Goal: Information Seeking & Learning: Check status

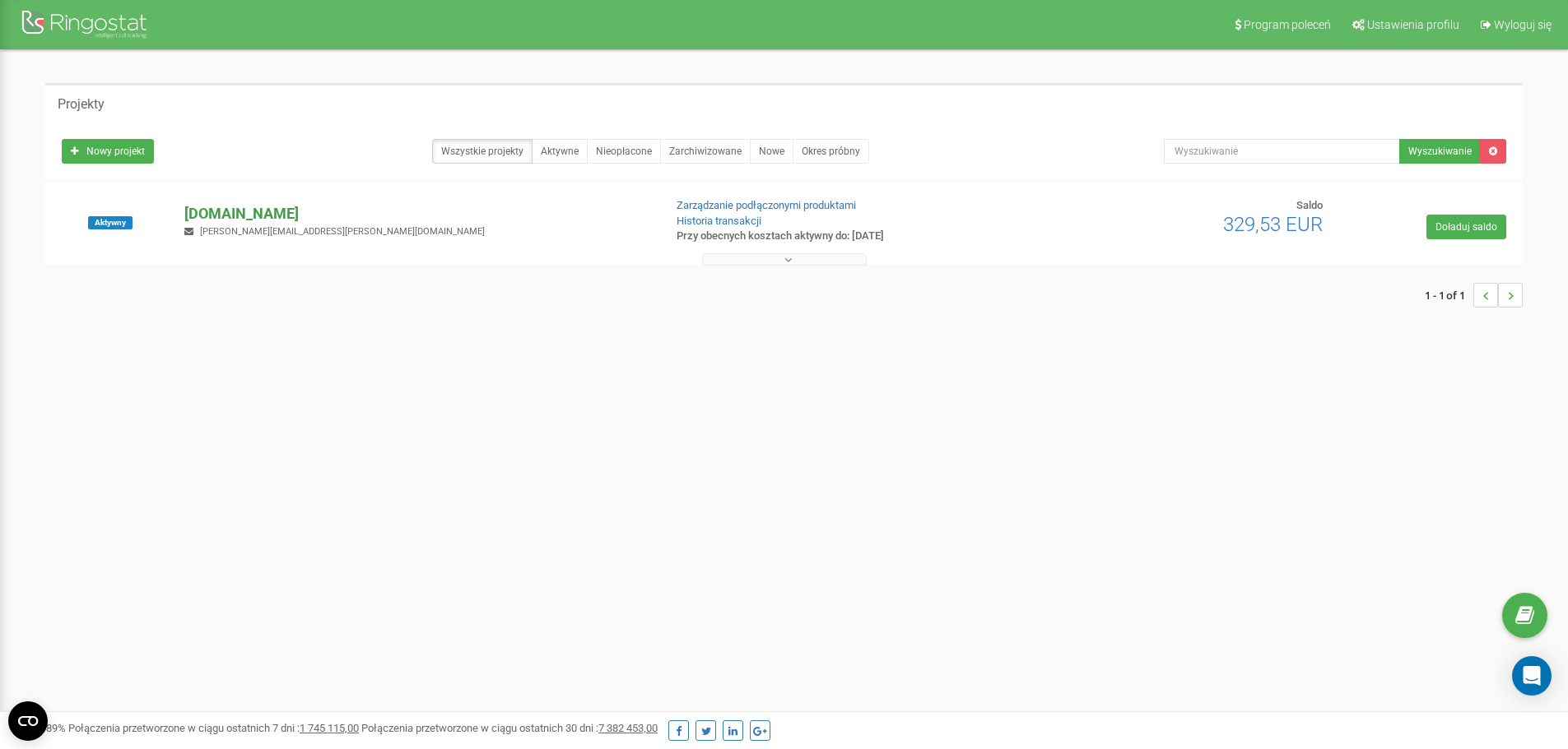
click at [225, 211] on p "[DOMAIN_NAME]" at bounding box center [417, 214] width 465 height 22
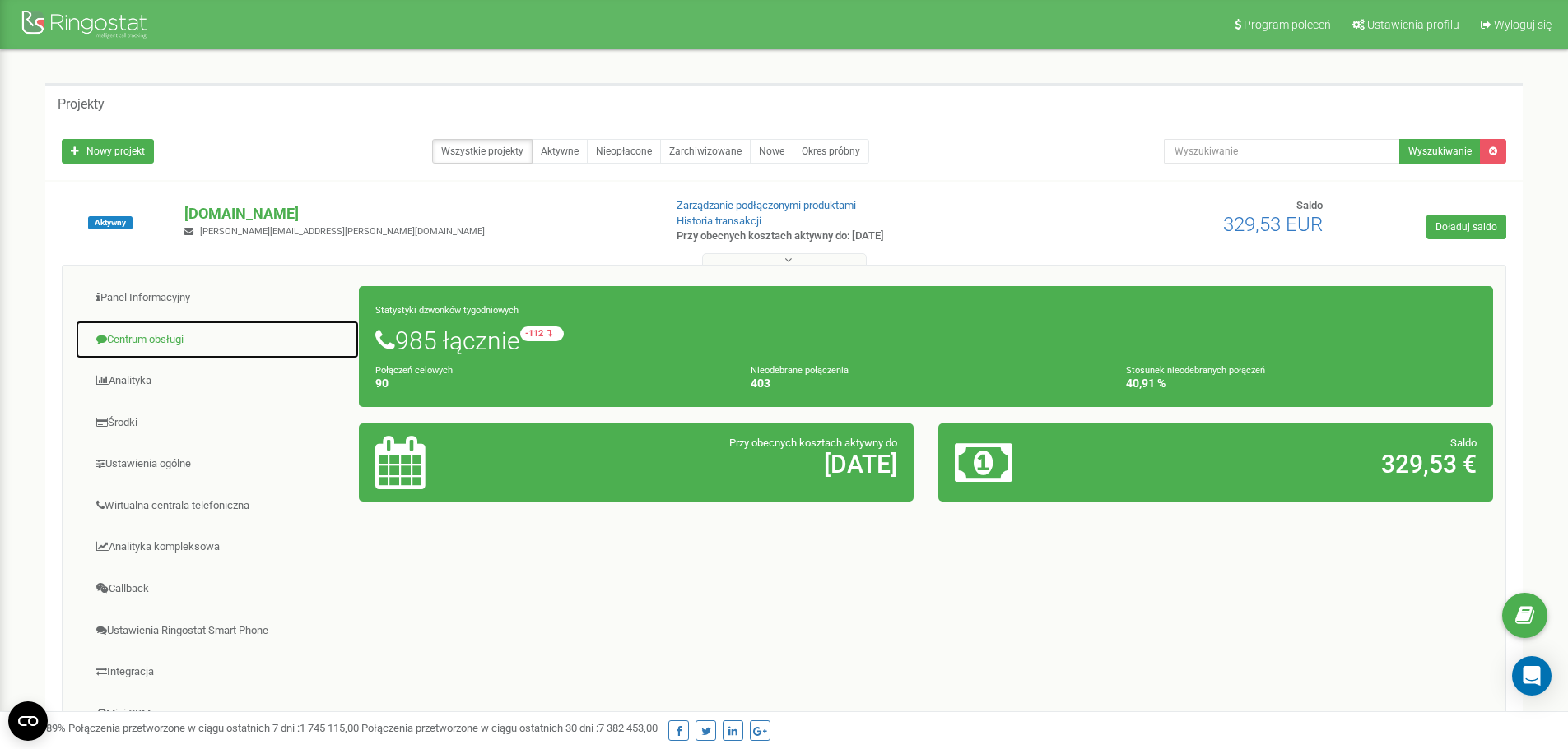
click at [188, 332] on link "Centrum obsługi" at bounding box center [217, 340] width 284 height 40
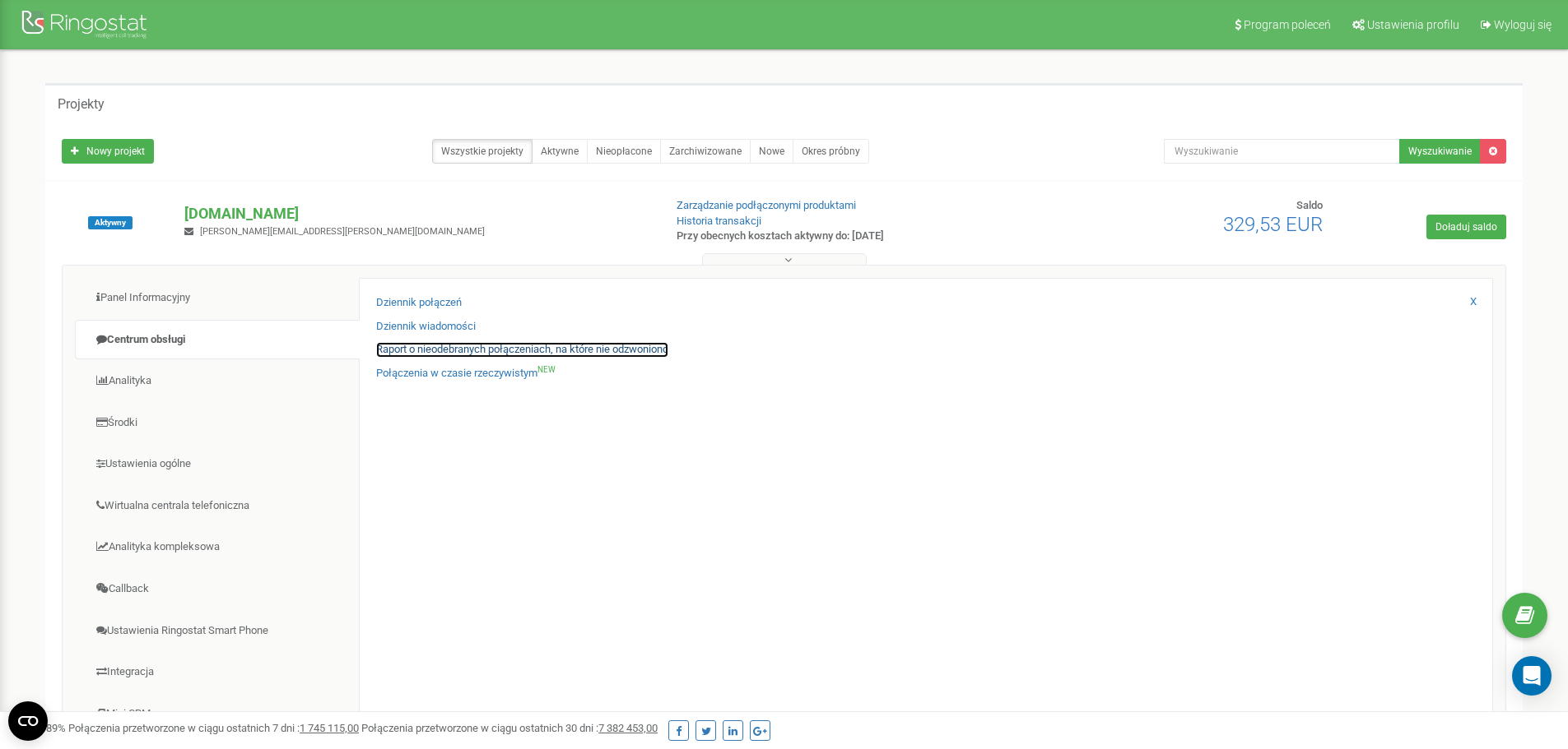
click at [571, 347] on link "Raport o nieodebranych połączeniach, na które nie odzwoniono" at bounding box center [522, 350] width 292 height 16
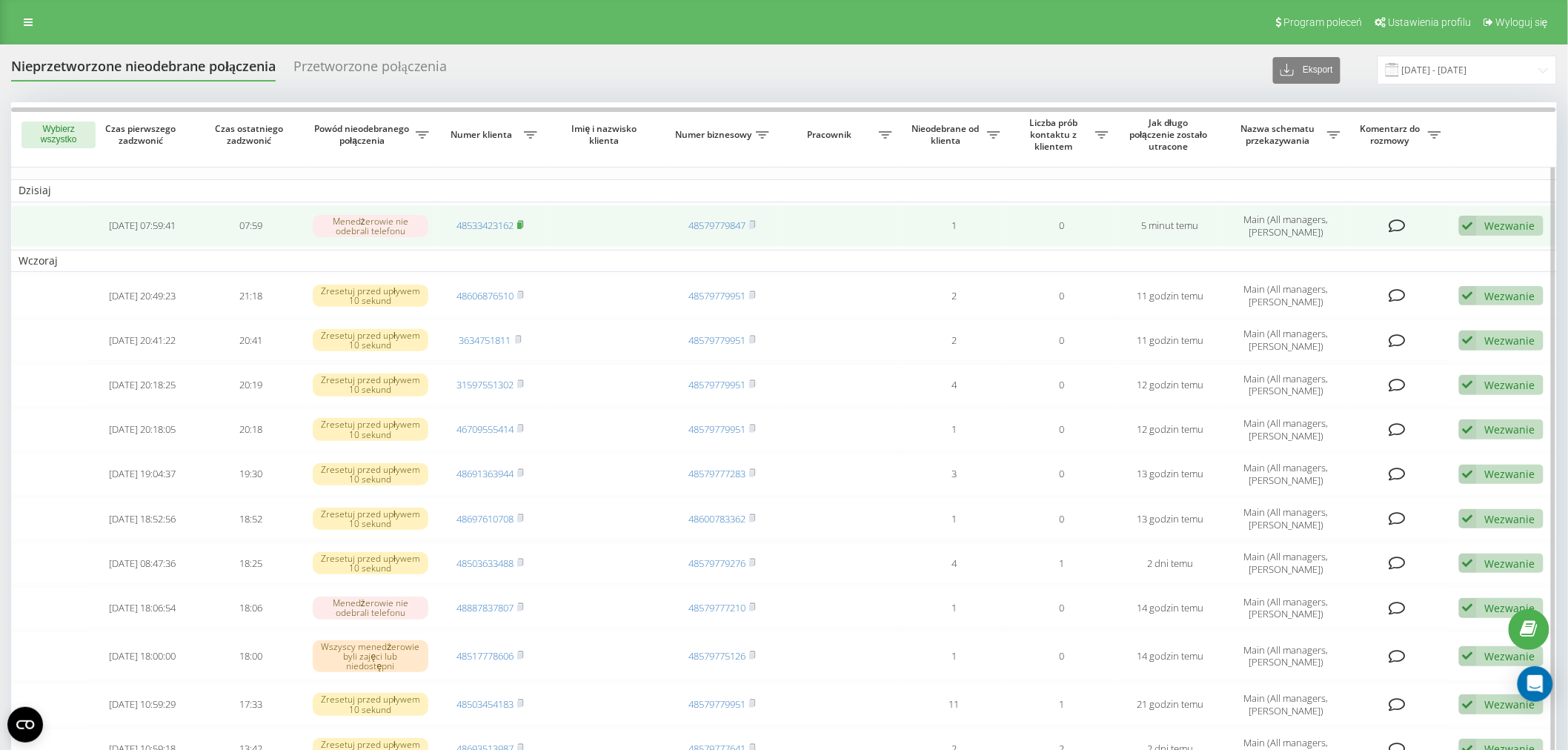
click at [524, 226] on icon at bounding box center [520, 225] width 7 height 9
click at [491, 221] on link "48533423162" at bounding box center [484, 226] width 57 height 13
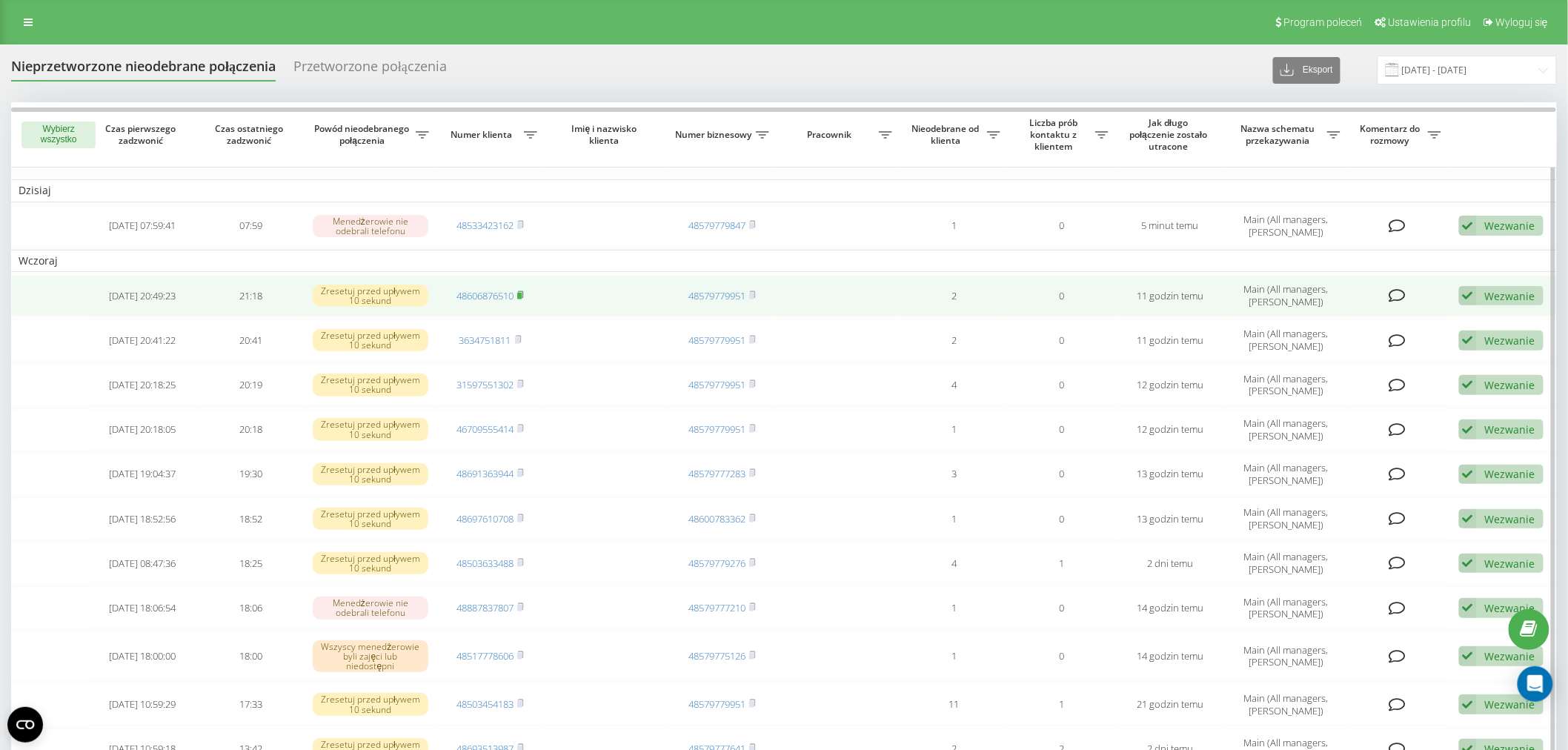
click at [524, 293] on icon at bounding box center [520, 295] width 7 height 9
click at [490, 285] on td "48606876510" at bounding box center [490, 295] width 108 height 41
click at [476, 293] on link "48606876510" at bounding box center [484, 296] width 57 height 13
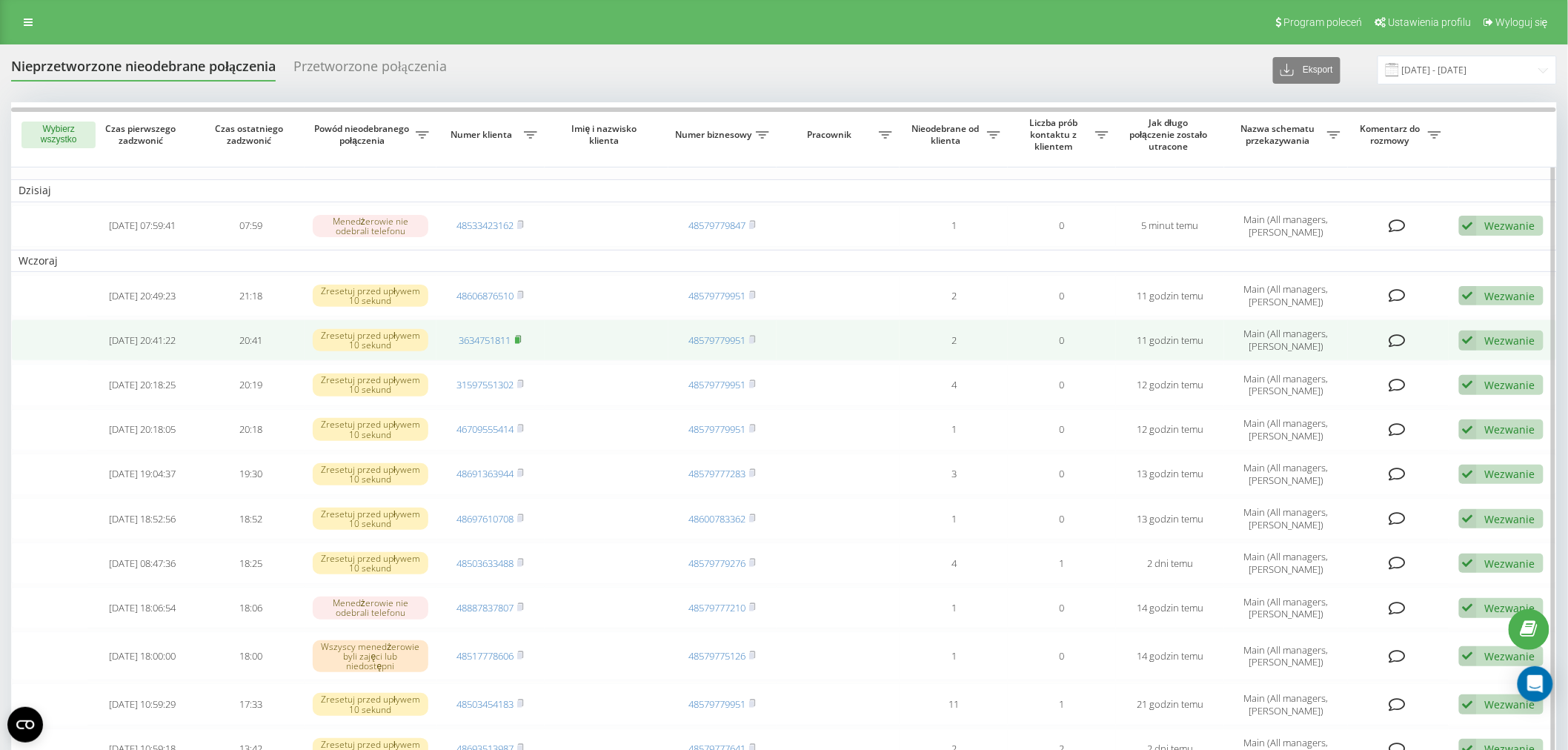
click at [519, 337] on rect at bounding box center [517, 340] width 4 height 7
click at [499, 335] on link "3634751811" at bounding box center [484, 340] width 52 height 13
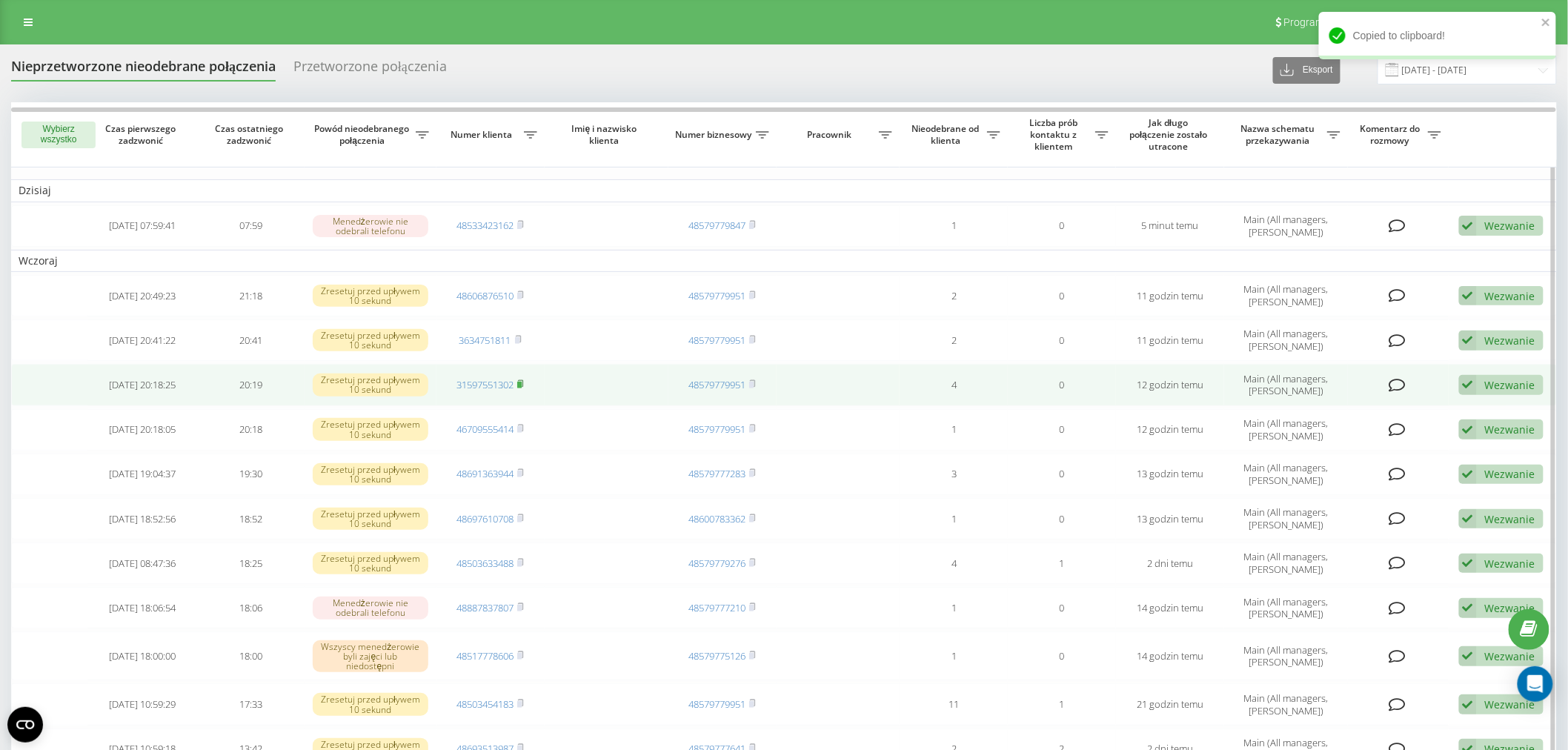
click at [522, 387] on span at bounding box center [520, 385] width 7 height 13
click at [490, 380] on link "31597551302" at bounding box center [484, 385] width 57 height 13
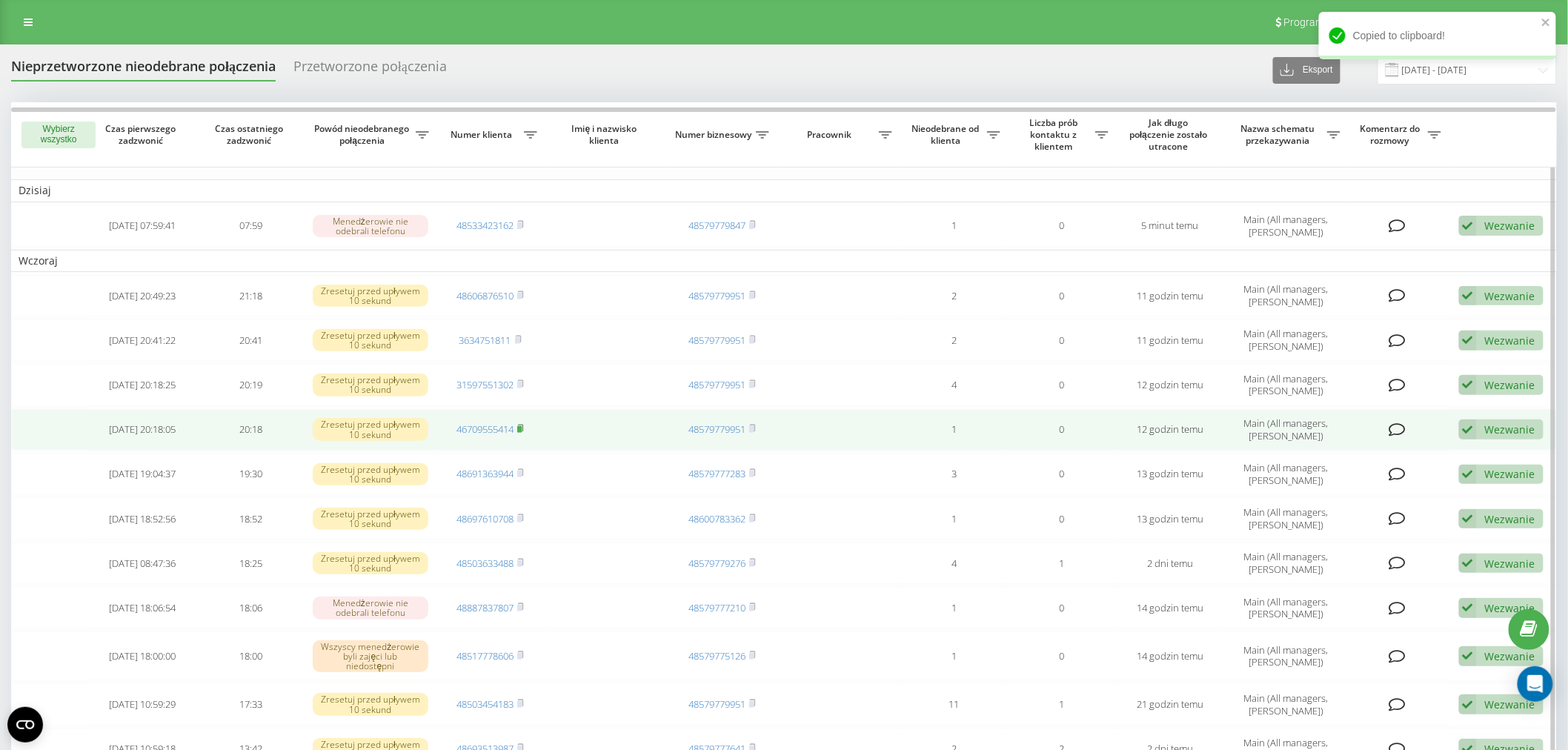
click at [520, 428] on rect at bounding box center [520, 429] width 4 height 7
click at [484, 427] on link "46709555414" at bounding box center [484, 429] width 57 height 13
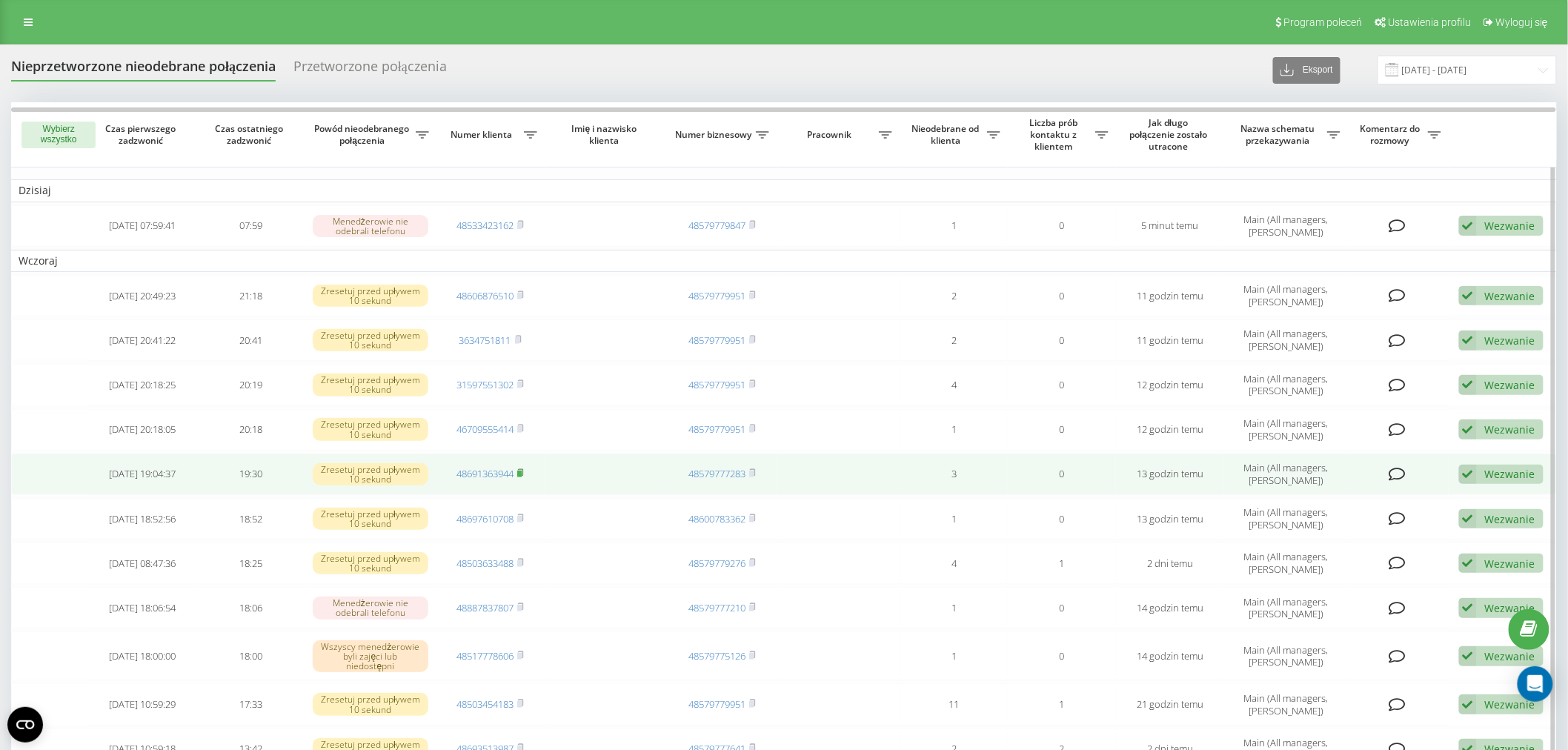
click at [522, 471] on rect at bounding box center [520, 474] width 4 height 7
click at [491, 468] on link "48691363944" at bounding box center [484, 474] width 57 height 13
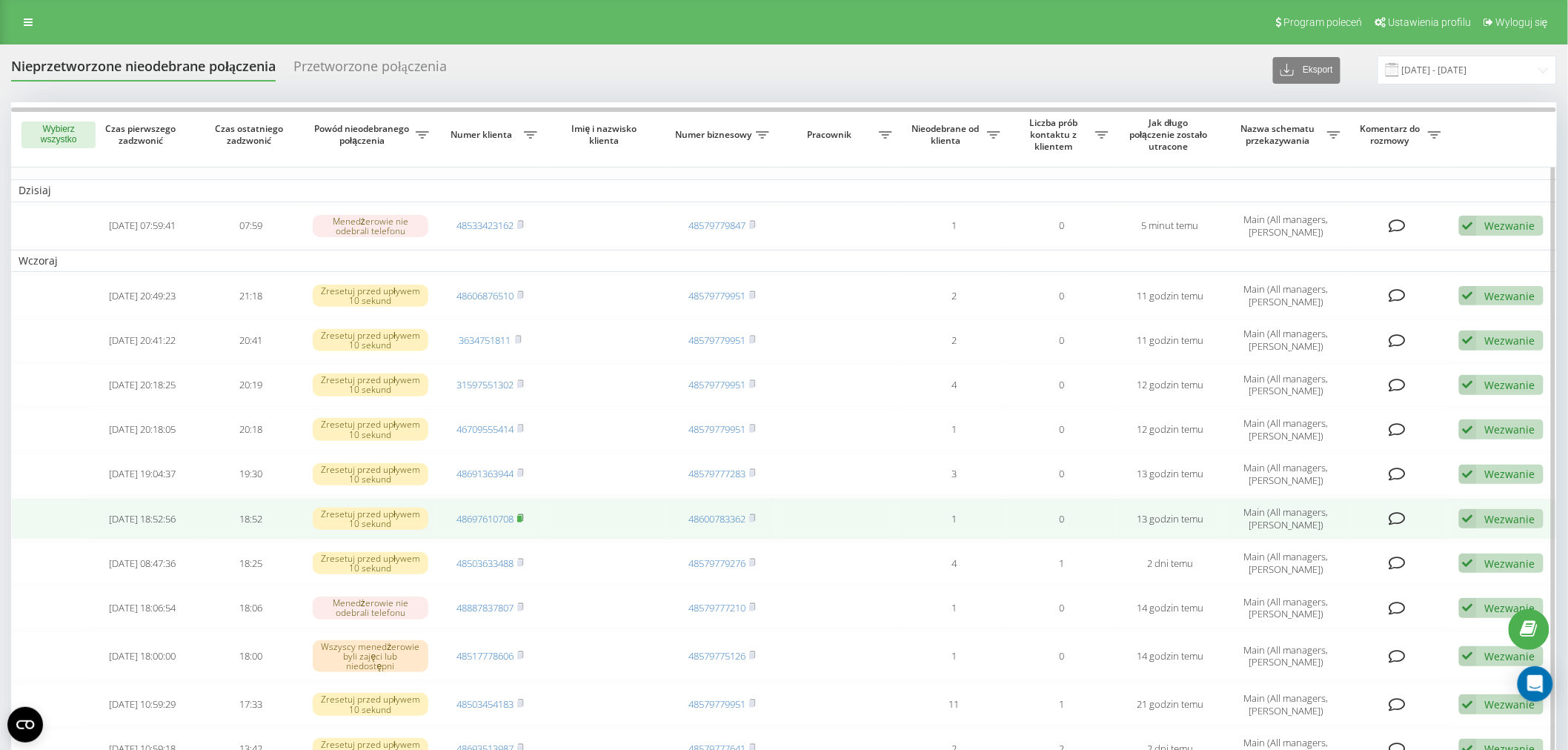
click at [522, 518] on rect at bounding box center [520, 519] width 4 height 7
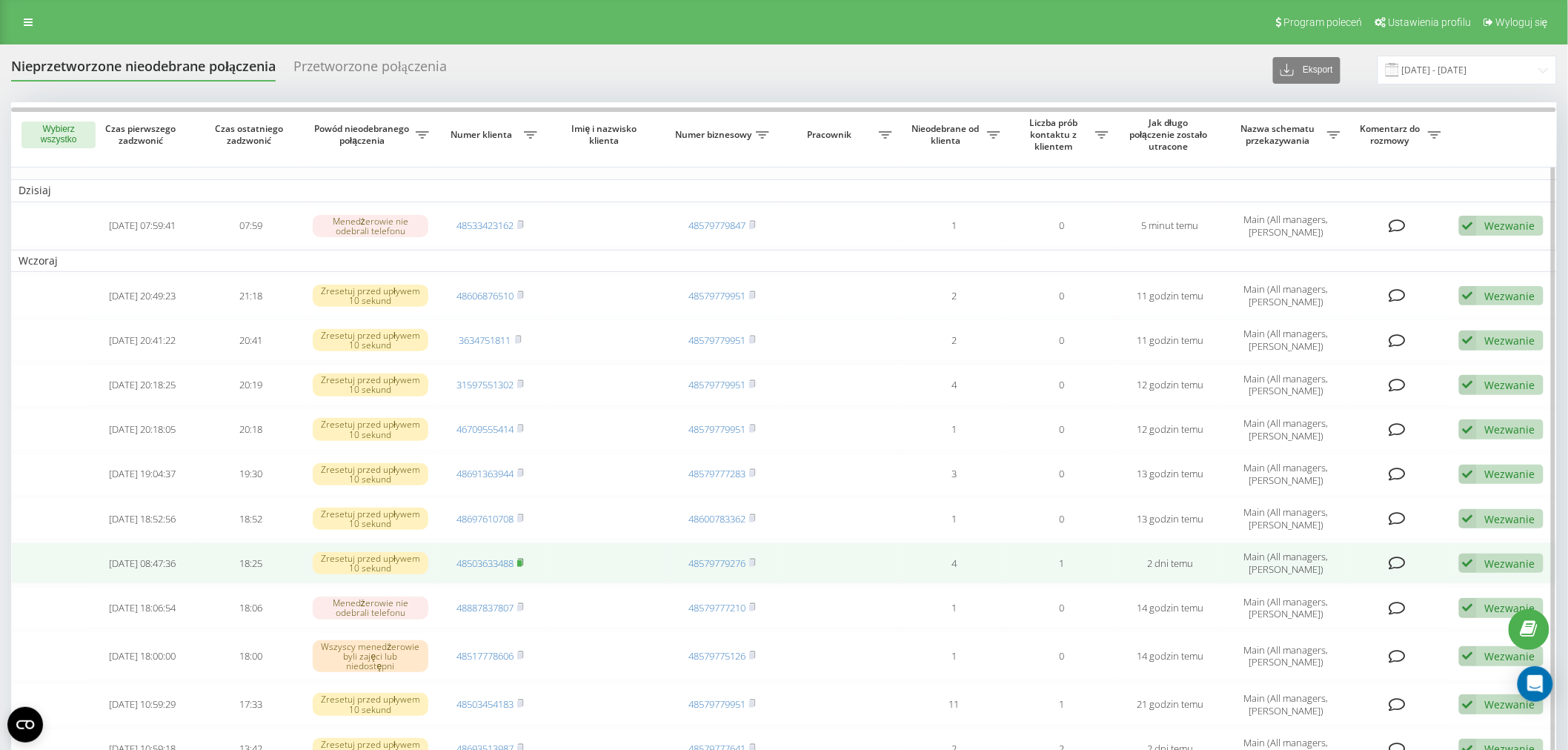
click at [522, 560] on rect at bounding box center [520, 563] width 4 height 7
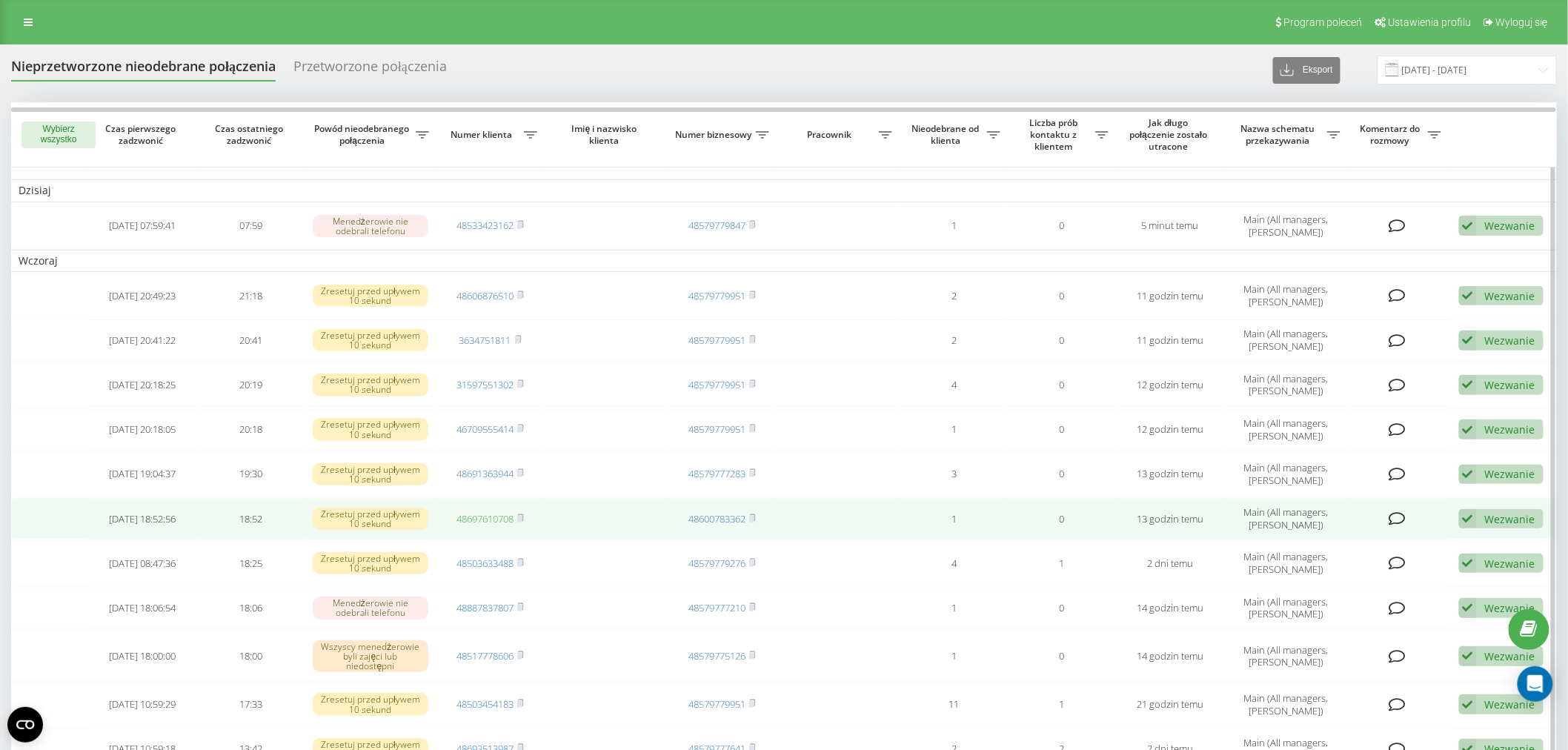
click at [500, 512] on link "48697610708" at bounding box center [484, 519] width 57 height 13
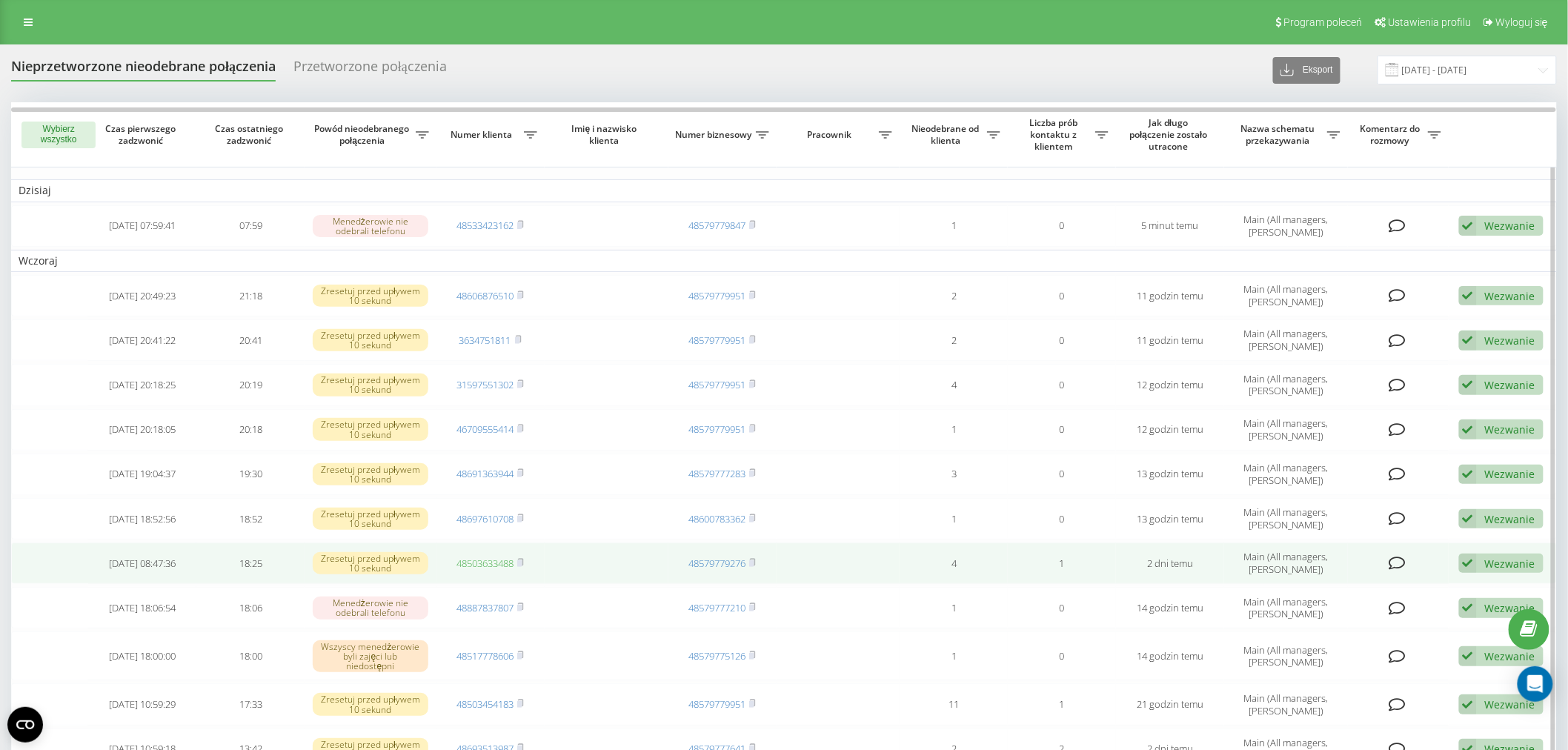
click at [493, 564] on link "48503633488" at bounding box center [484, 563] width 57 height 13
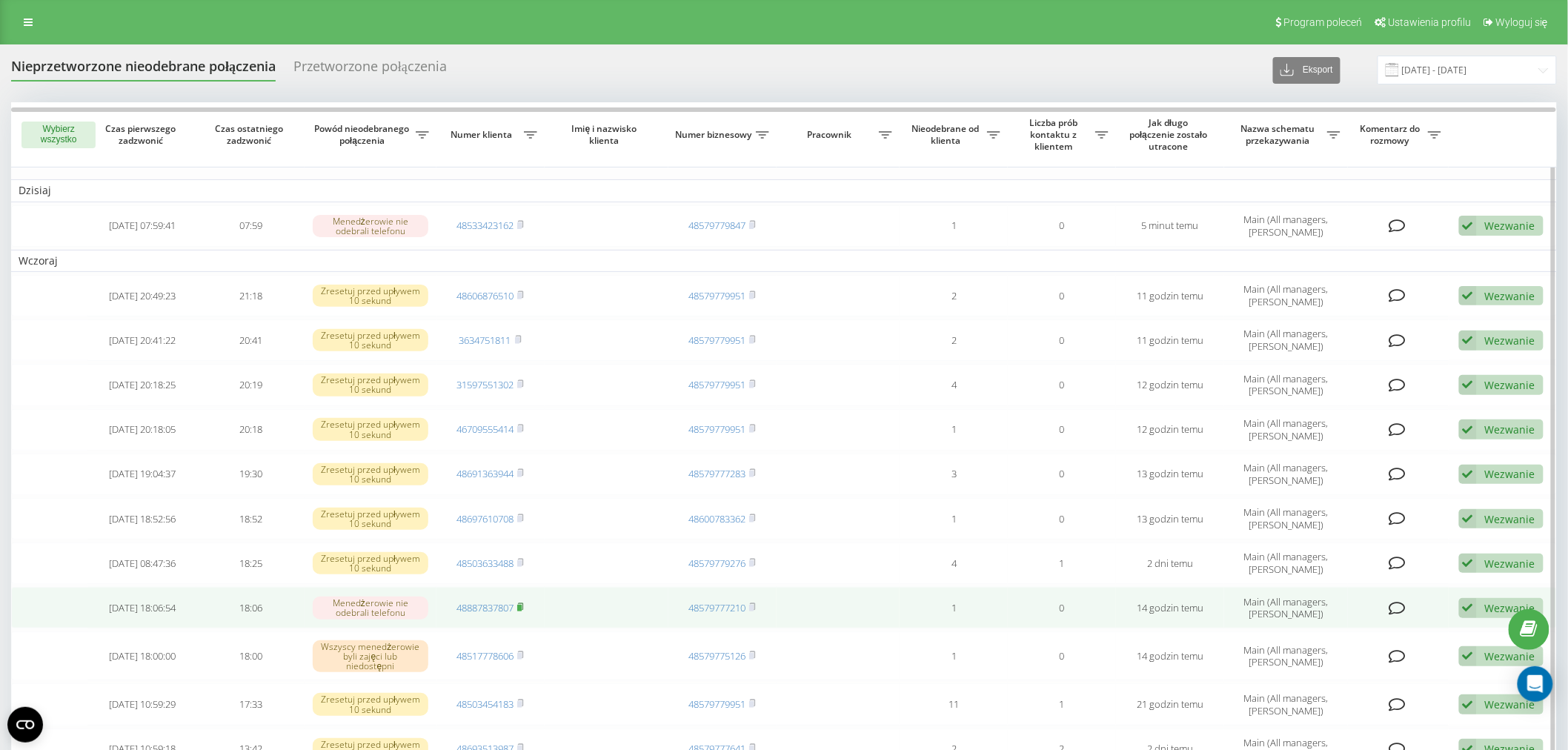
click at [524, 603] on icon at bounding box center [521, 606] width 5 height 7
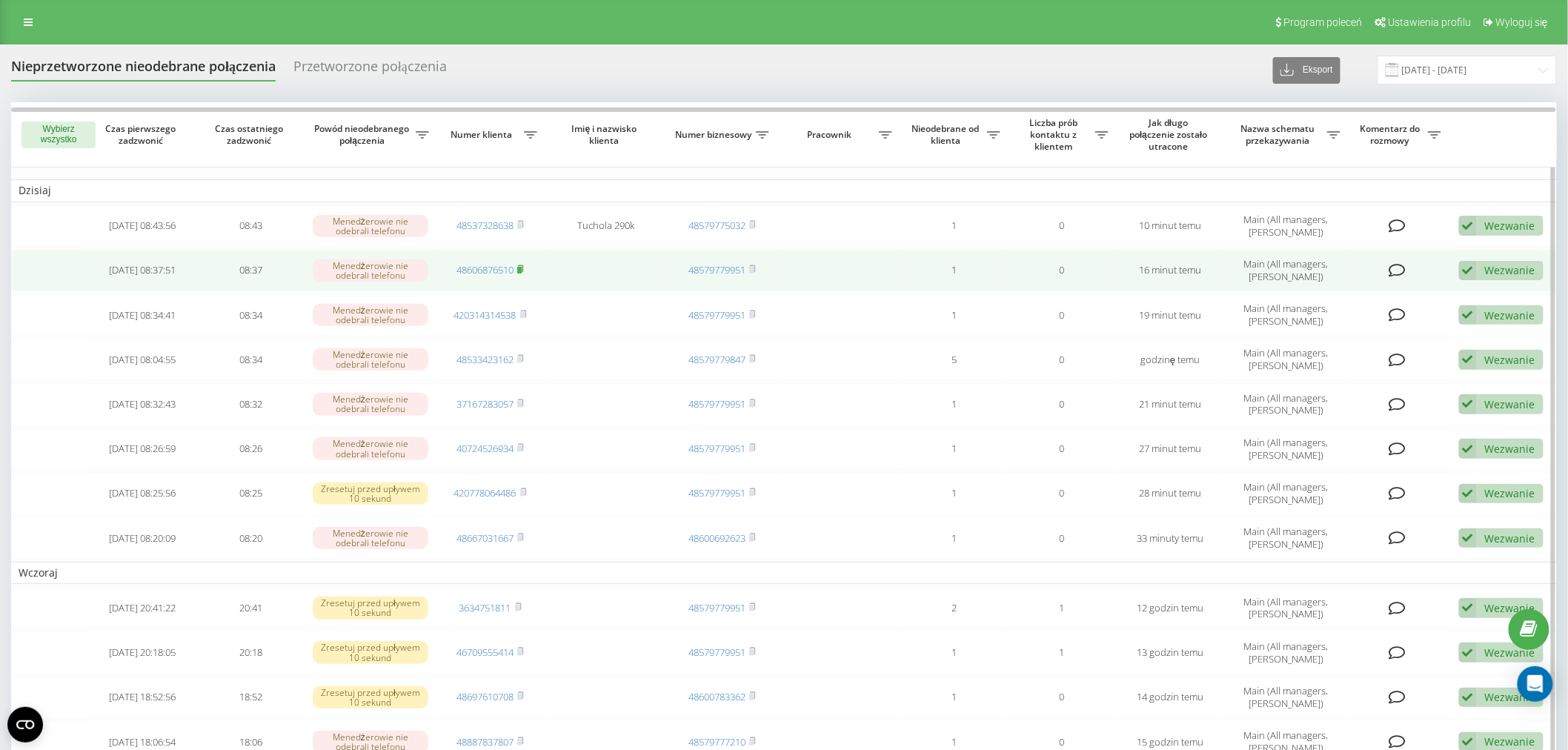
click at [520, 267] on rect at bounding box center [520, 270] width 4 height 7
click at [483, 261] on td "48606876510" at bounding box center [490, 270] width 108 height 41
click at [483, 267] on link "48606876510" at bounding box center [484, 270] width 57 height 13
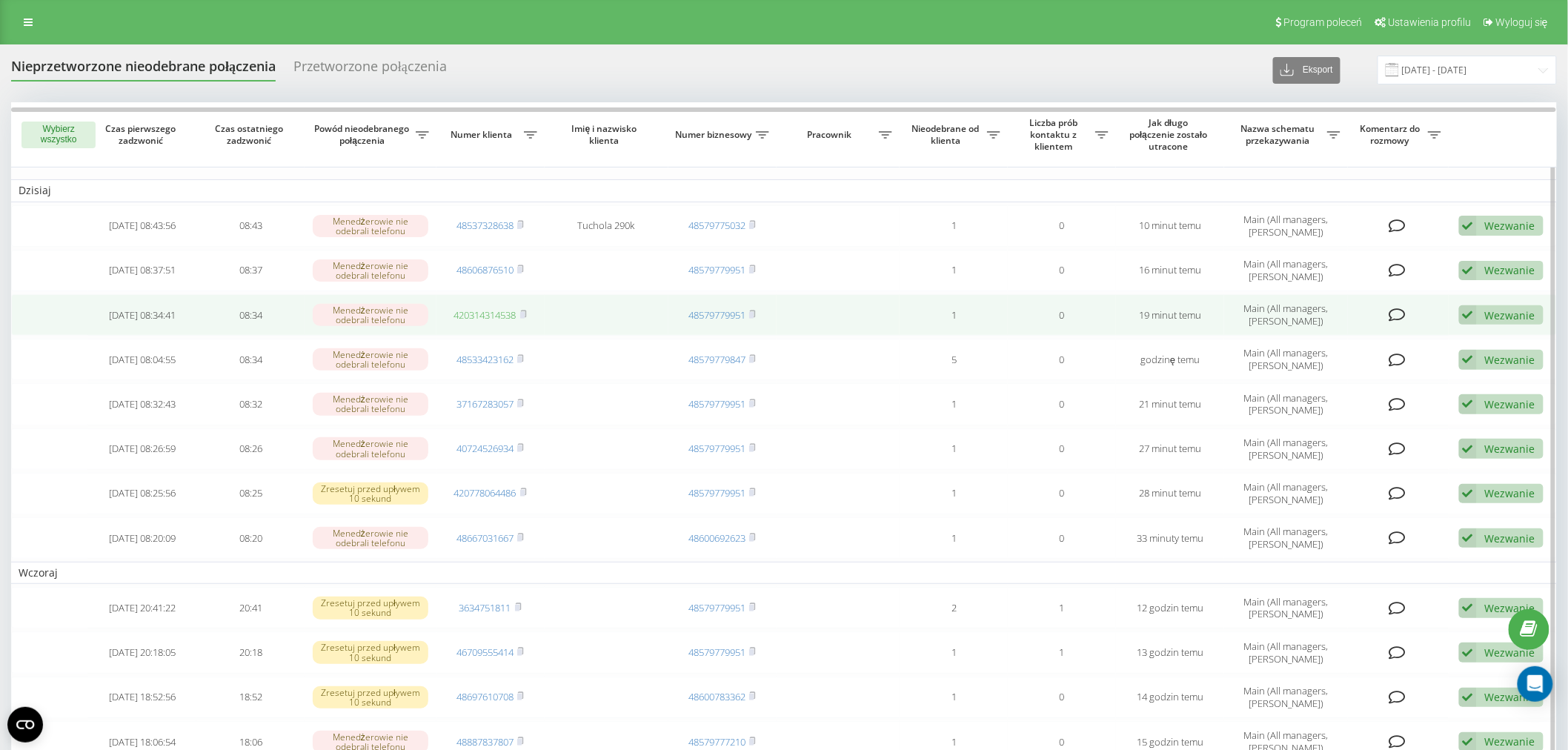
click at [486, 309] on link "420314314538" at bounding box center [485, 315] width 62 height 13
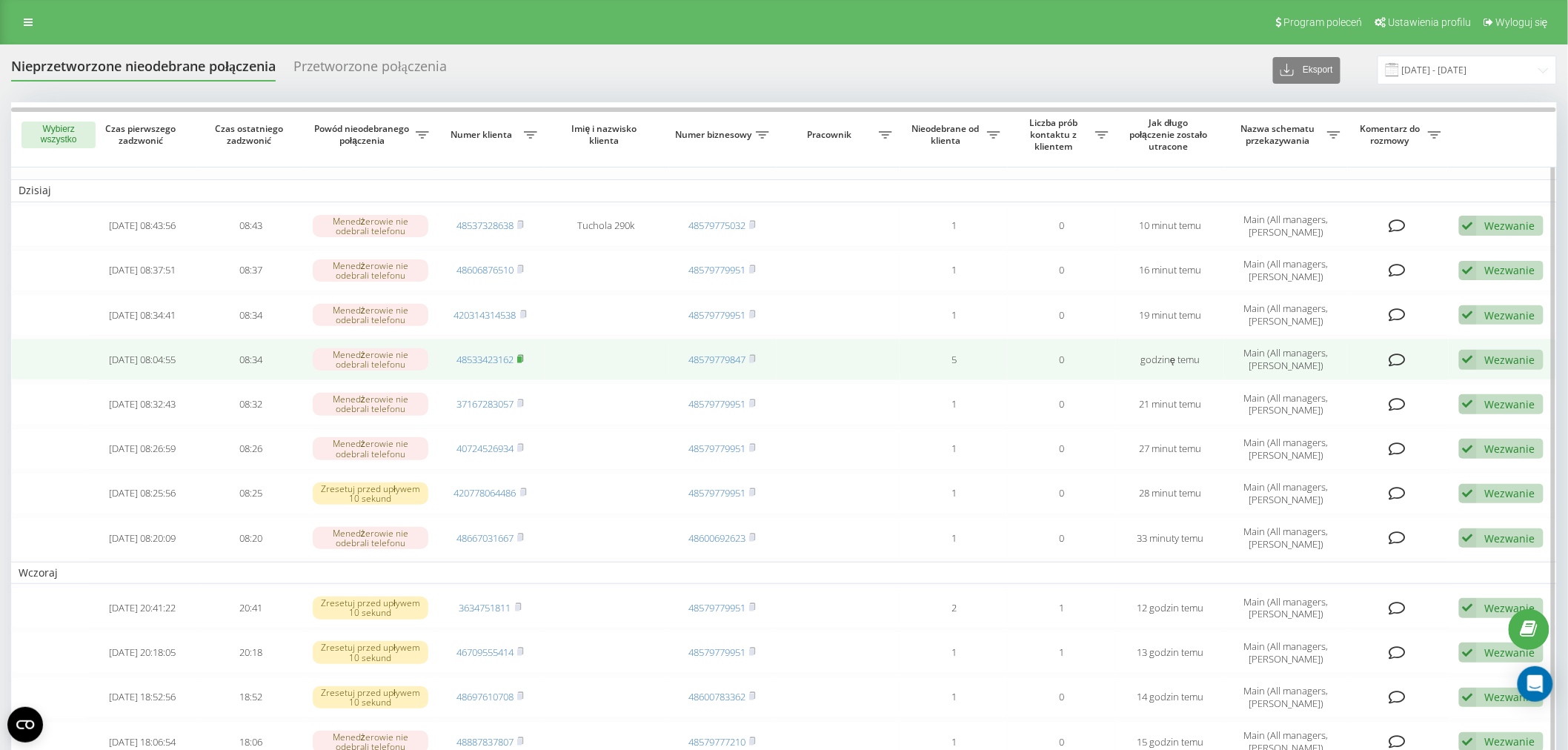
click at [523, 354] on icon at bounding box center [520, 359] width 7 height 9
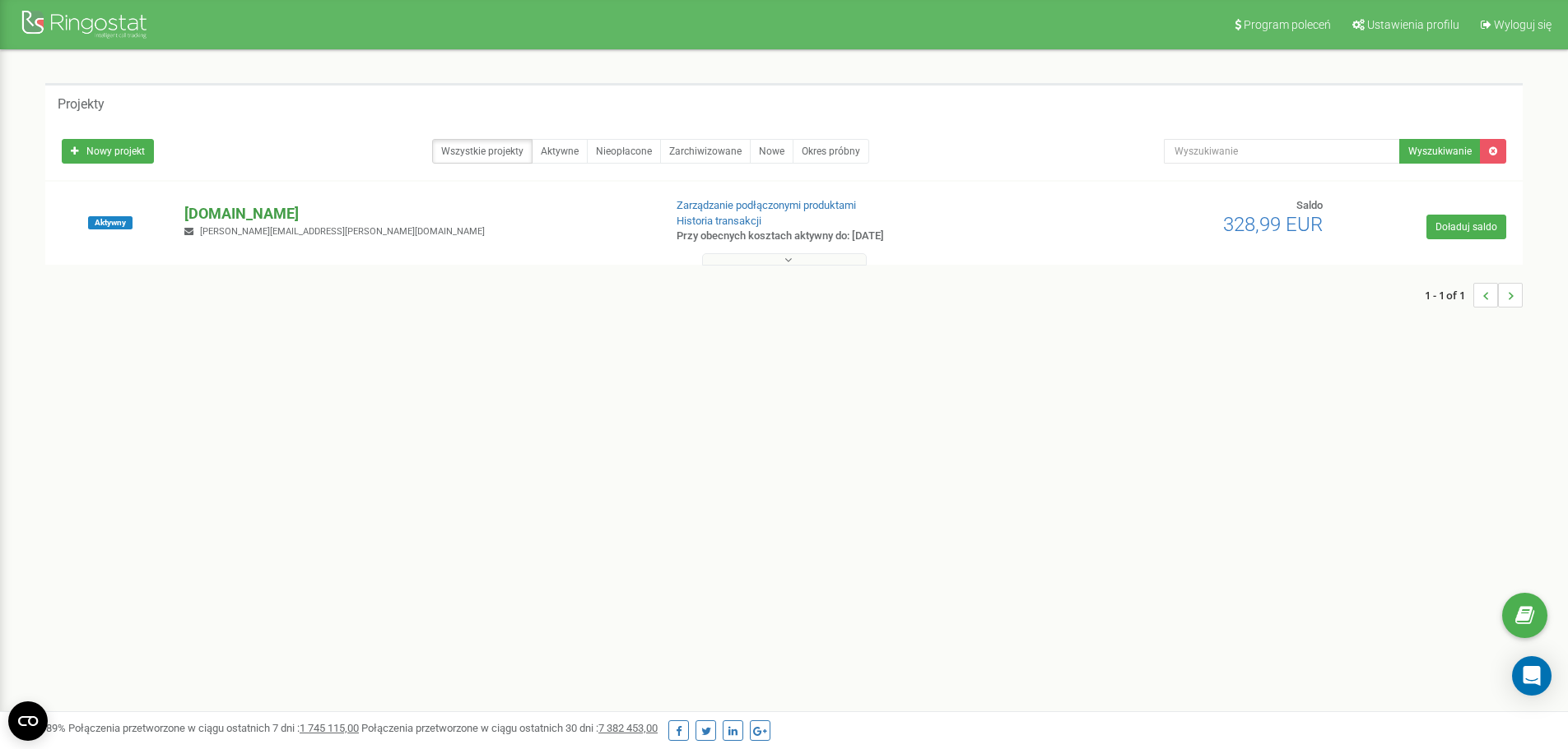
click at [215, 209] on p "[DOMAIN_NAME]" at bounding box center [417, 214] width 465 height 22
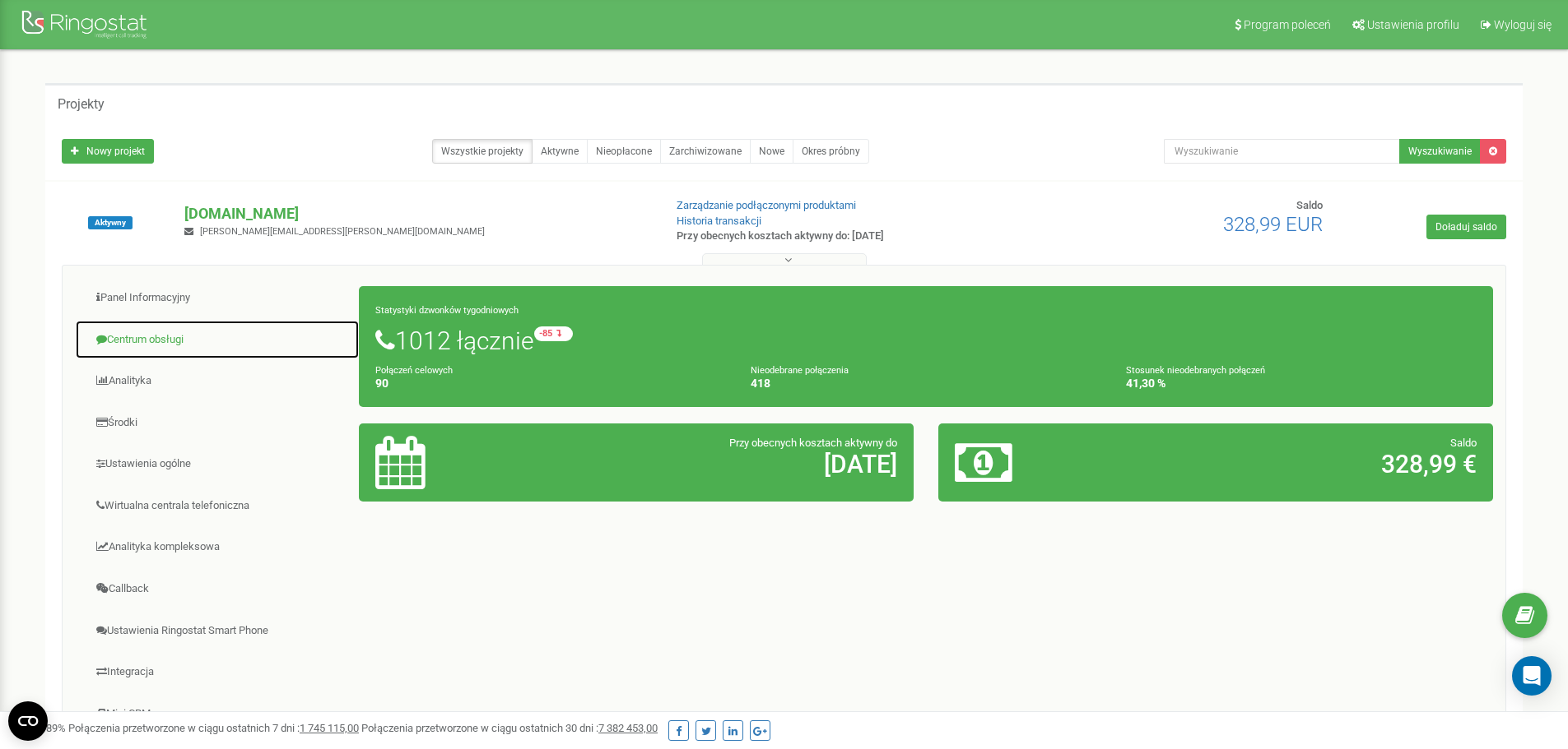
click at [169, 344] on link "Centrum obsługi" at bounding box center [217, 340] width 284 height 40
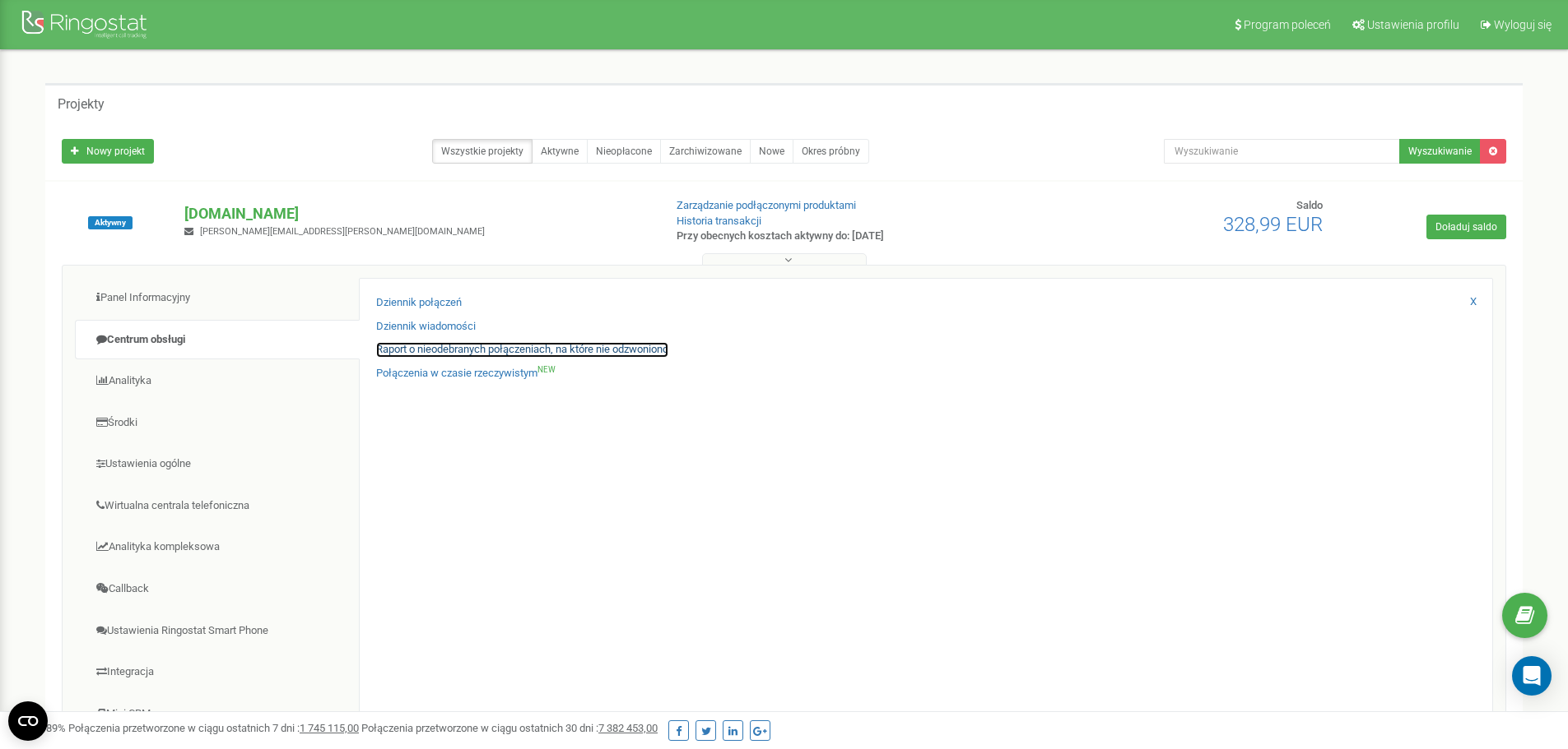
click at [416, 347] on link "Raport o nieodebranych połączeniach, na które nie odzwoniono" at bounding box center [522, 350] width 292 height 16
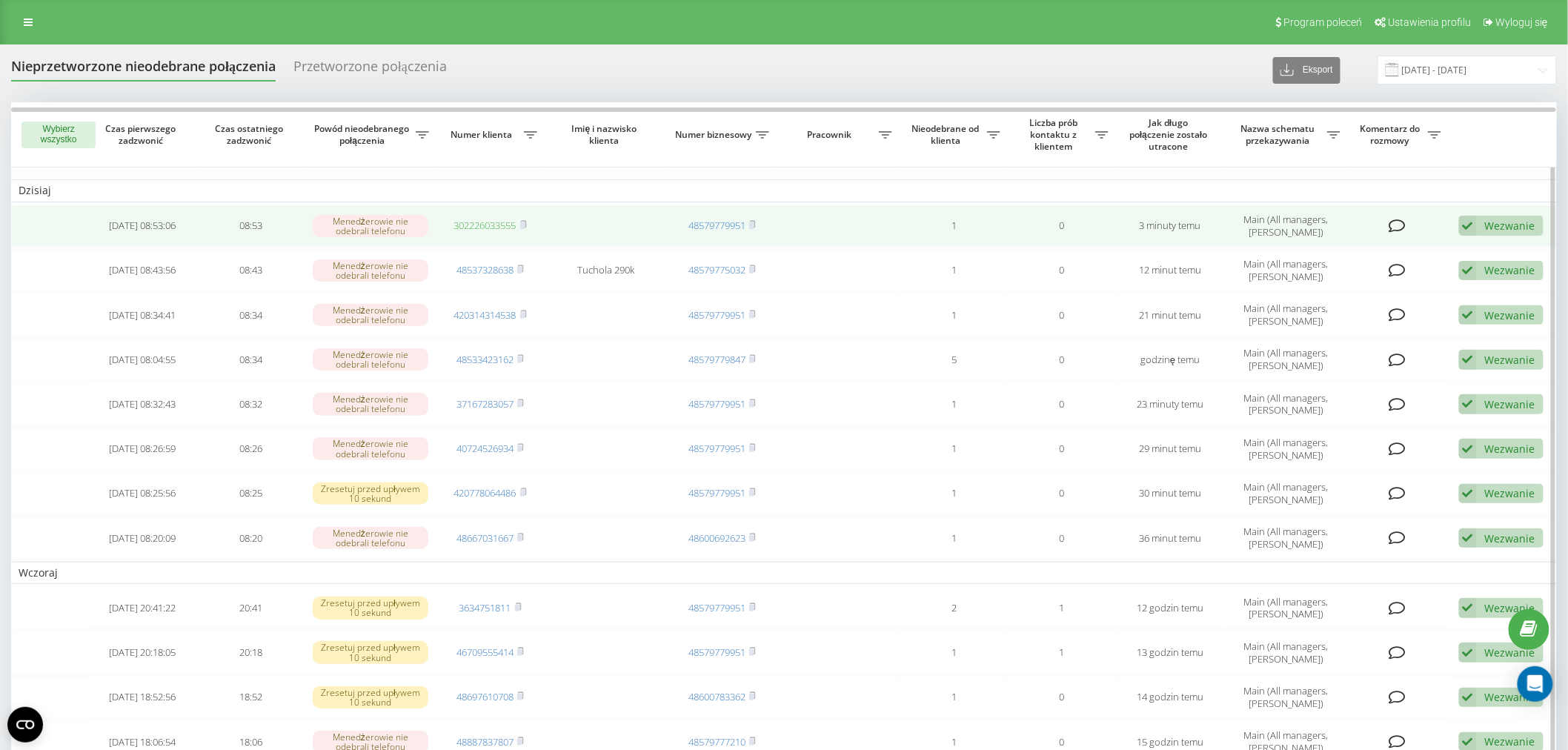
click at [480, 226] on link "302226033555" at bounding box center [485, 226] width 62 height 13
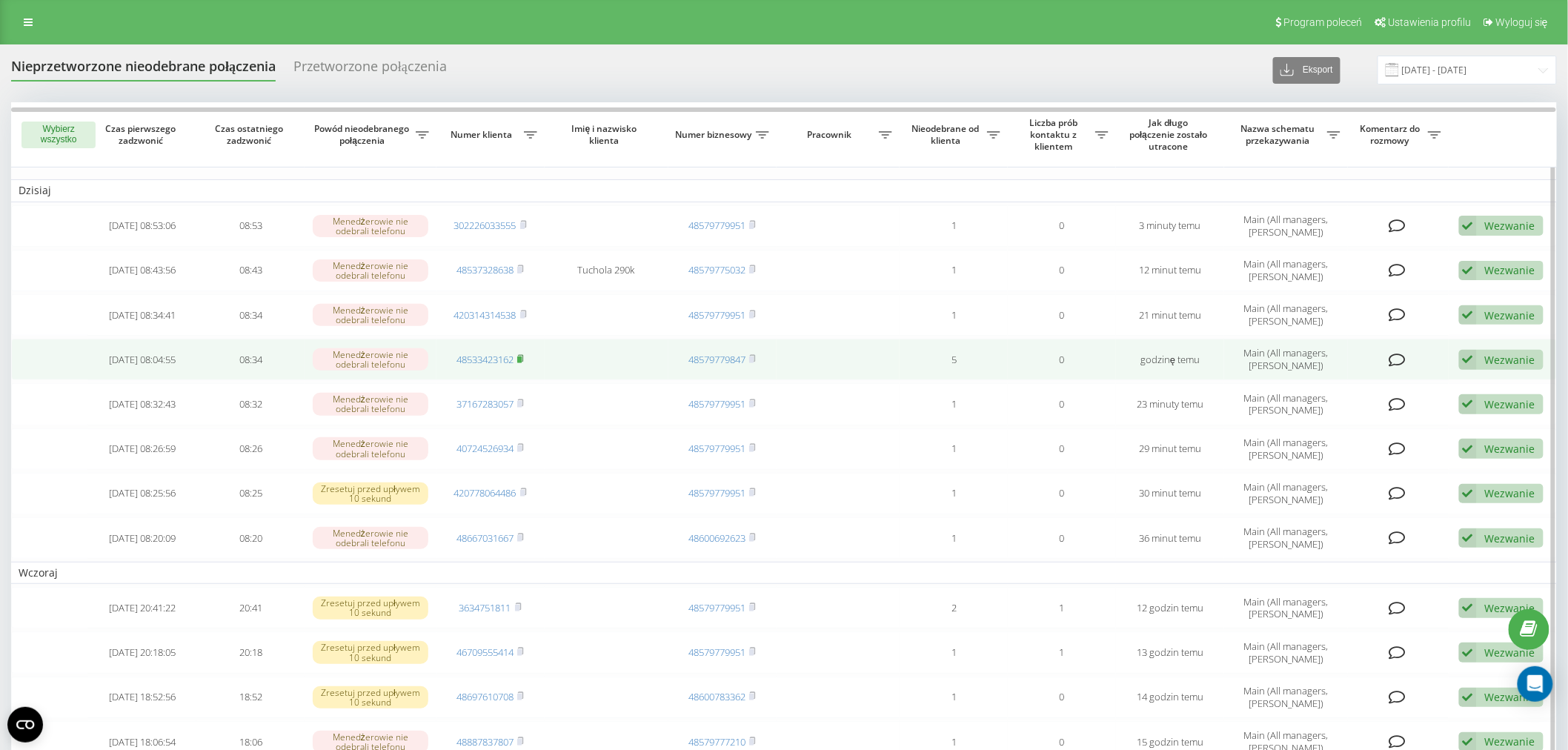
click at [522, 357] on rect at bounding box center [520, 360] width 4 height 7
click at [475, 353] on link "48533423162" at bounding box center [484, 360] width 57 height 13
click at [522, 357] on rect at bounding box center [520, 360] width 4 height 7
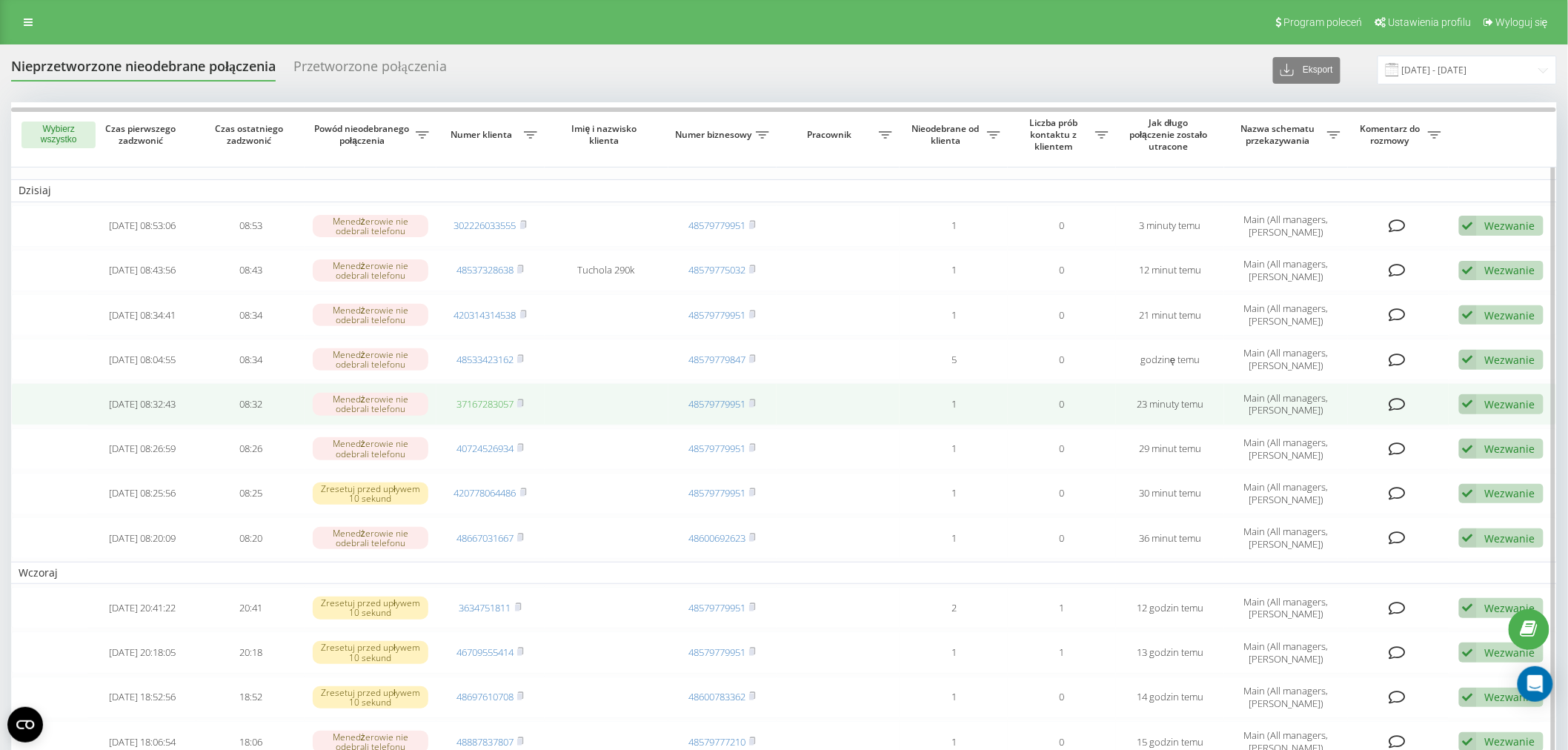
click at [490, 397] on link "37167283057" at bounding box center [484, 404] width 57 height 13
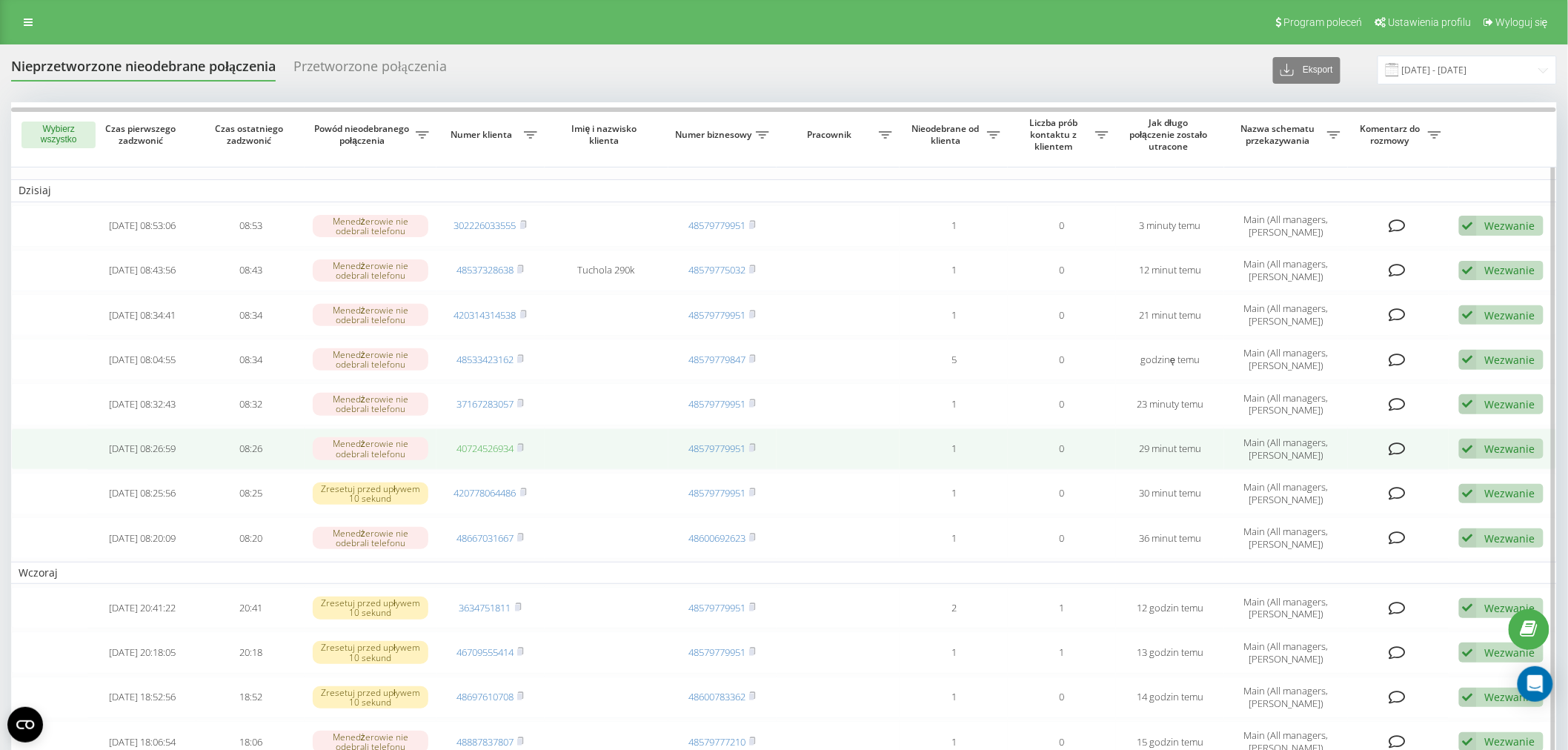
click at [490, 450] on link "40724526934" at bounding box center [484, 449] width 57 height 13
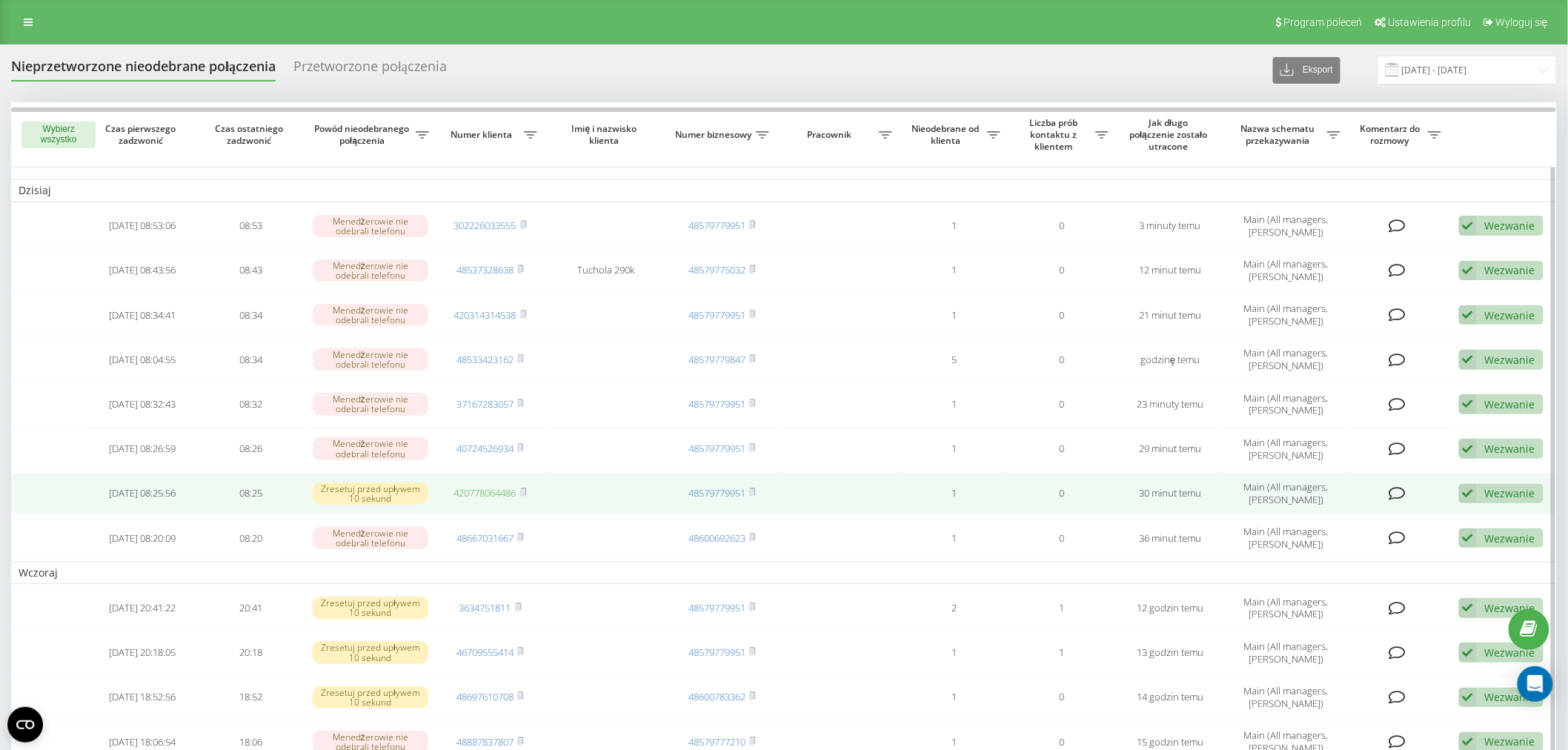
click at [464, 494] on link "420778064486" at bounding box center [485, 493] width 62 height 13
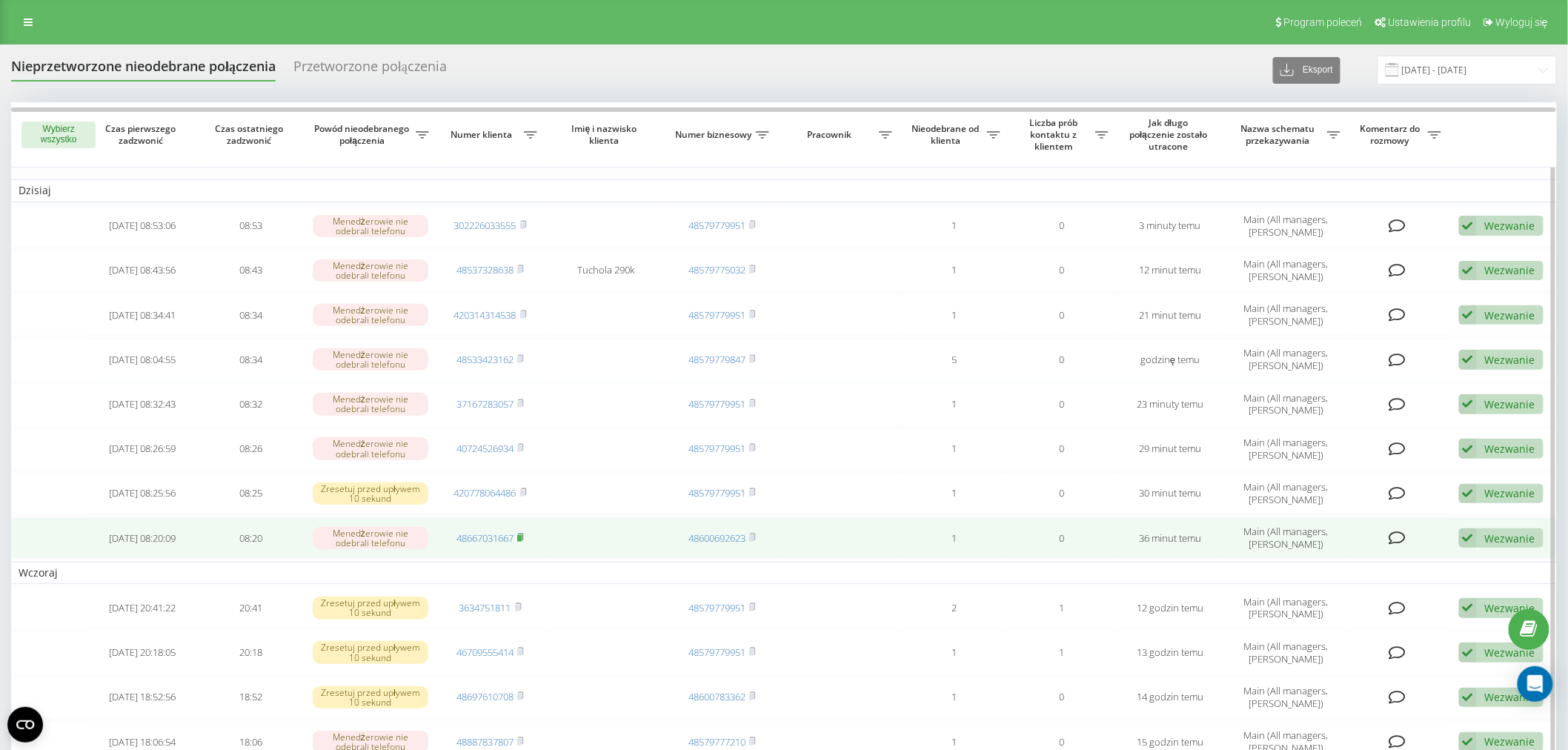
click at [522, 536] on rect at bounding box center [520, 538] width 4 height 7
click at [494, 536] on link "48667031667" at bounding box center [484, 538] width 57 height 13
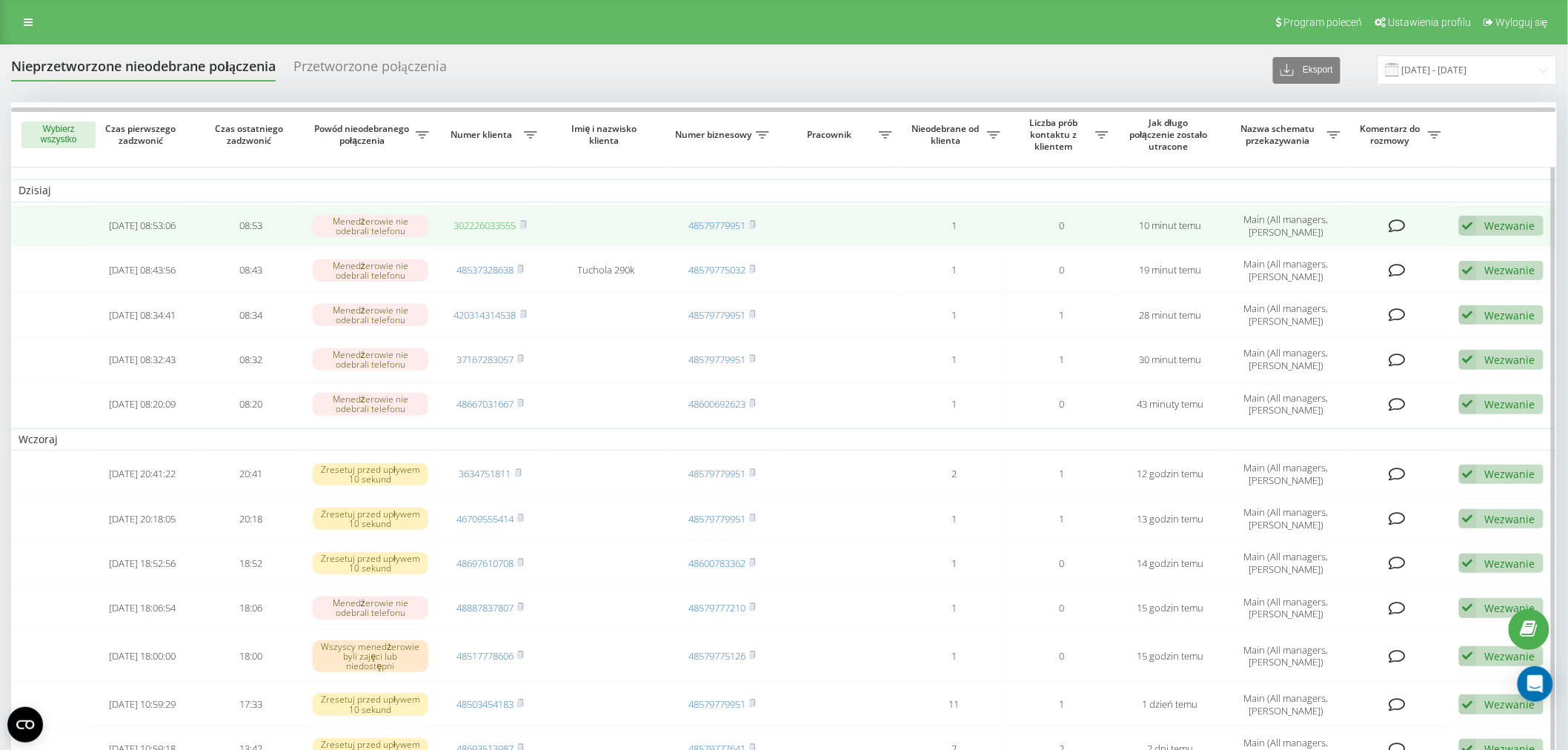
click at [492, 219] on link "302226033555" at bounding box center [485, 226] width 62 height 13
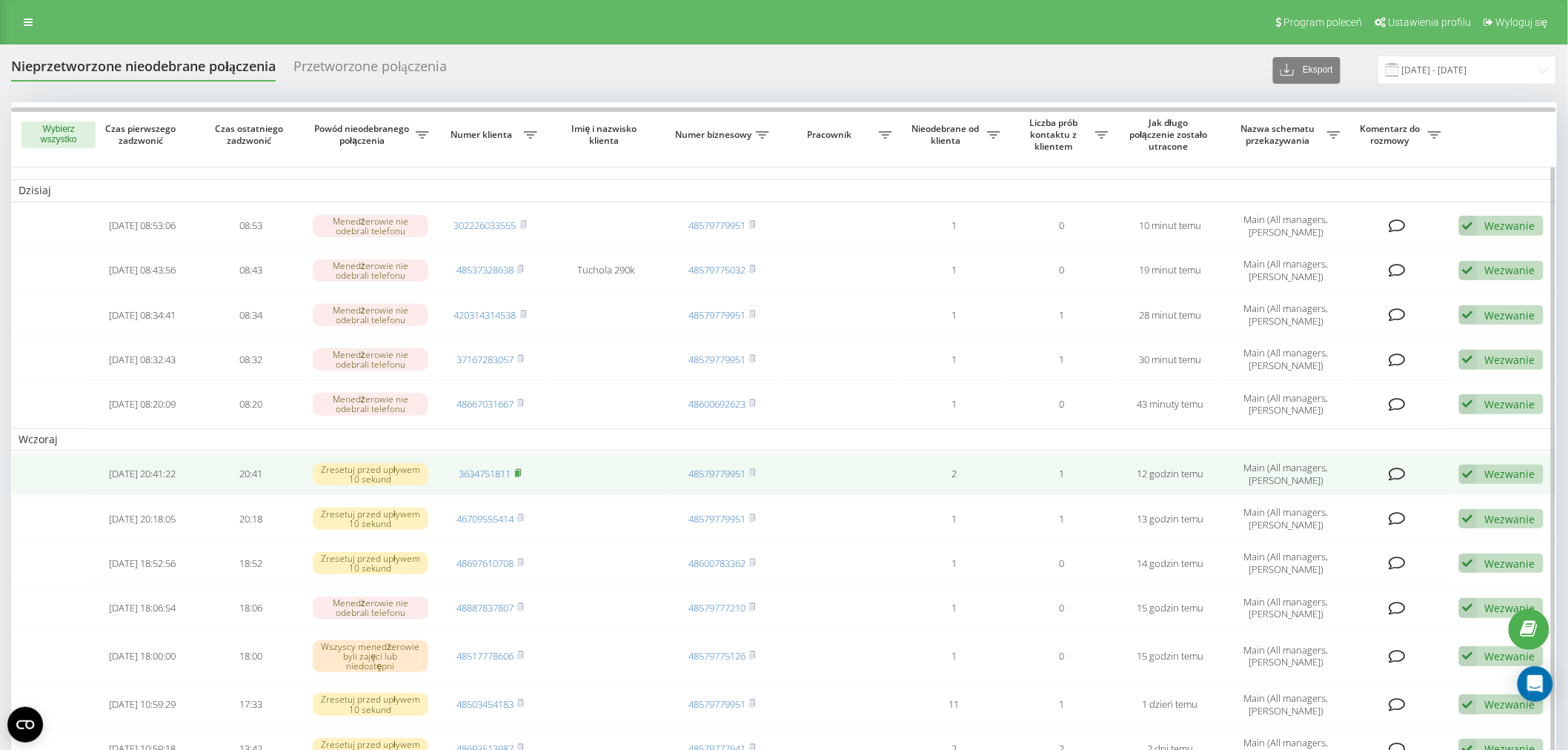
click at [521, 471] on icon at bounding box center [518, 472] width 5 height 7
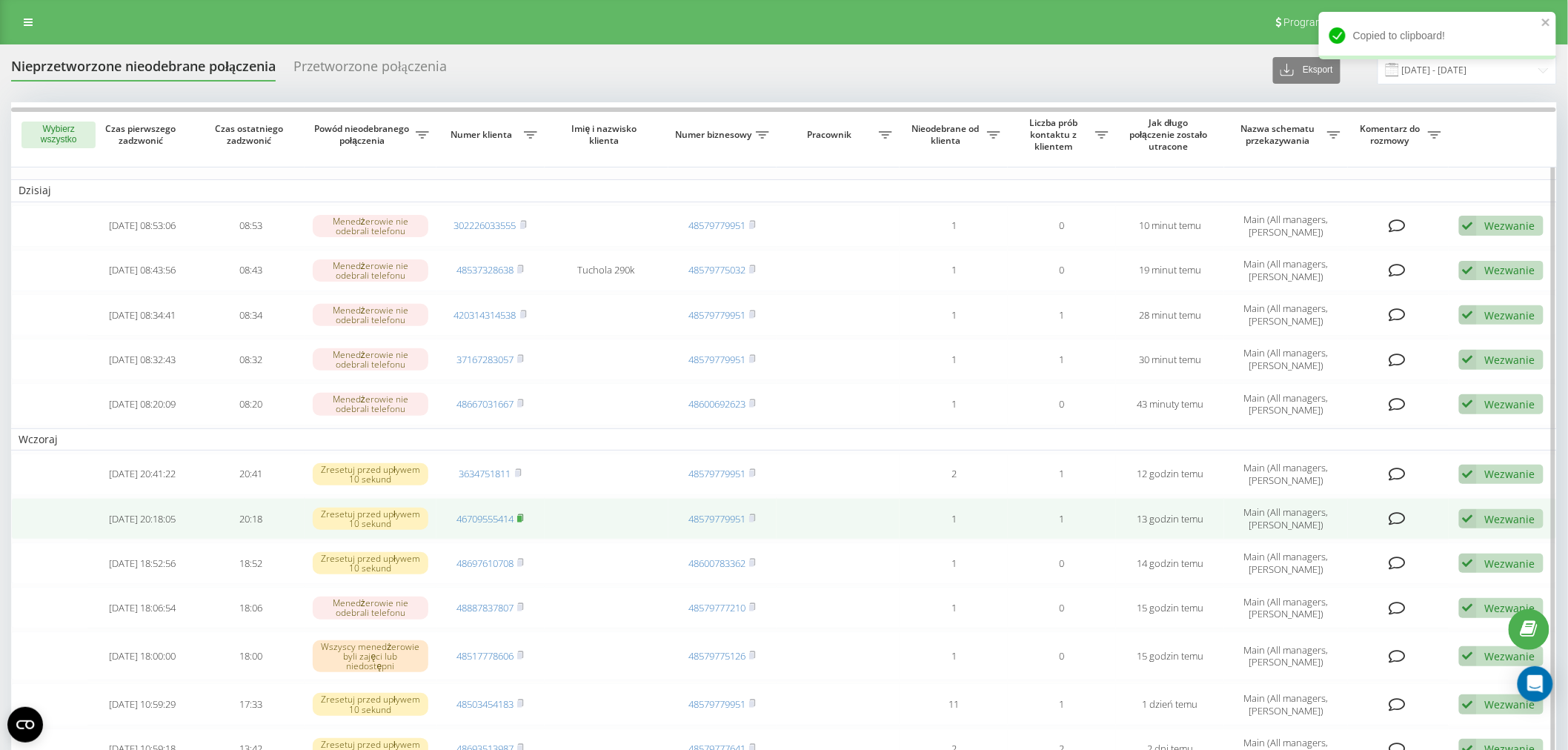
click at [522, 516] on rect at bounding box center [520, 519] width 4 height 7
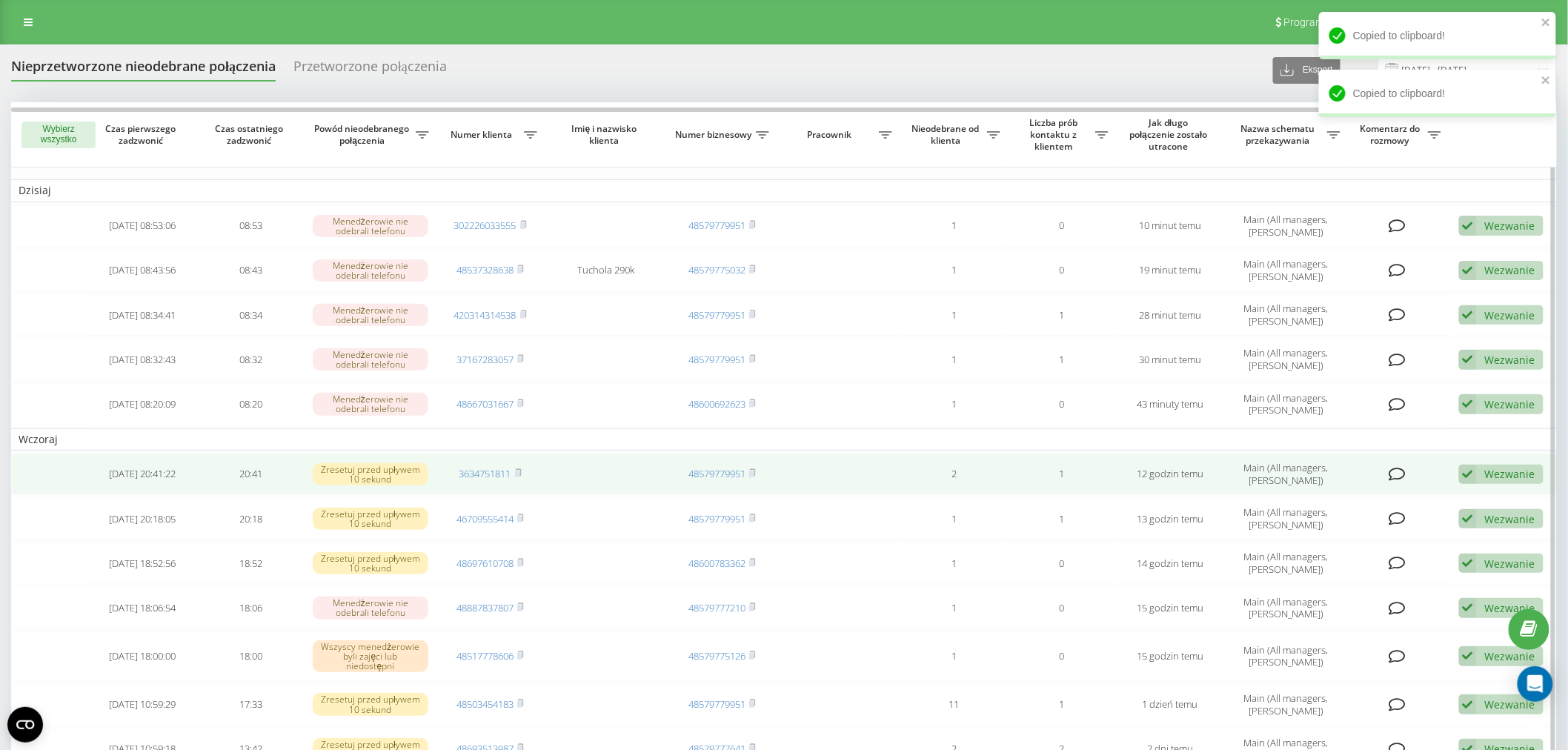
click at [484, 462] on td "3634751811" at bounding box center [490, 474] width 108 height 41
click at [492, 471] on link "3634751811" at bounding box center [484, 474] width 52 height 13
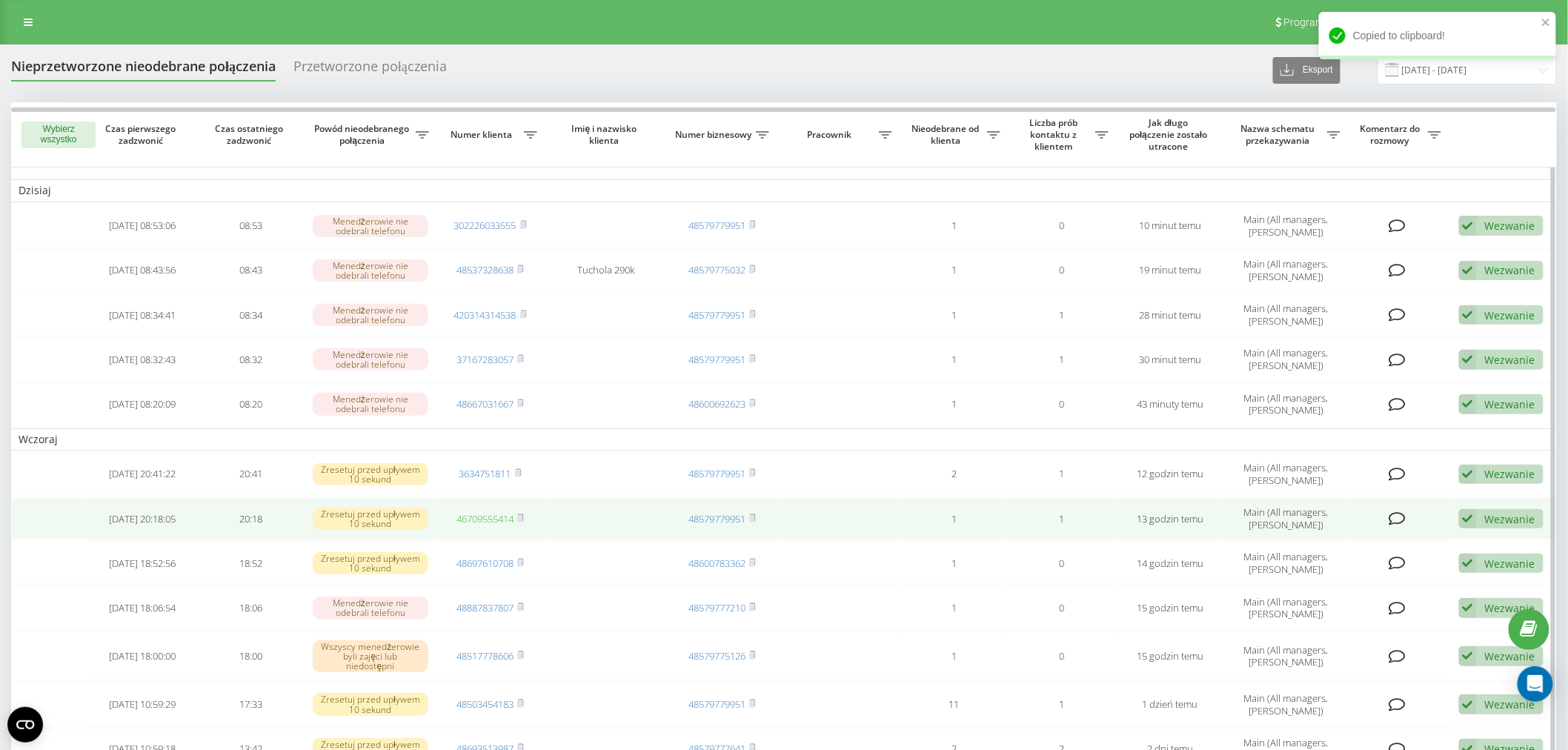
click at [474, 516] on link "46709555414" at bounding box center [484, 519] width 57 height 13
click at [1492, 512] on div "Wezwanie" at bounding box center [1510, 519] width 50 height 14
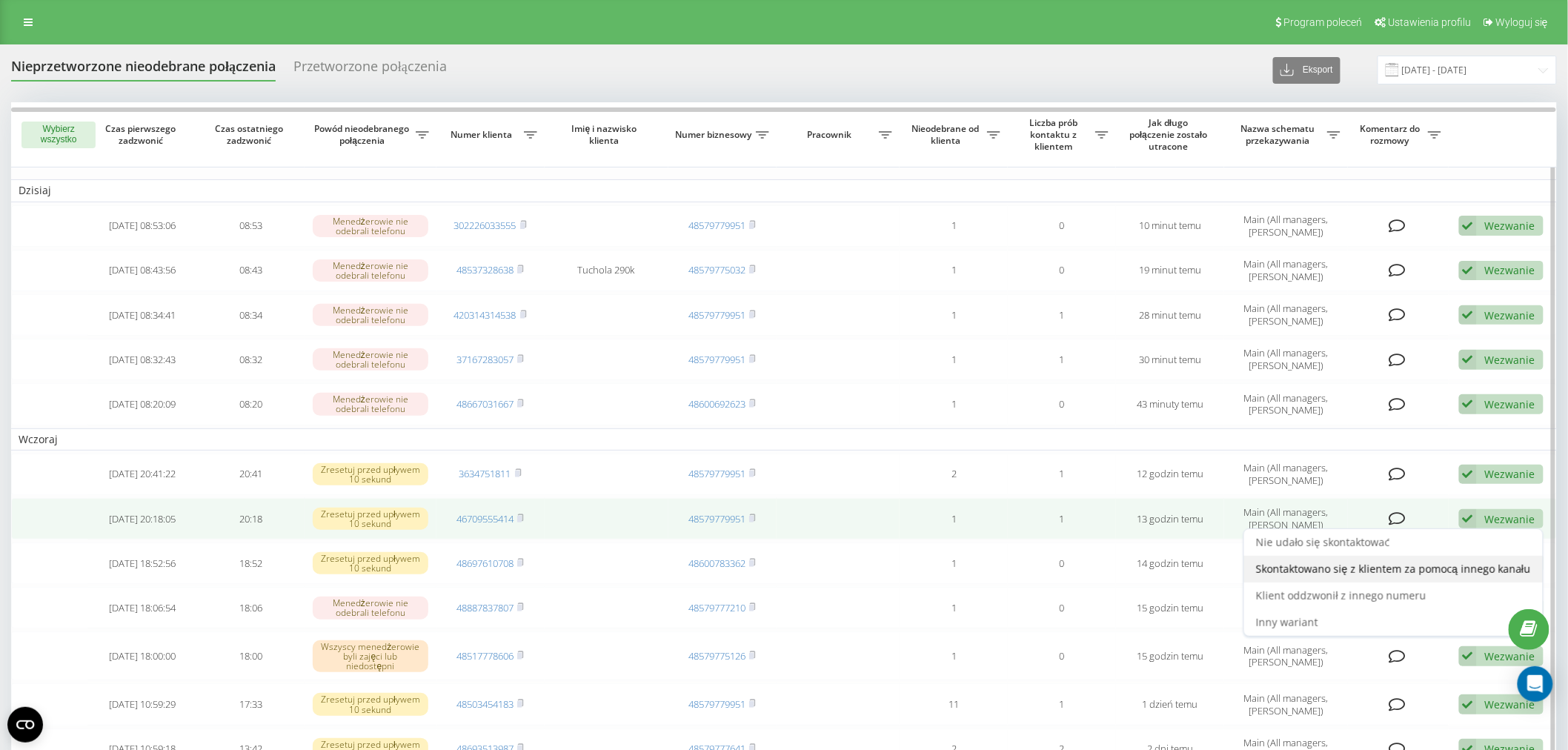
click at [1399, 557] on div "Skontaktowano się z klientem za pomocą innego kanału" at bounding box center [1393, 569] width 299 height 27
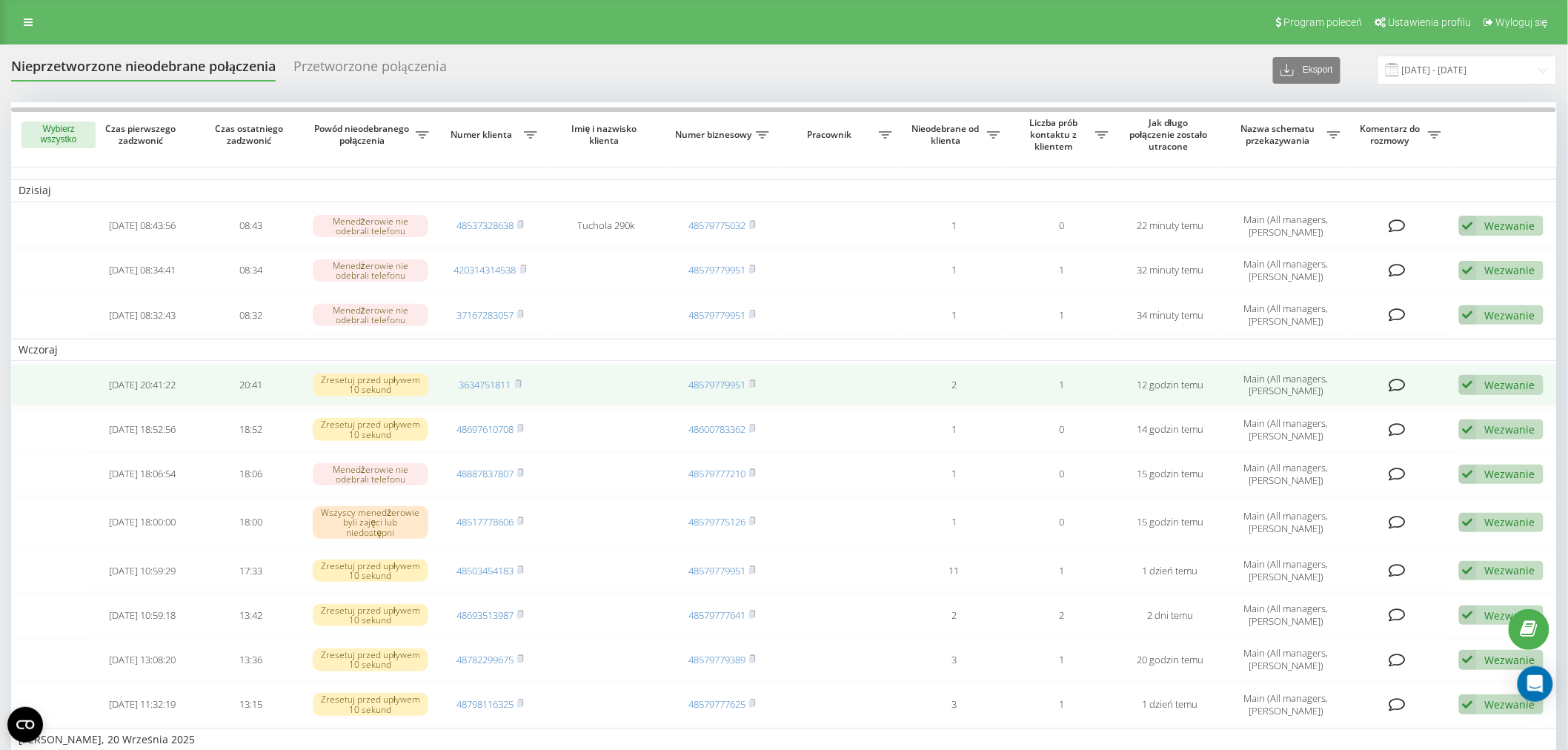
click at [1508, 378] on div "Wezwanie" at bounding box center [1510, 385] width 50 height 14
click at [1465, 423] on div "Skontaktowano się z klientem za pomocą innego kanału" at bounding box center [1393, 436] width 299 height 27
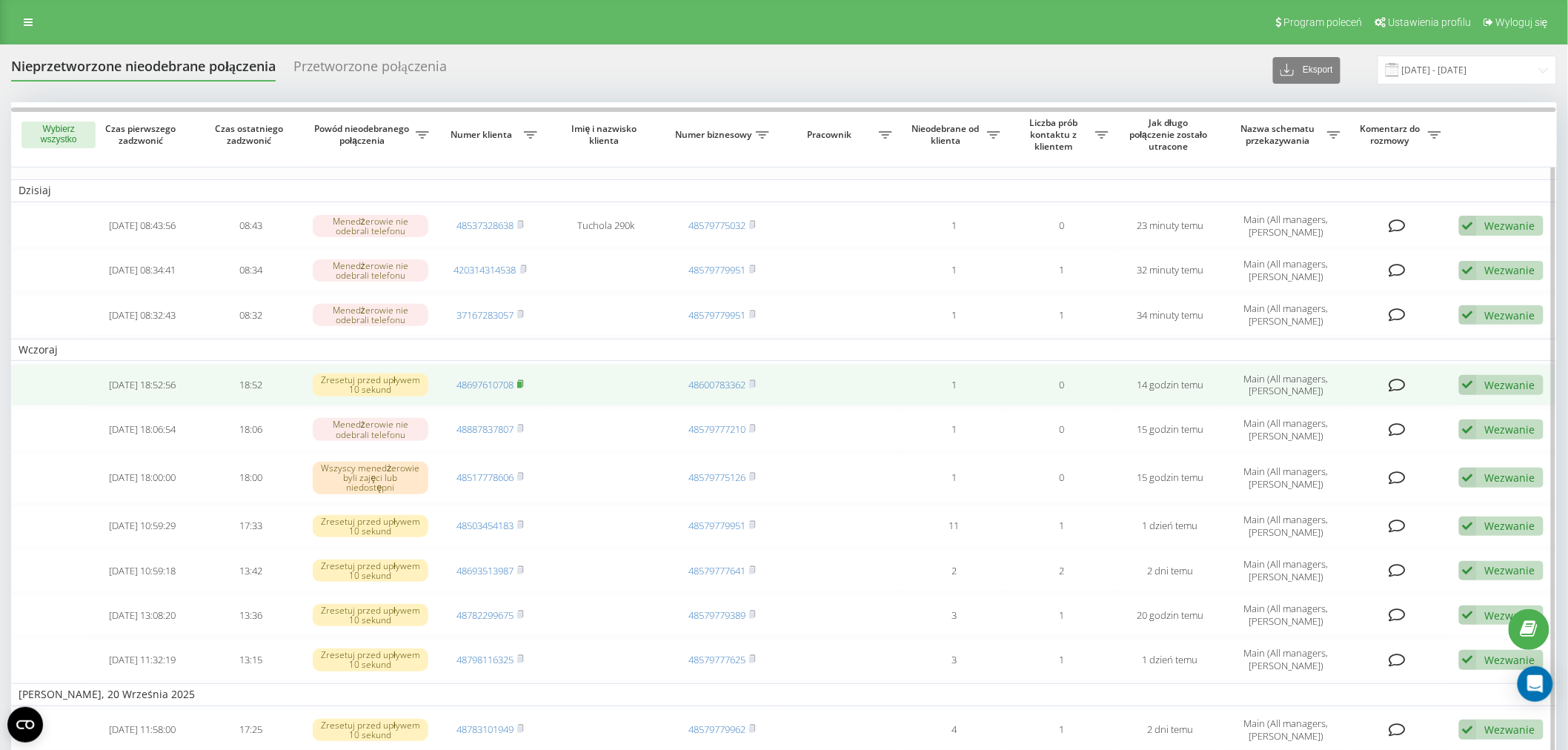
click at [522, 382] on rect at bounding box center [520, 385] width 4 height 7
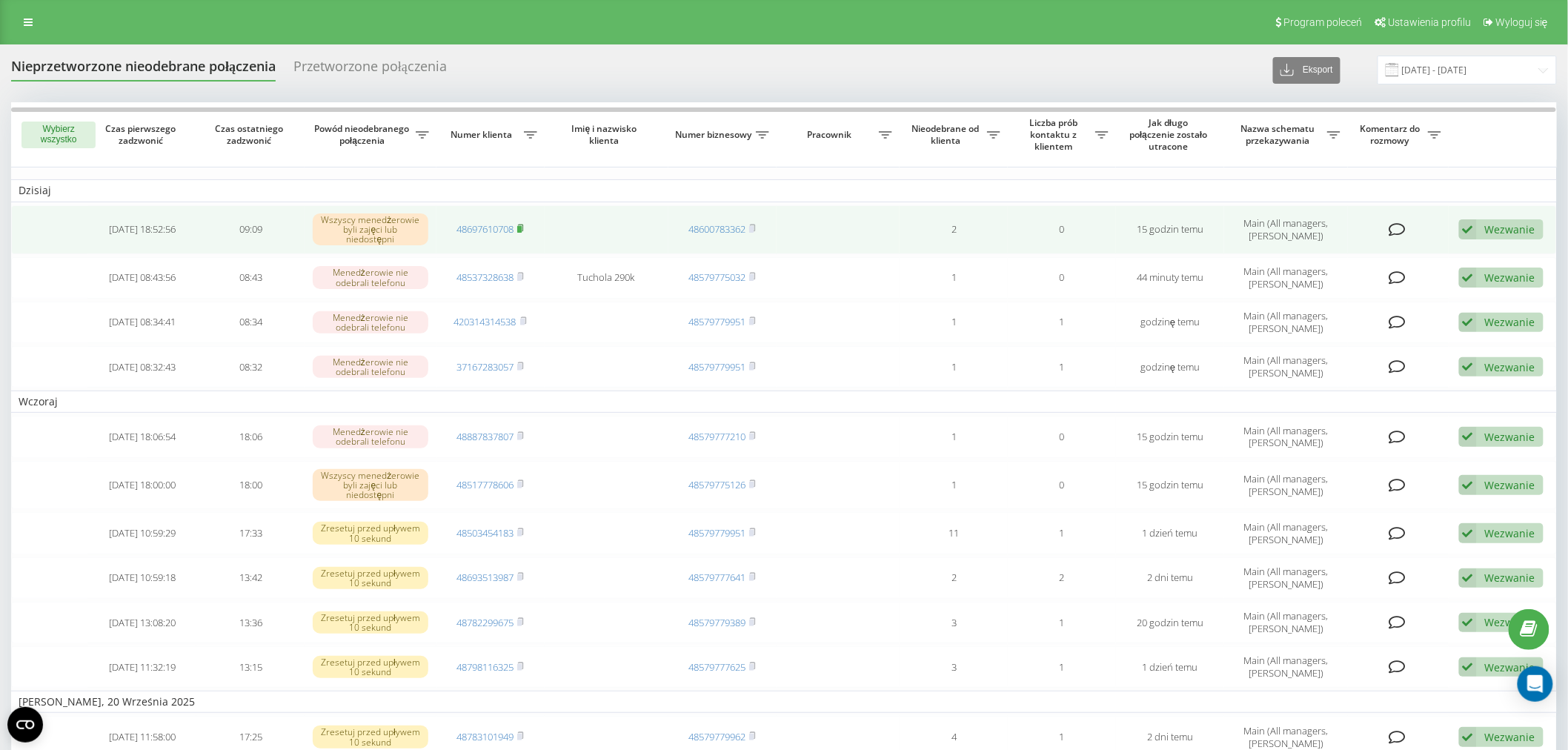
drag, startPoint x: 0, startPoint y: 0, endPoint x: 525, endPoint y: 227, distance: 572.0
click at [524, 227] on icon at bounding box center [521, 228] width 5 height 7
click at [478, 223] on link "48697610708" at bounding box center [484, 229] width 57 height 13
click at [477, 228] on link "48697610708" at bounding box center [484, 229] width 57 height 13
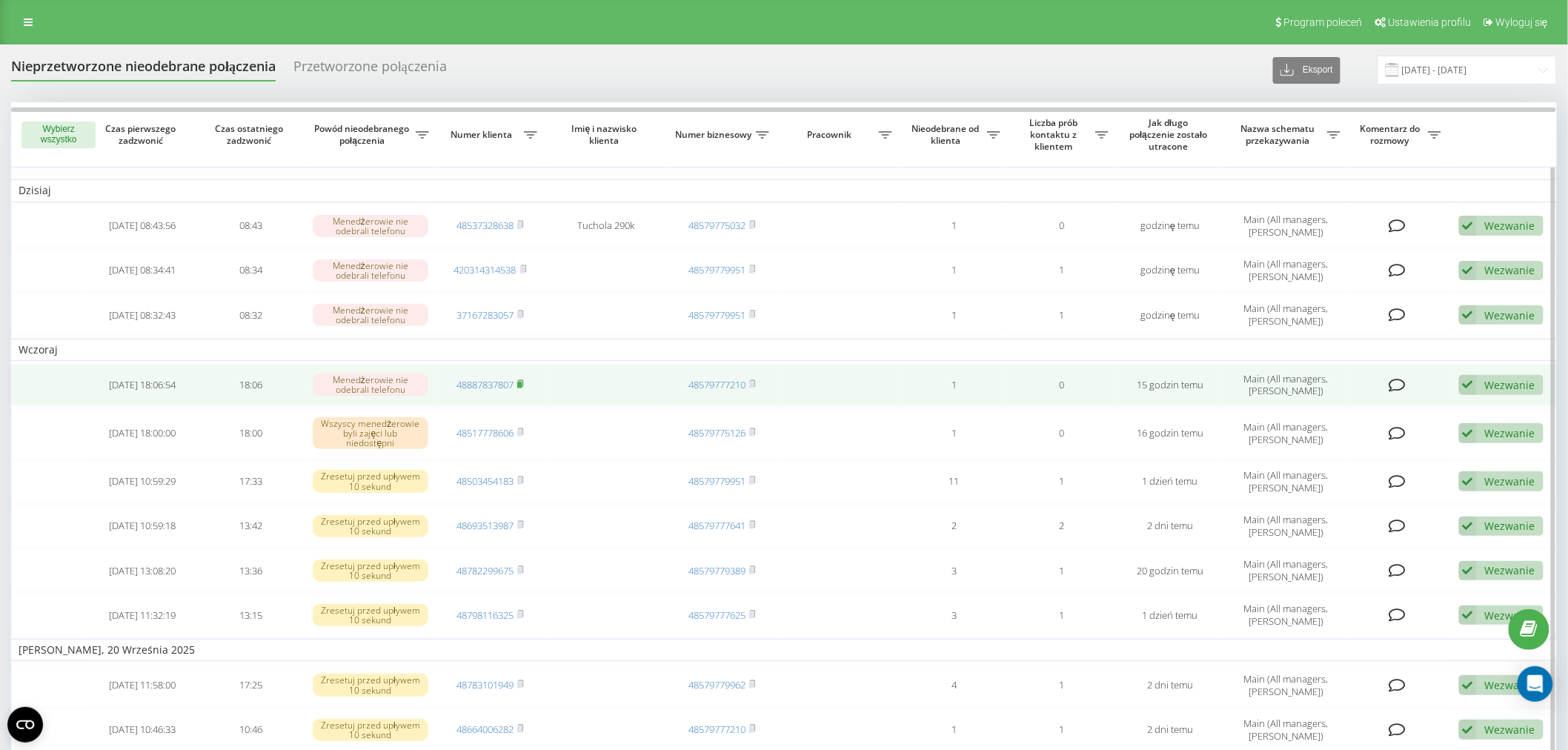
click at [522, 380] on icon at bounding box center [520, 384] width 7 height 9
click at [490, 374] on td "48887837807" at bounding box center [490, 384] width 108 height 41
click at [505, 384] on link "48887837807" at bounding box center [484, 385] width 57 height 13
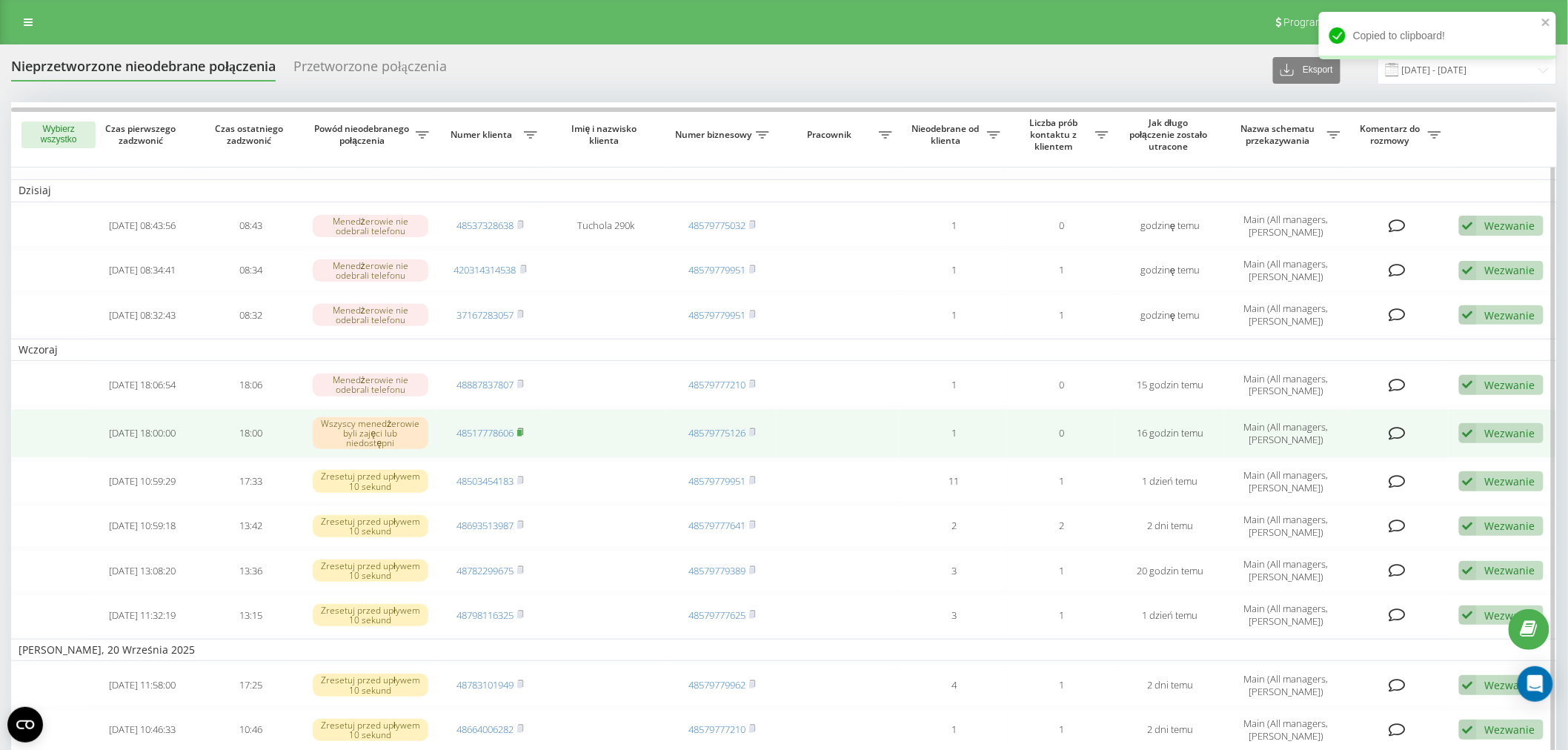
click at [523, 428] on icon at bounding box center [520, 432] width 7 height 9
click at [501, 427] on link "48517778606" at bounding box center [484, 433] width 57 height 13
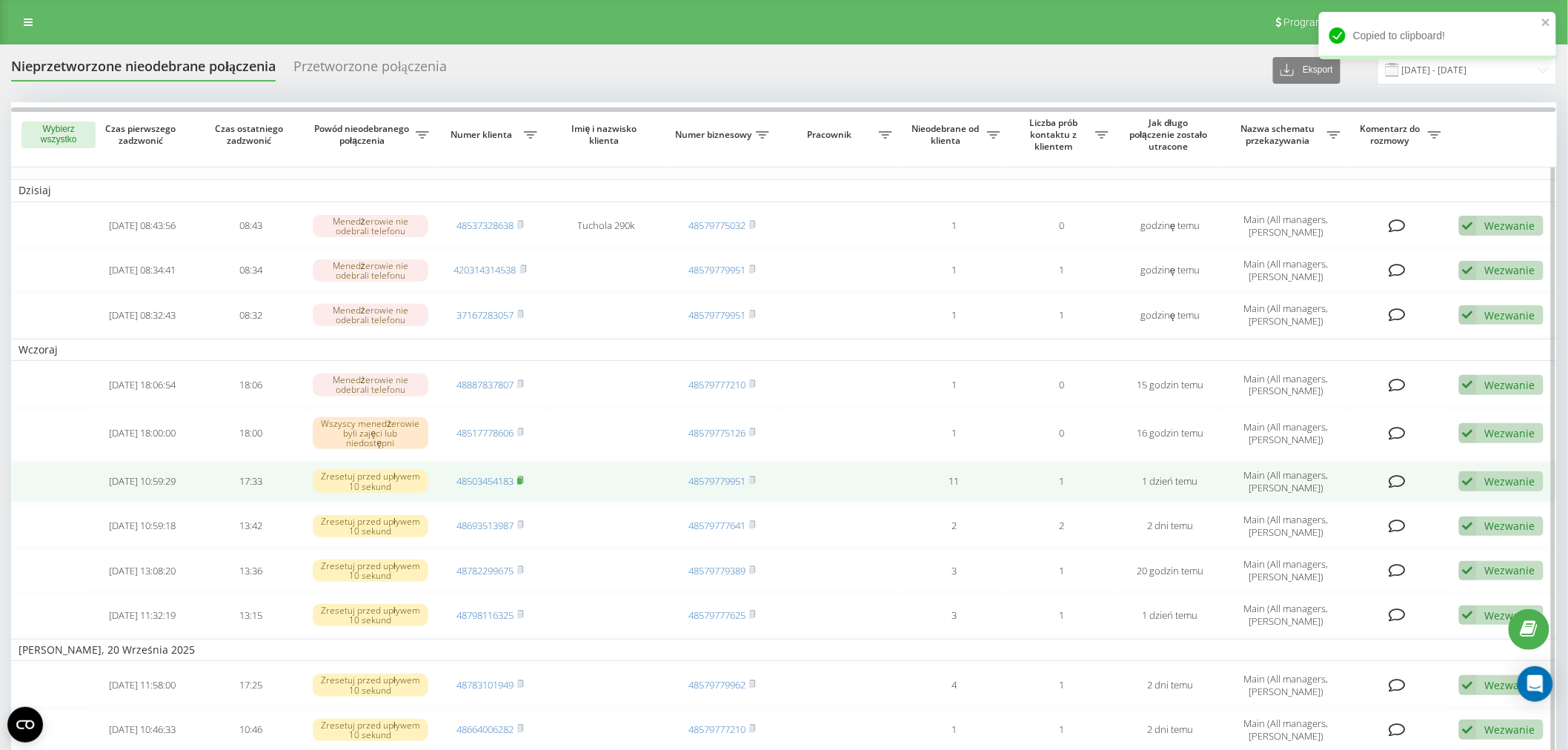
click at [520, 480] on rect at bounding box center [520, 481] width 4 height 7
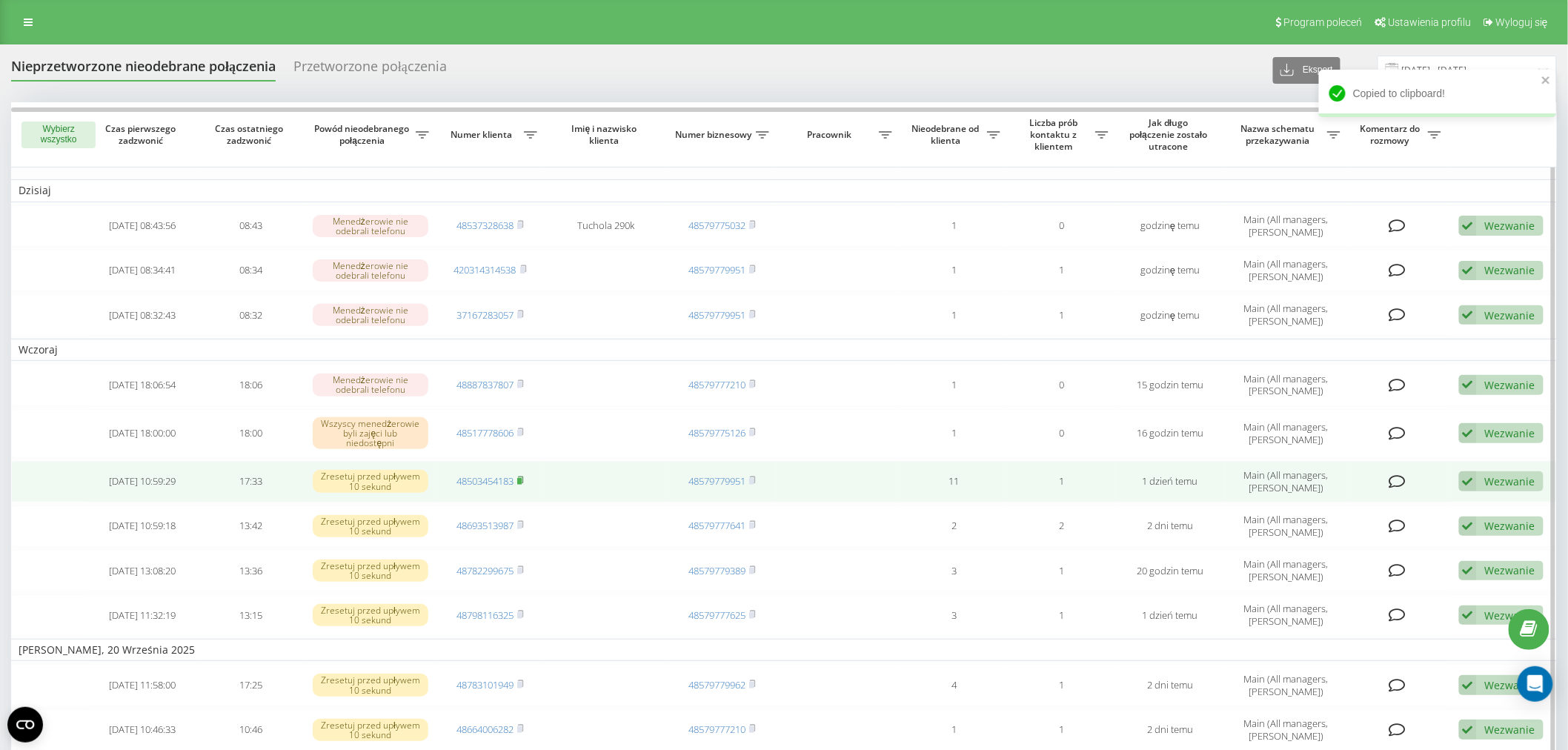
click at [522, 478] on rect at bounding box center [520, 481] width 4 height 7
click at [491, 474] on link "48503454183" at bounding box center [484, 481] width 57 height 13
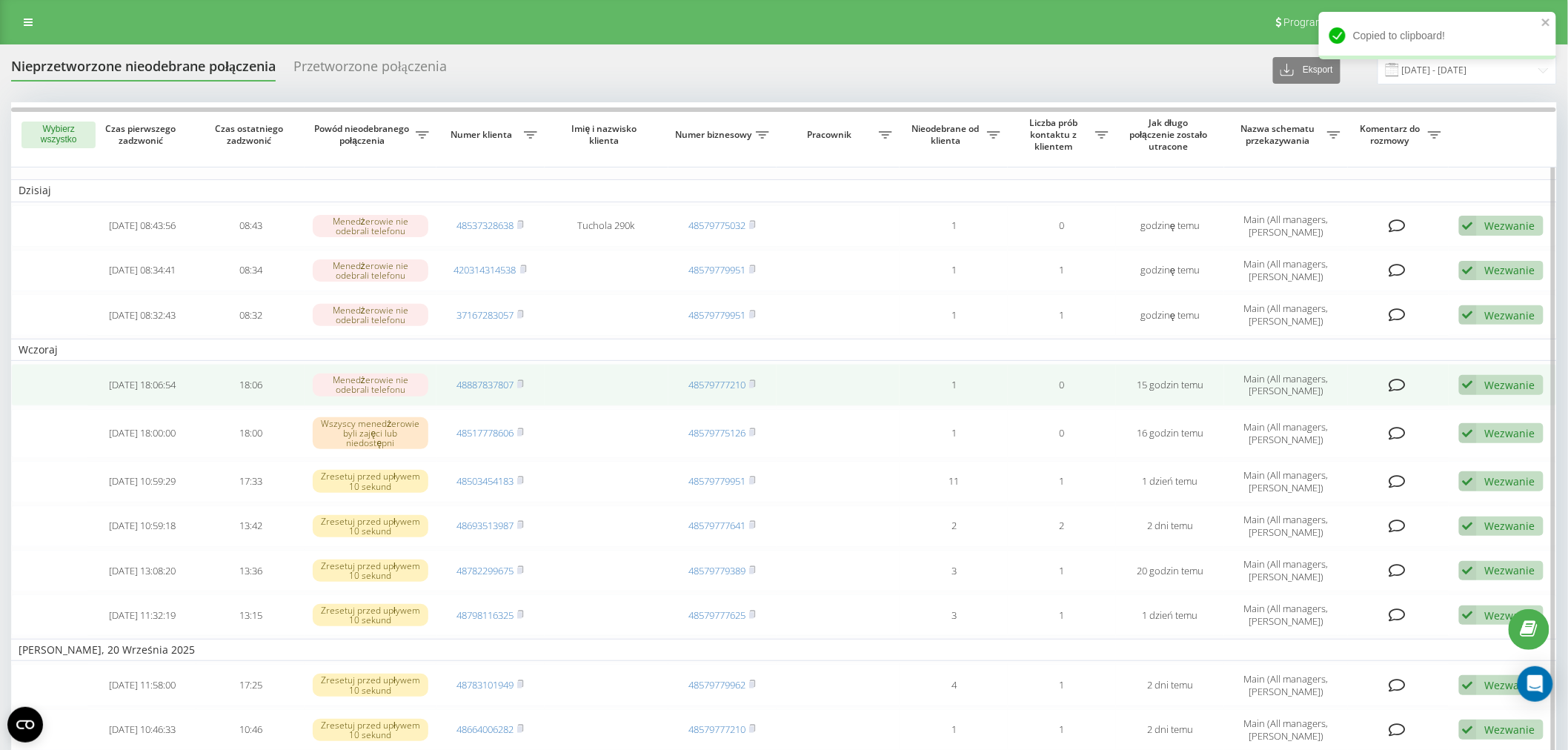
click at [1492, 382] on div "Wezwanie" at bounding box center [1510, 385] width 50 height 14
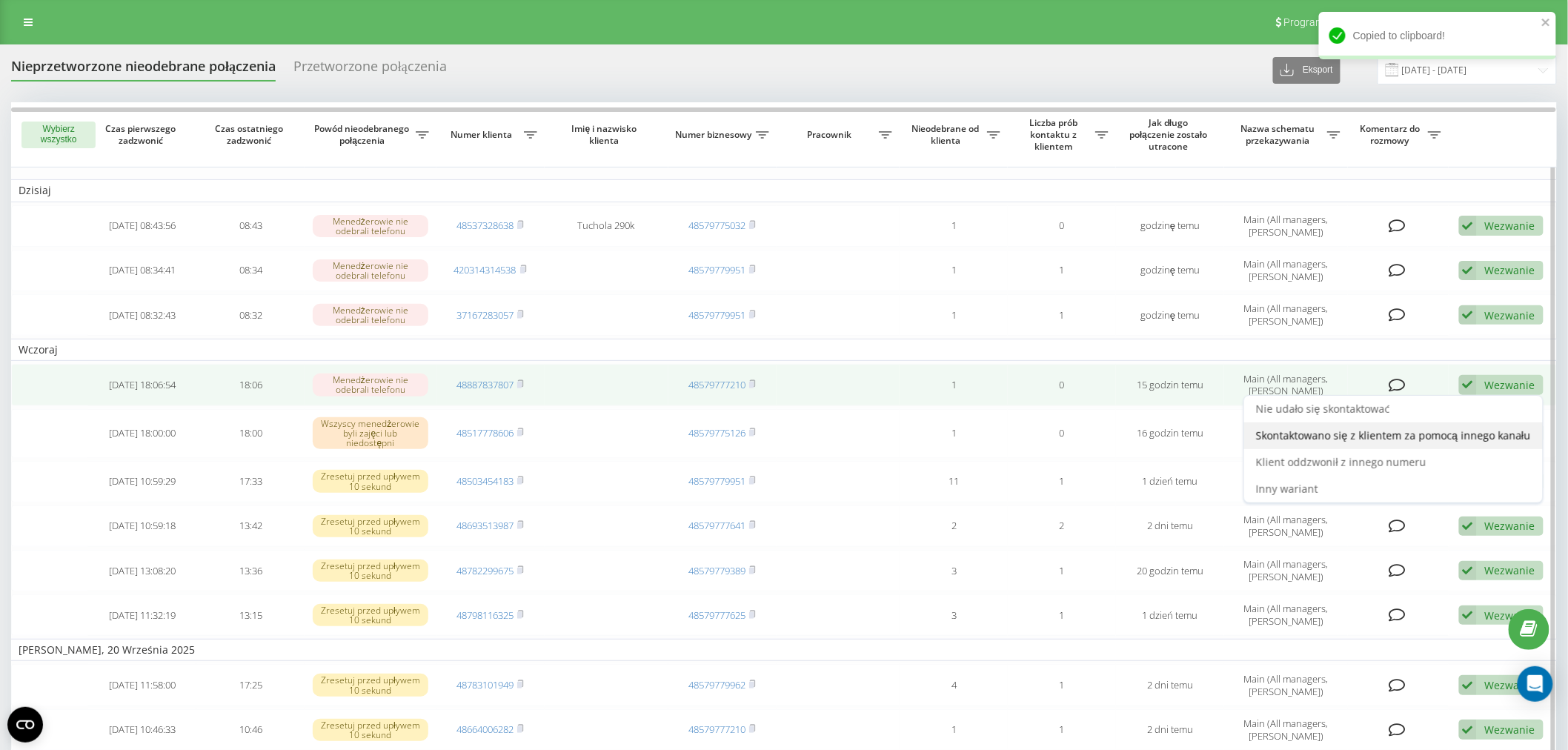
click at [1411, 429] on span "Skontaktowano się z klientem za pomocą innego kanału" at bounding box center [1393, 435] width 275 height 14
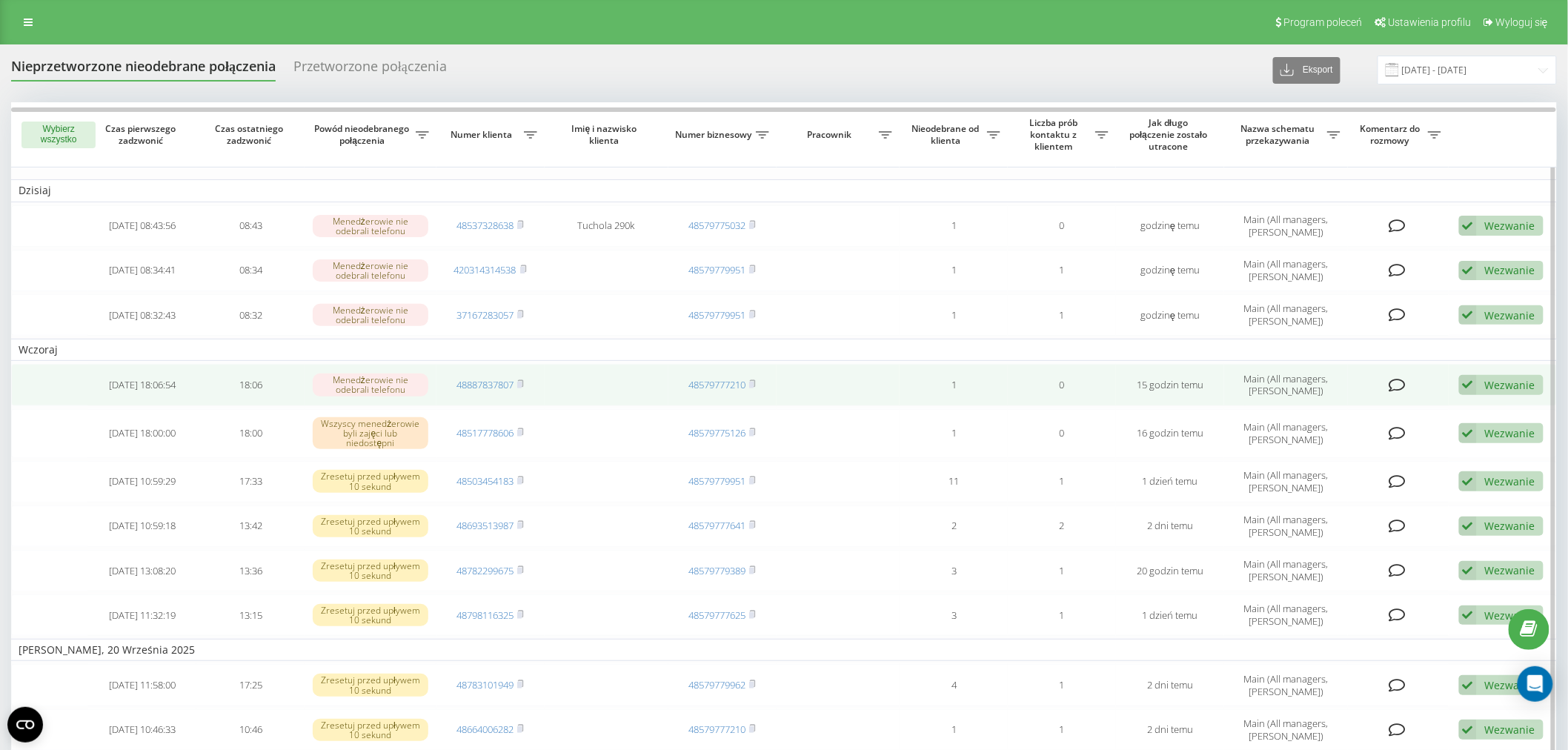
click at [1491, 384] on div "Wezwanie" at bounding box center [1510, 385] width 50 height 14
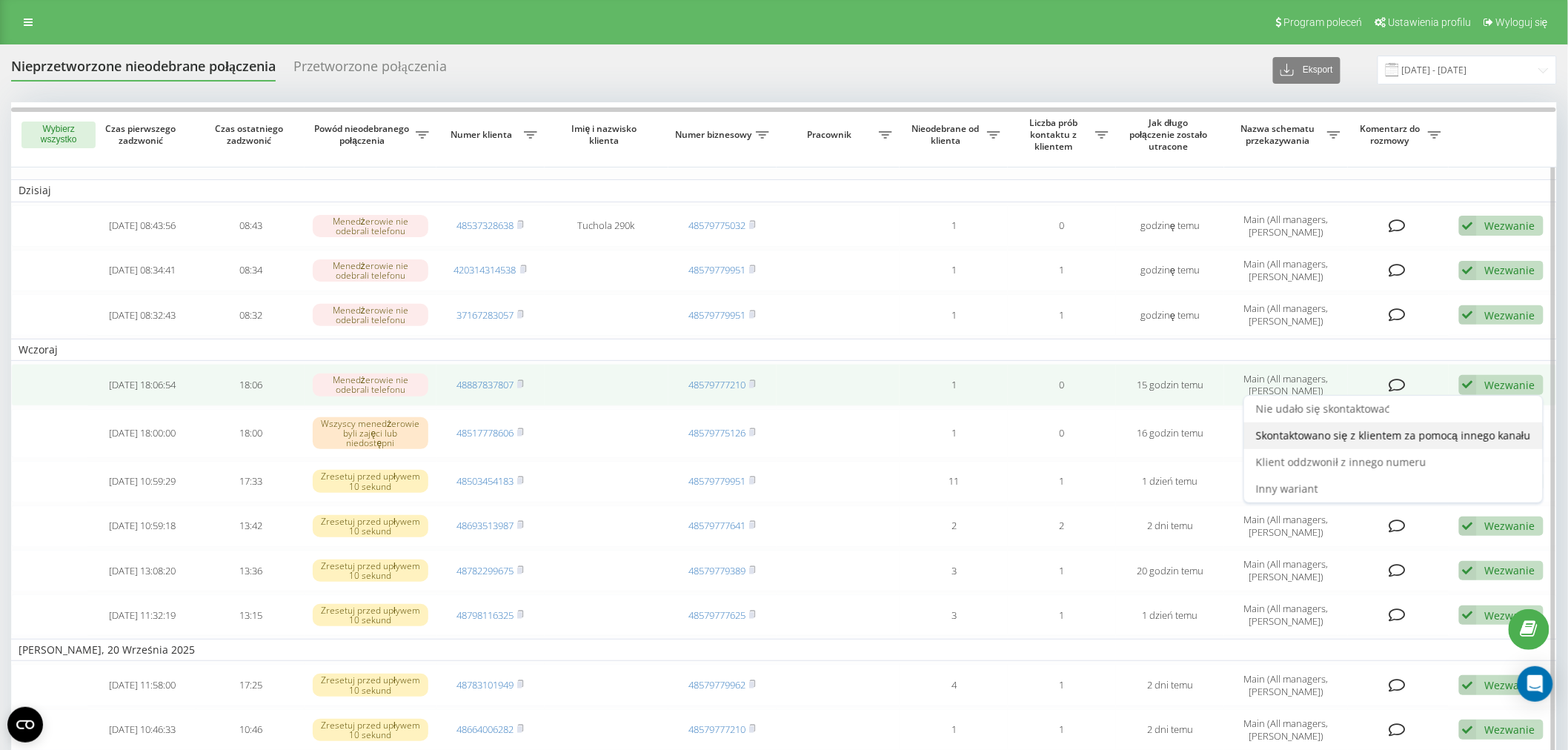
click at [1445, 432] on span "Skontaktowano się z klientem za pomocą innego kanału" at bounding box center [1393, 435] width 275 height 14
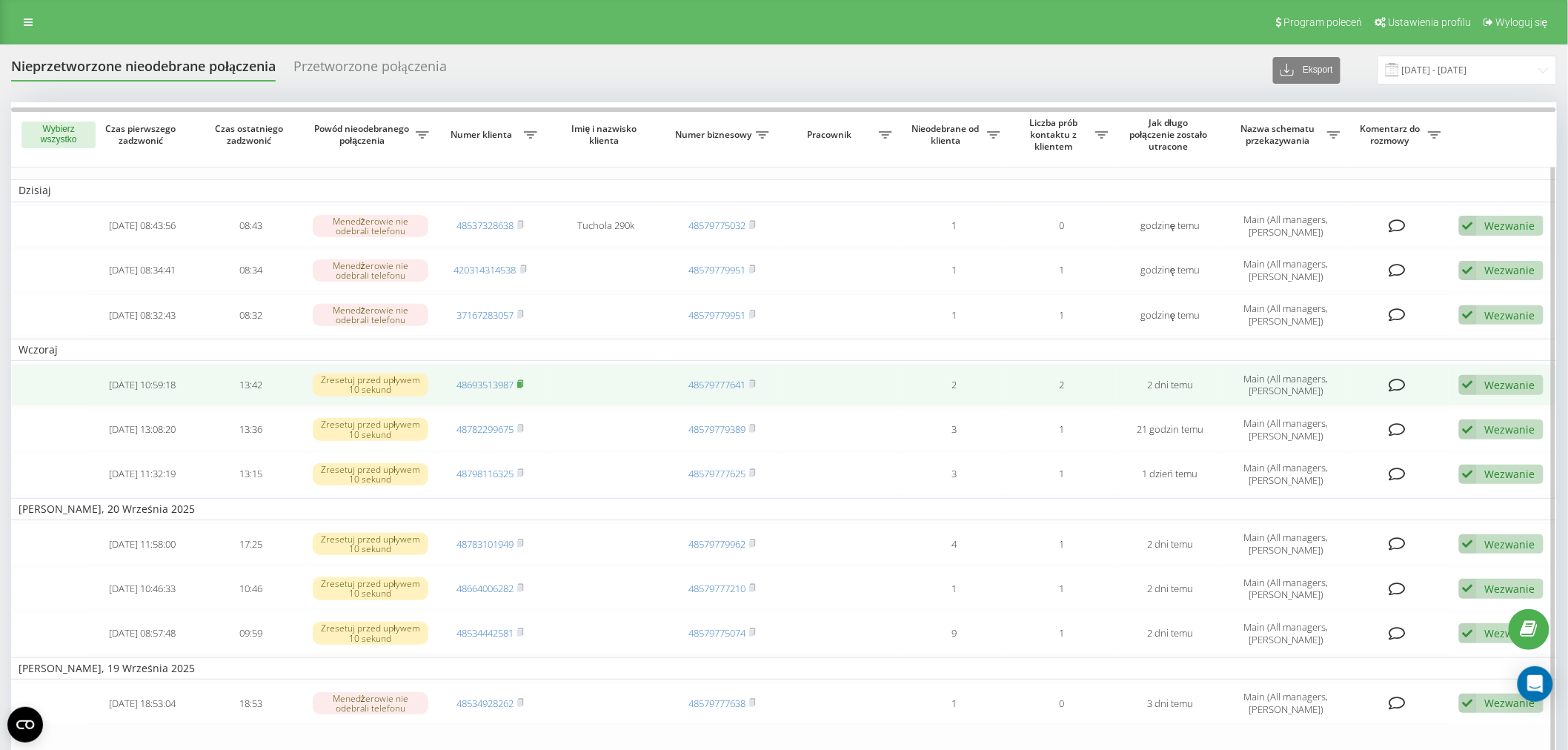
click at [522, 382] on rect at bounding box center [520, 385] width 4 height 7
click at [490, 378] on link "48693513987" at bounding box center [484, 385] width 57 height 13
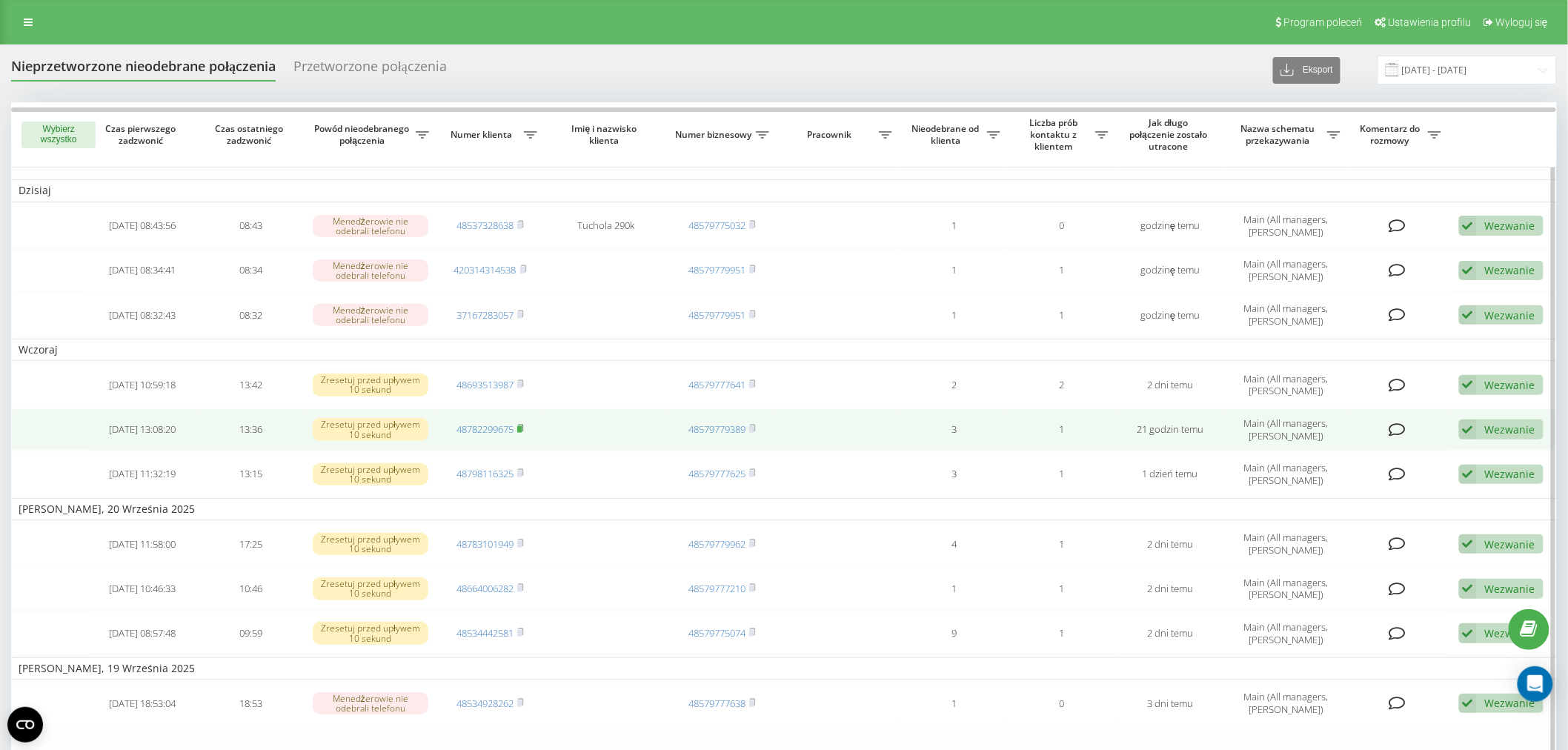
click at [522, 426] on rect at bounding box center [520, 429] width 4 height 7
click at [497, 426] on link "48782299675" at bounding box center [484, 429] width 57 height 13
click at [1486, 432] on div "Wezwanie" at bounding box center [1510, 429] width 50 height 14
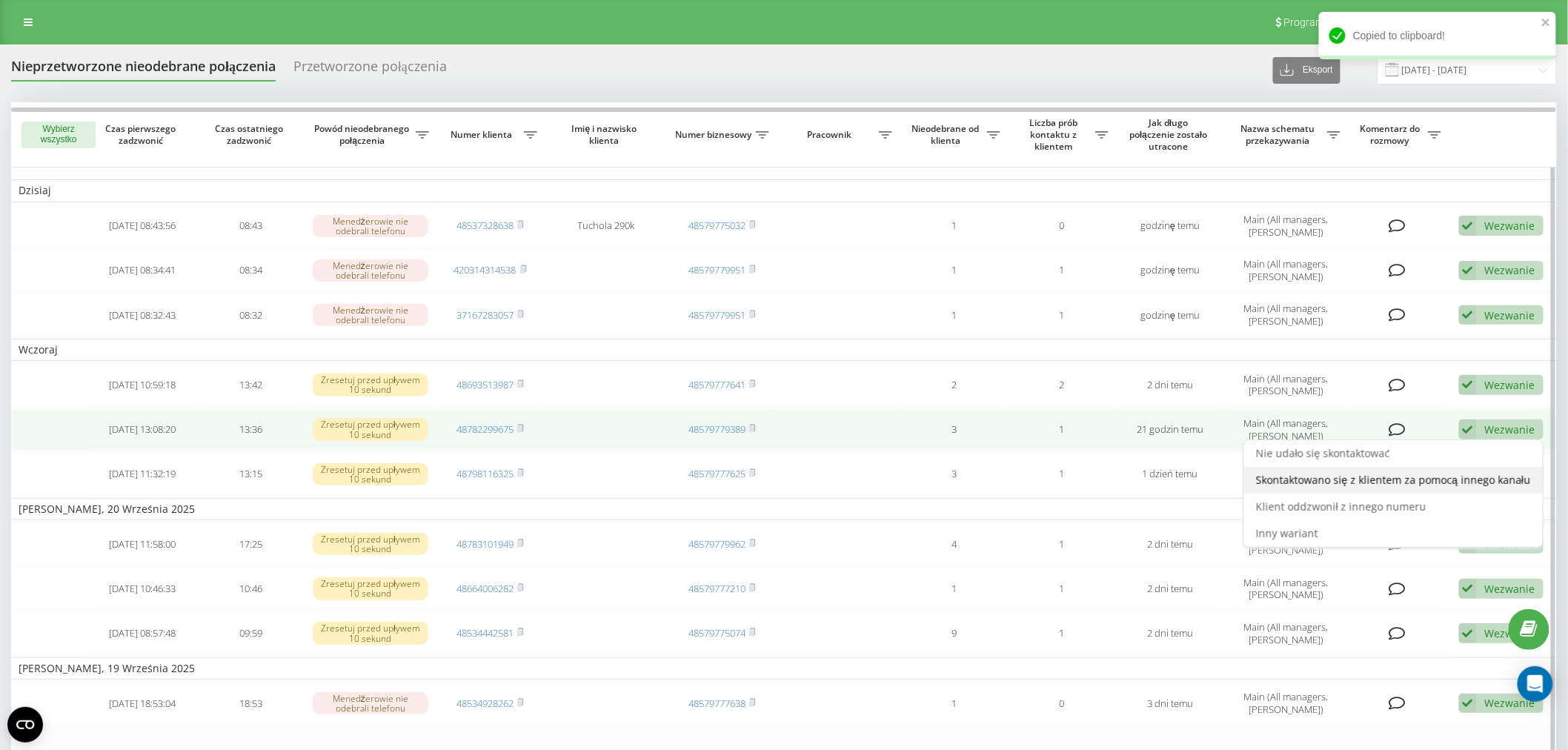
click at [1453, 478] on span "Skontaktowano się z klientem za pomocą innego kanału" at bounding box center [1393, 480] width 275 height 14
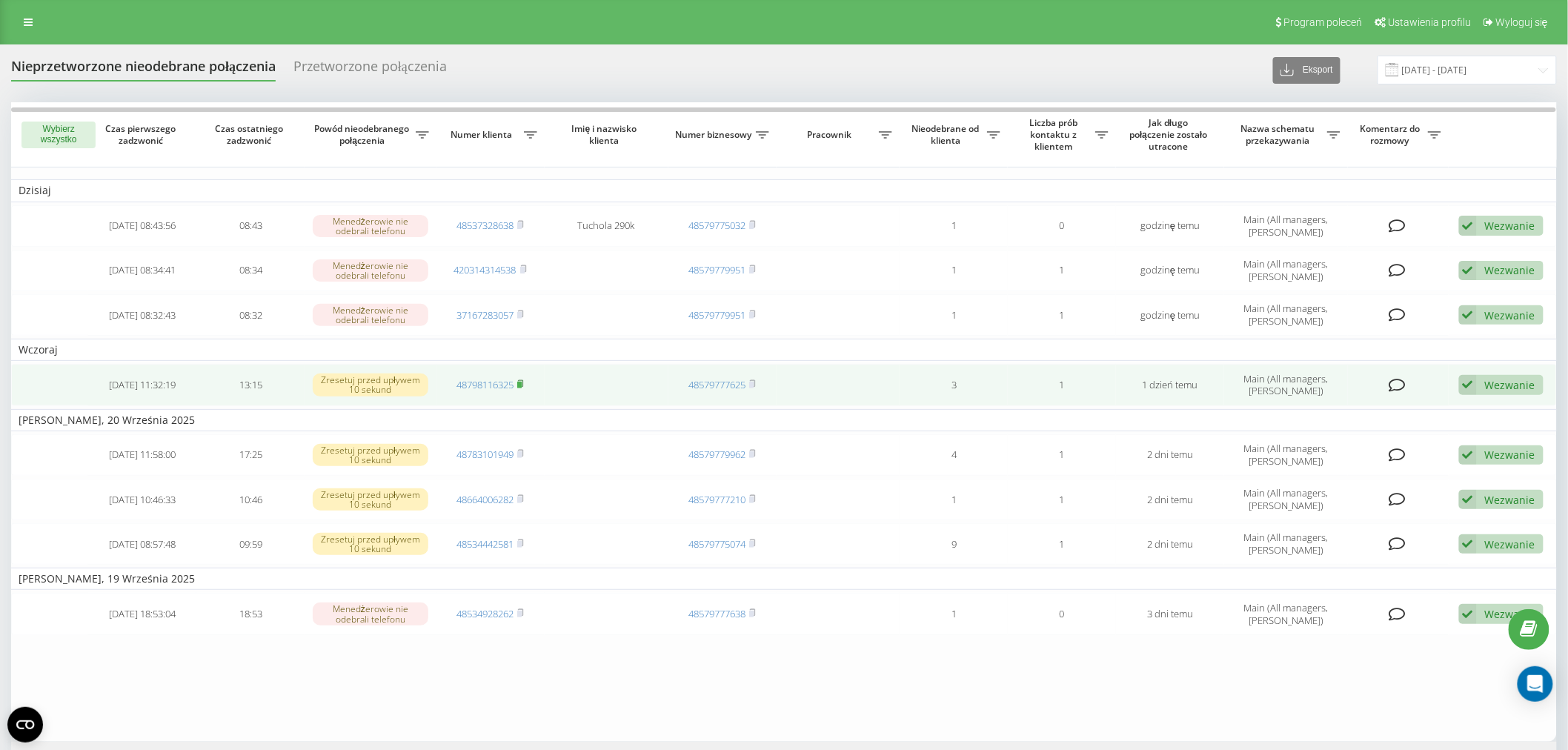
click at [524, 381] on icon at bounding box center [520, 384] width 7 height 9
click at [485, 388] on link "48798116325" at bounding box center [484, 385] width 57 height 13
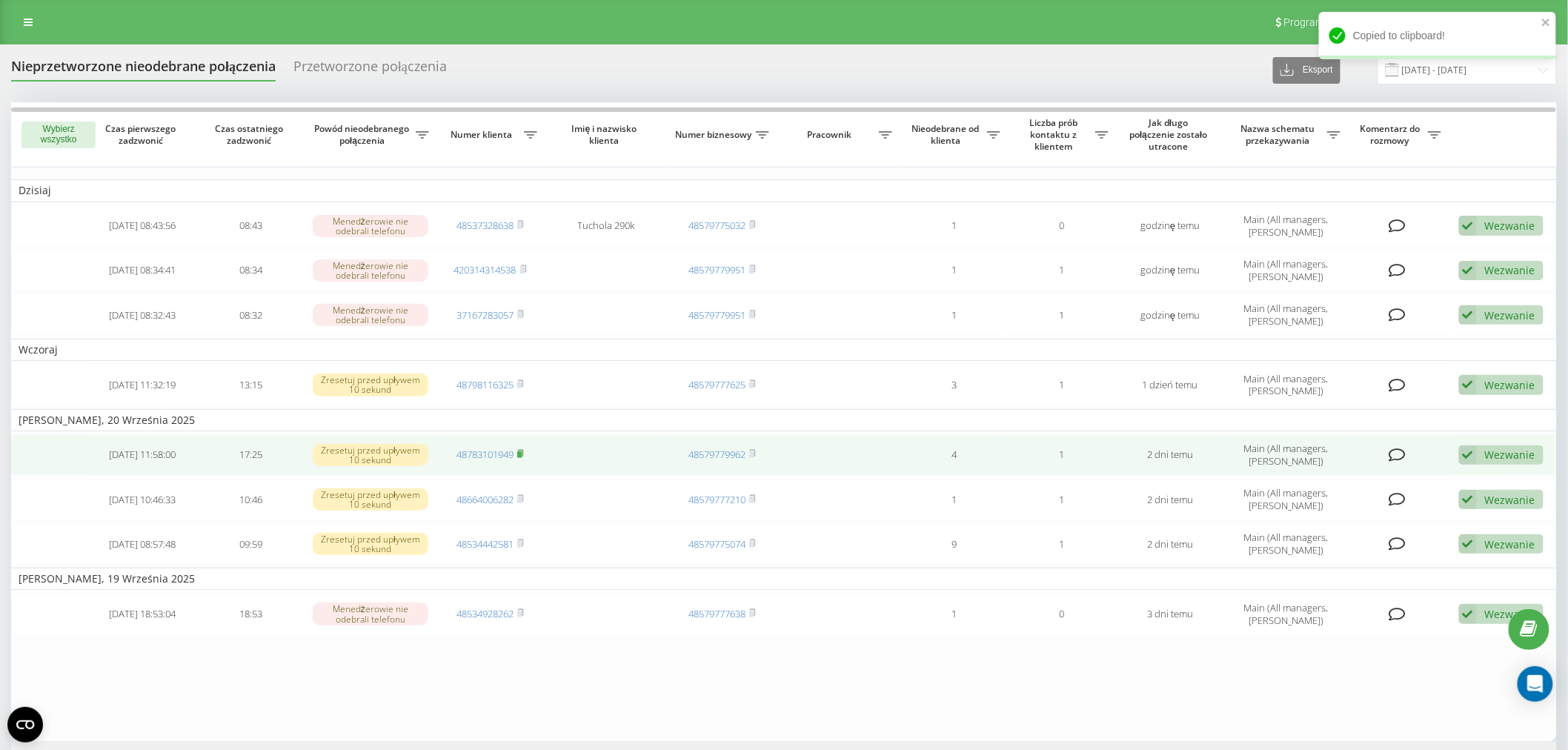
click at [523, 450] on icon at bounding box center [521, 453] width 5 height 7
click at [464, 450] on link "48783101949" at bounding box center [484, 455] width 57 height 13
click at [1502, 450] on div "Wezwanie" at bounding box center [1510, 455] width 50 height 14
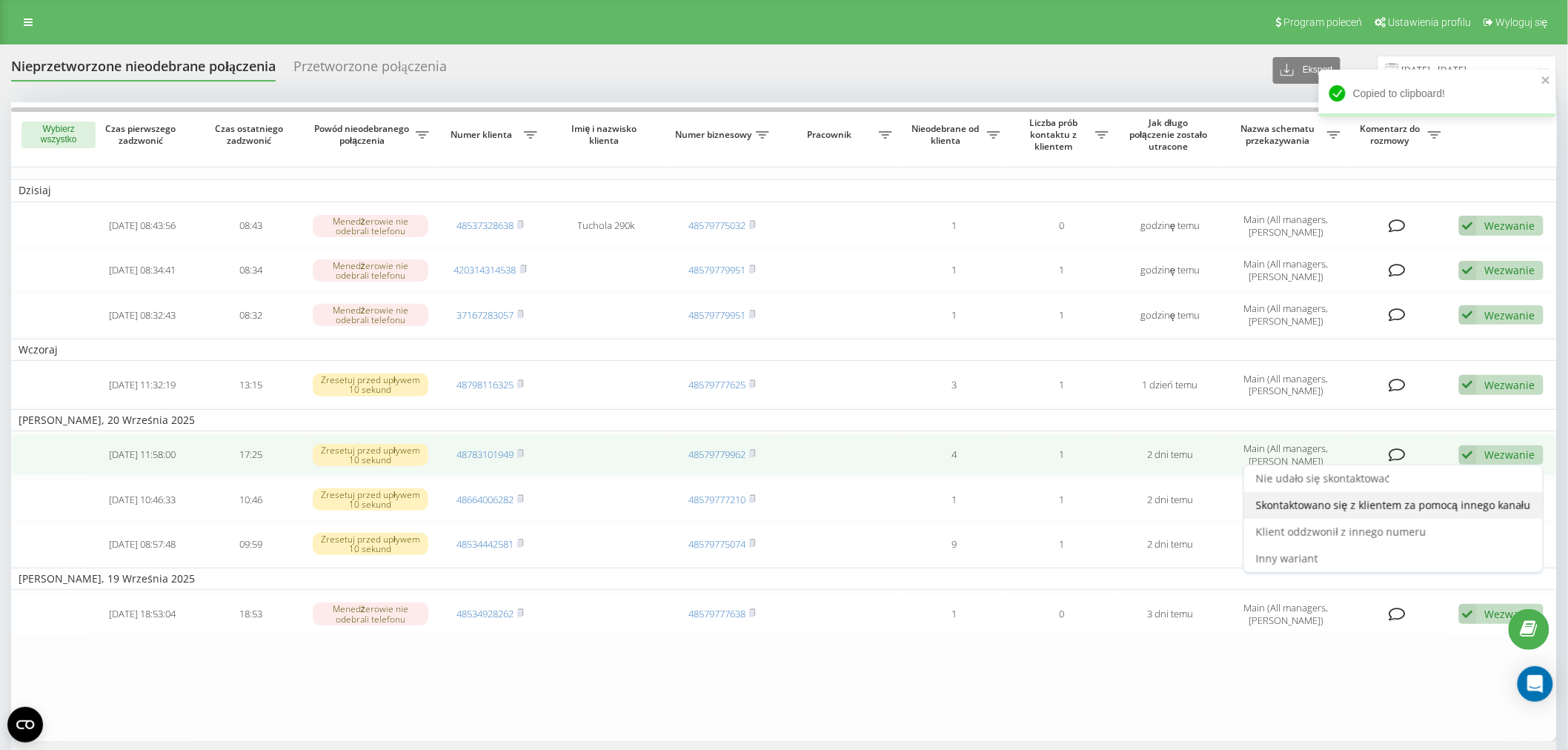
click at [1495, 498] on span "Skontaktowano się z klientem za pomocą innego kanału" at bounding box center [1393, 505] width 275 height 14
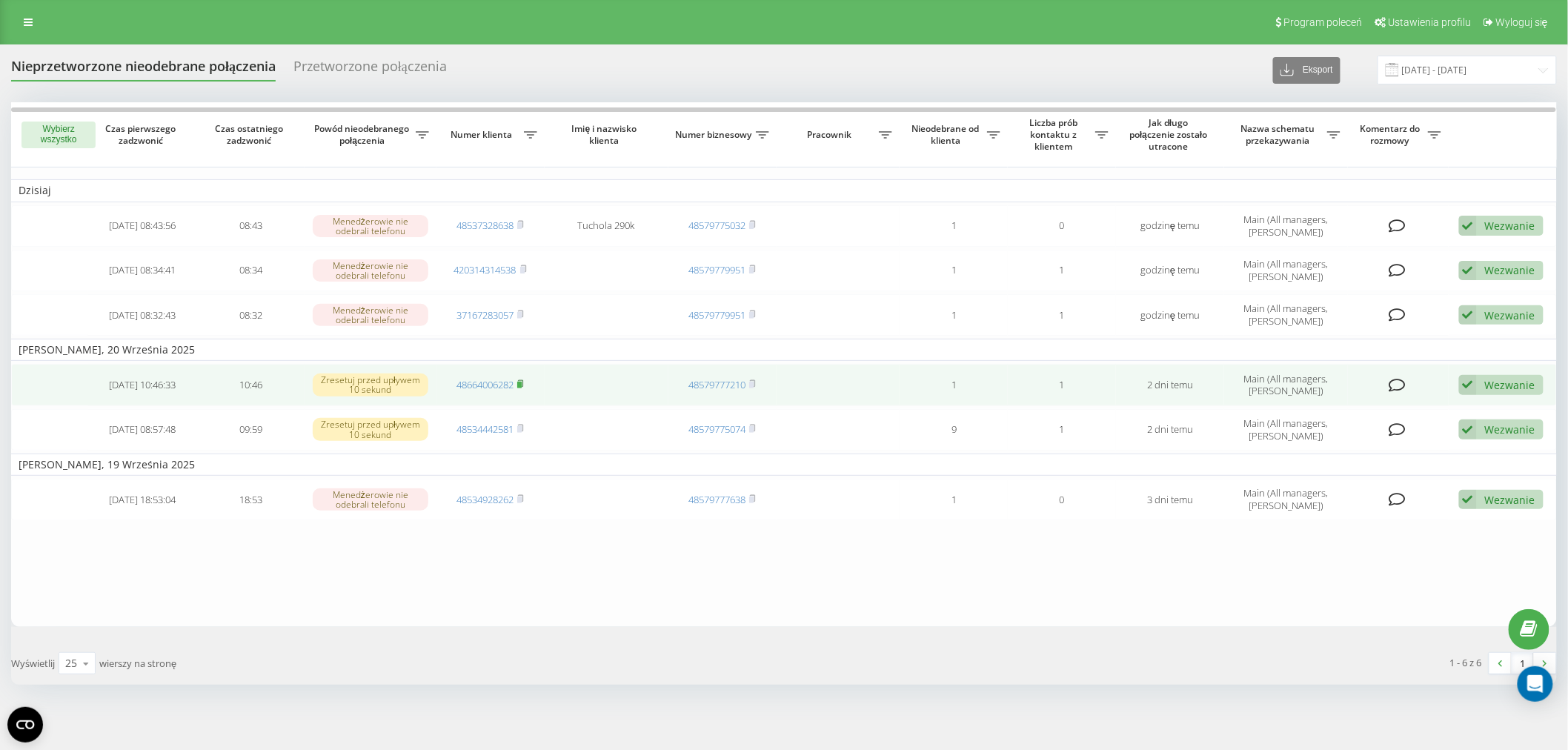
click at [522, 382] on rect at bounding box center [520, 385] width 4 height 7
click at [502, 380] on link "48664006282" at bounding box center [484, 385] width 57 height 13
click at [1499, 378] on div "Wezwanie" at bounding box center [1510, 385] width 50 height 14
click at [1409, 434] on span "Skontaktowano się z klientem za pomocą innego kanału" at bounding box center [1393, 435] width 275 height 14
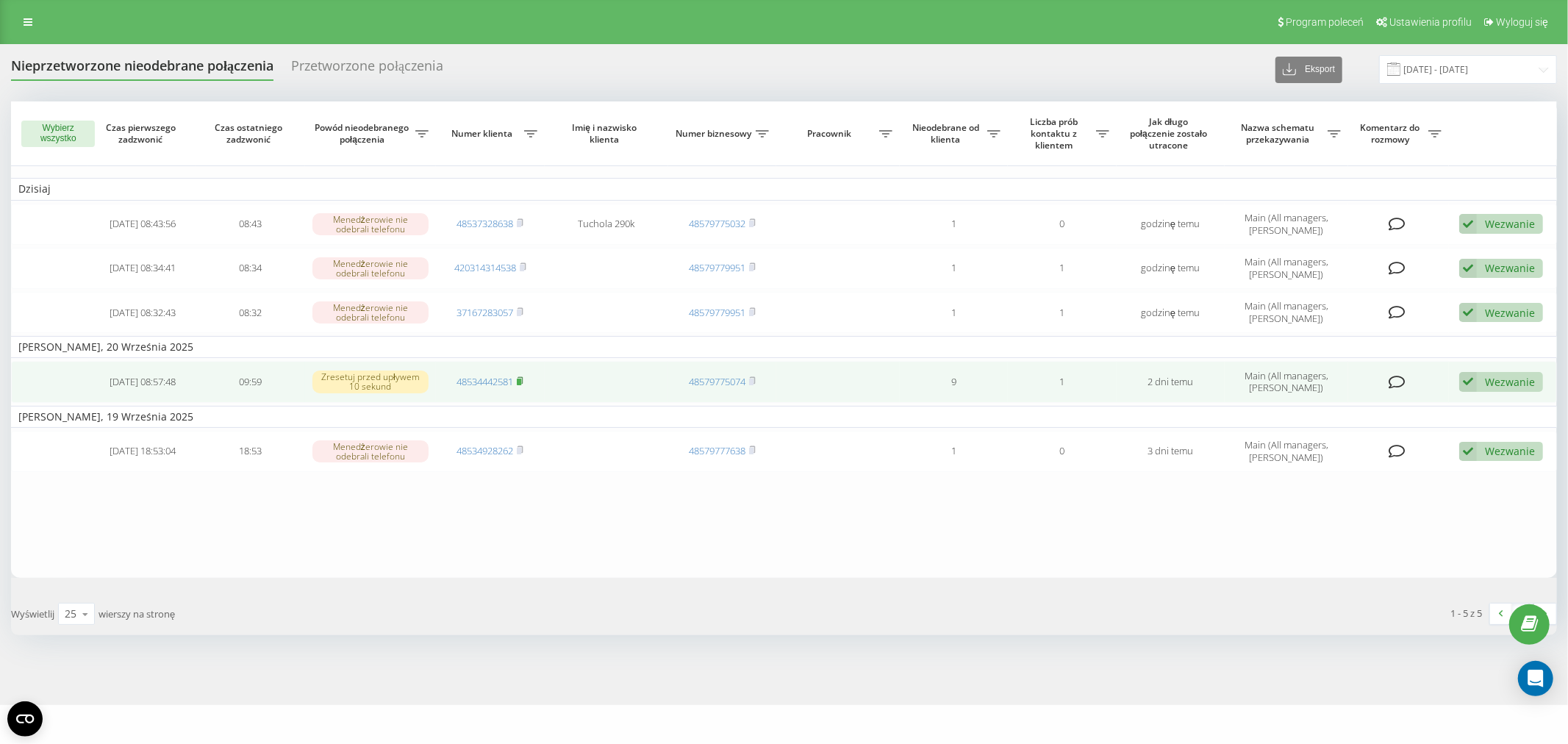
click at [523, 378] on icon at bounding box center [521, 381] width 5 height 7
click at [470, 381] on link "48534442581" at bounding box center [485, 382] width 56 height 13
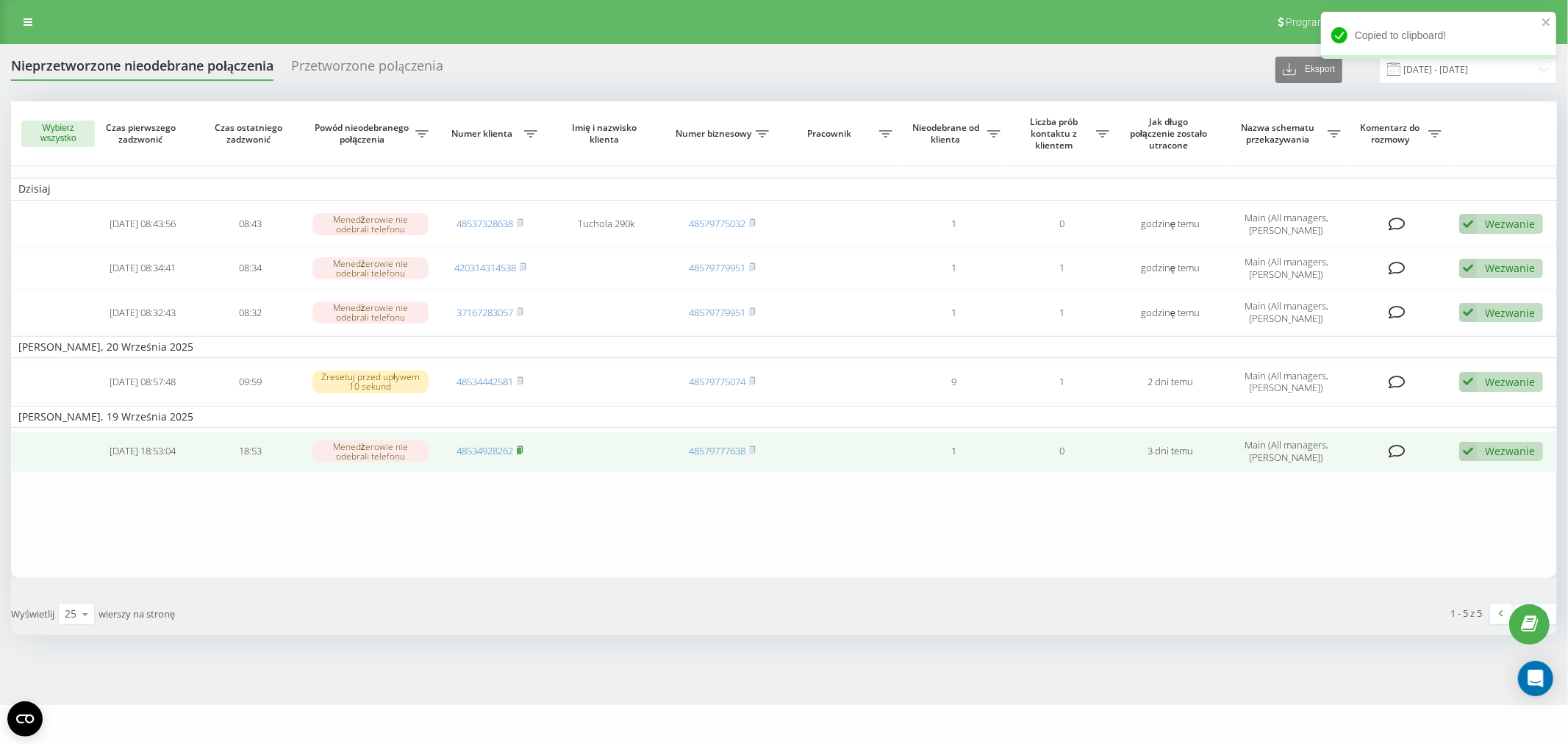
click at [521, 448] on rect at bounding box center [519, 451] width 4 height 7
click at [484, 444] on link "48534928262" at bounding box center [485, 451] width 56 height 13
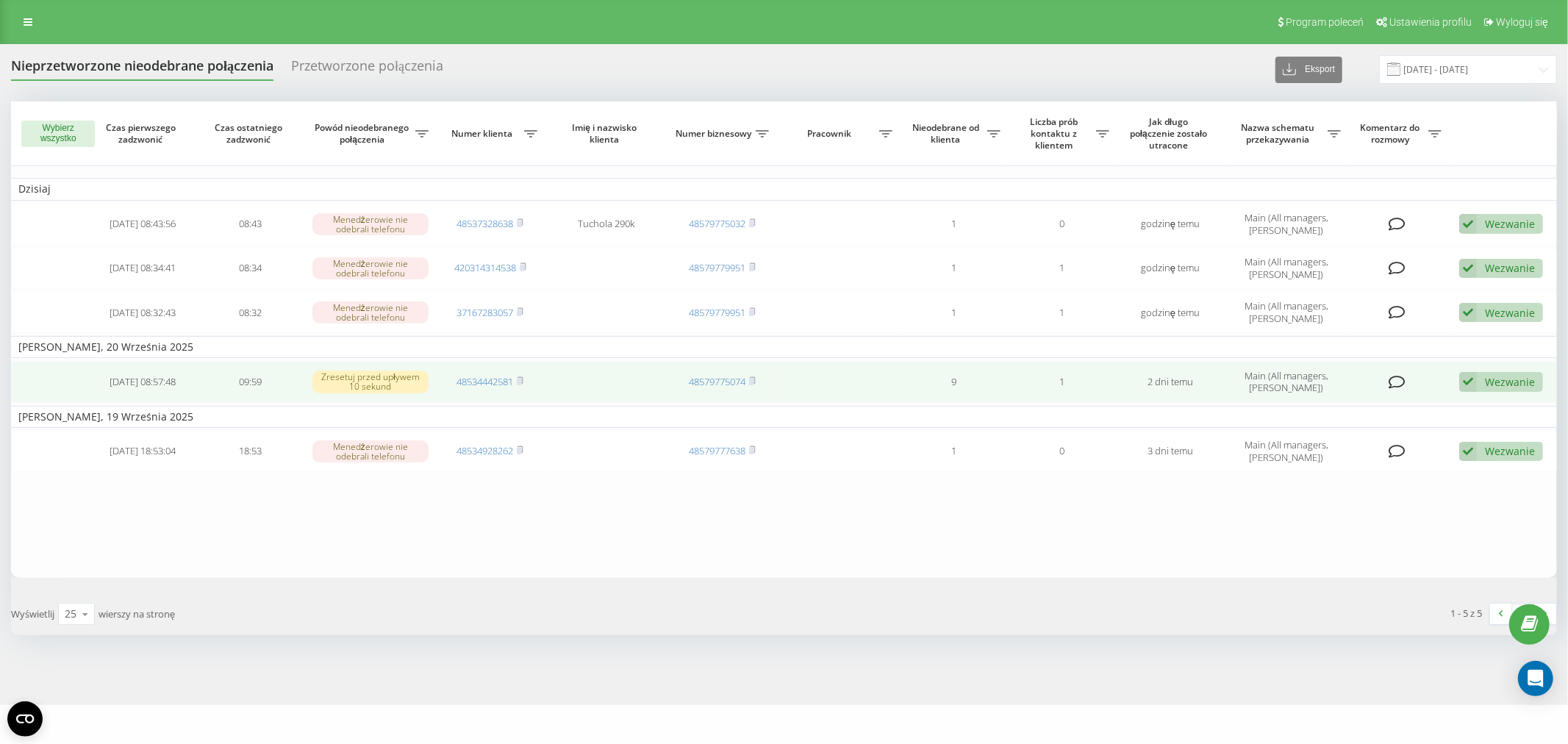
click at [1509, 383] on div "Wezwanie" at bounding box center [1510, 382] width 50 height 14
click at [1465, 425] on span "Skontaktowano się z klientem za pomocą innego kanału" at bounding box center [1394, 432] width 273 height 14
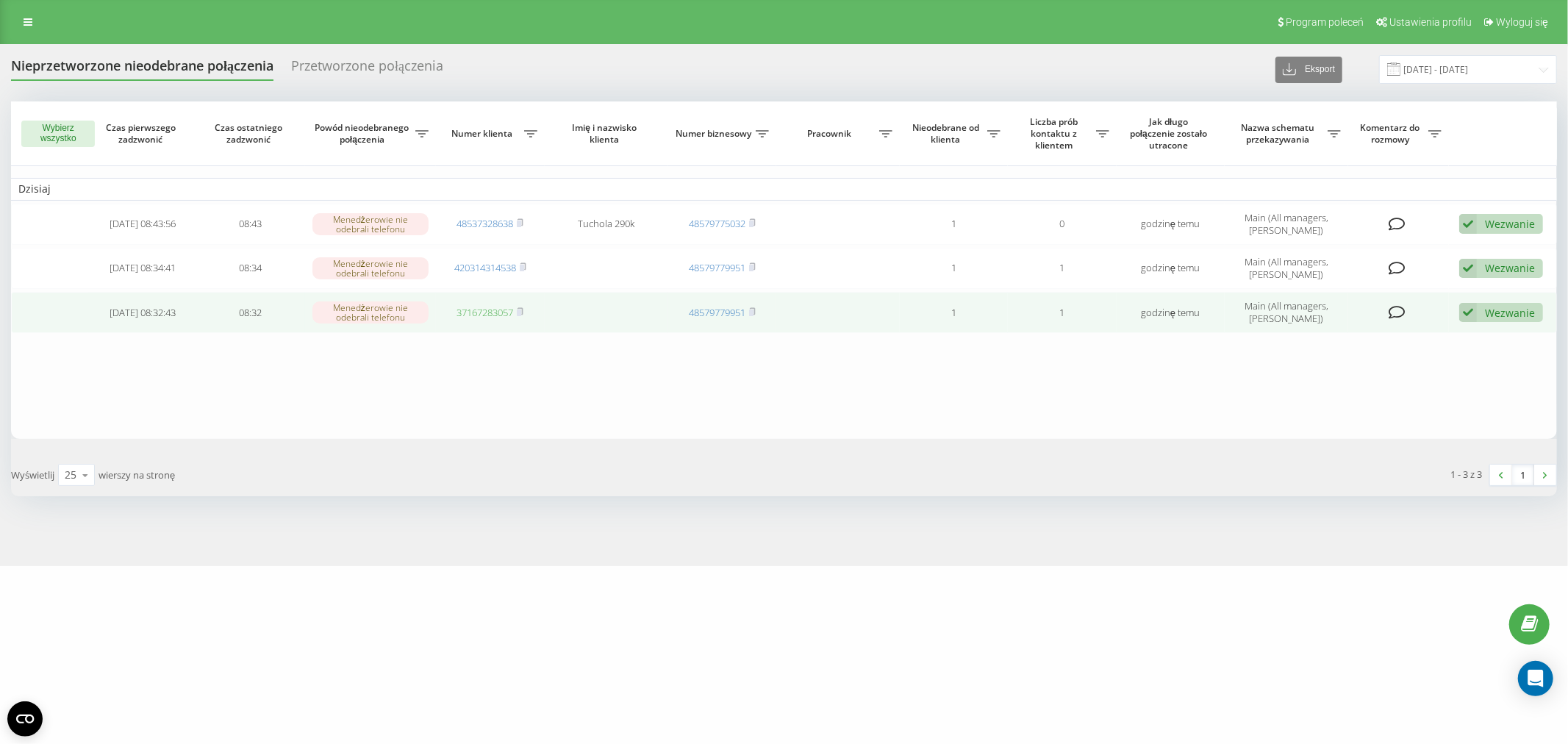
click at [484, 307] on link "37167283057" at bounding box center [485, 313] width 56 height 13
click at [1498, 312] on div "Wezwanie" at bounding box center [1510, 313] width 50 height 14
click at [1436, 337] on div "Nie udało się skontaktować" at bounding box center [1394, 336] width 297 height 27
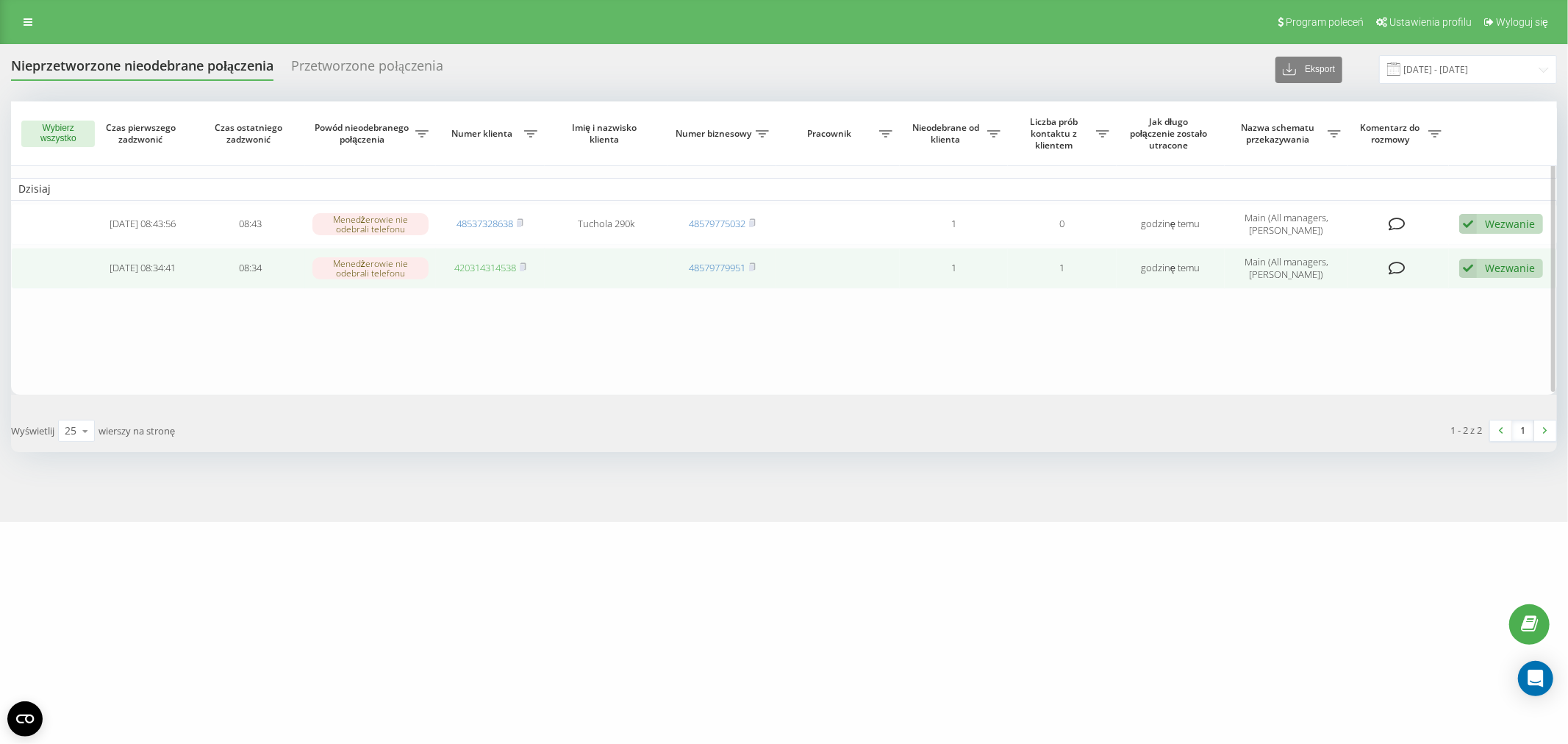
click at [485, 271] on link "420314314538" at bounding box center [485, 268] width 62 height 13
click at [1486, 270] on div "Wezwanie" at bounding box center [1510, 268] width 50 height 14
click at [1475, 321] on span "Skontaktowano się z klientem za pomocą innego kanału" at bounding box center [1394, 318] width 273 height 14
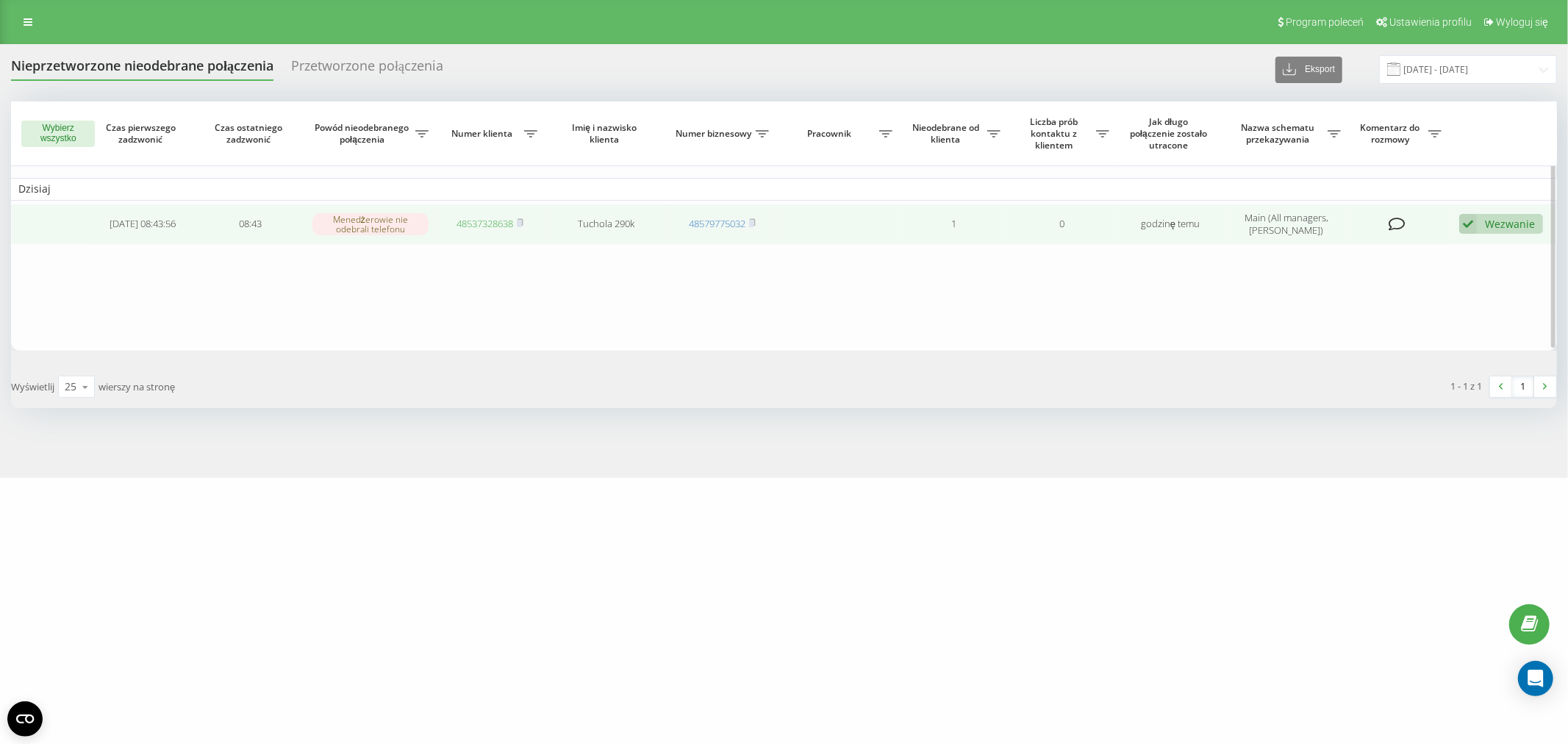
click at [479, 225] on link "48537328638" at bounding box center [485, 224] width 56 height 13
drag, startPoint x: 522, startPoint y: 222, endPoint x: 523, endPoint y: 212, distance: 10.0
click at [521, 222] on rect at bounding box center [519, 224] width 4 height 7
click at [501, 218] on link "48732753351" at bounding box center [485, 224] width 56 height 13
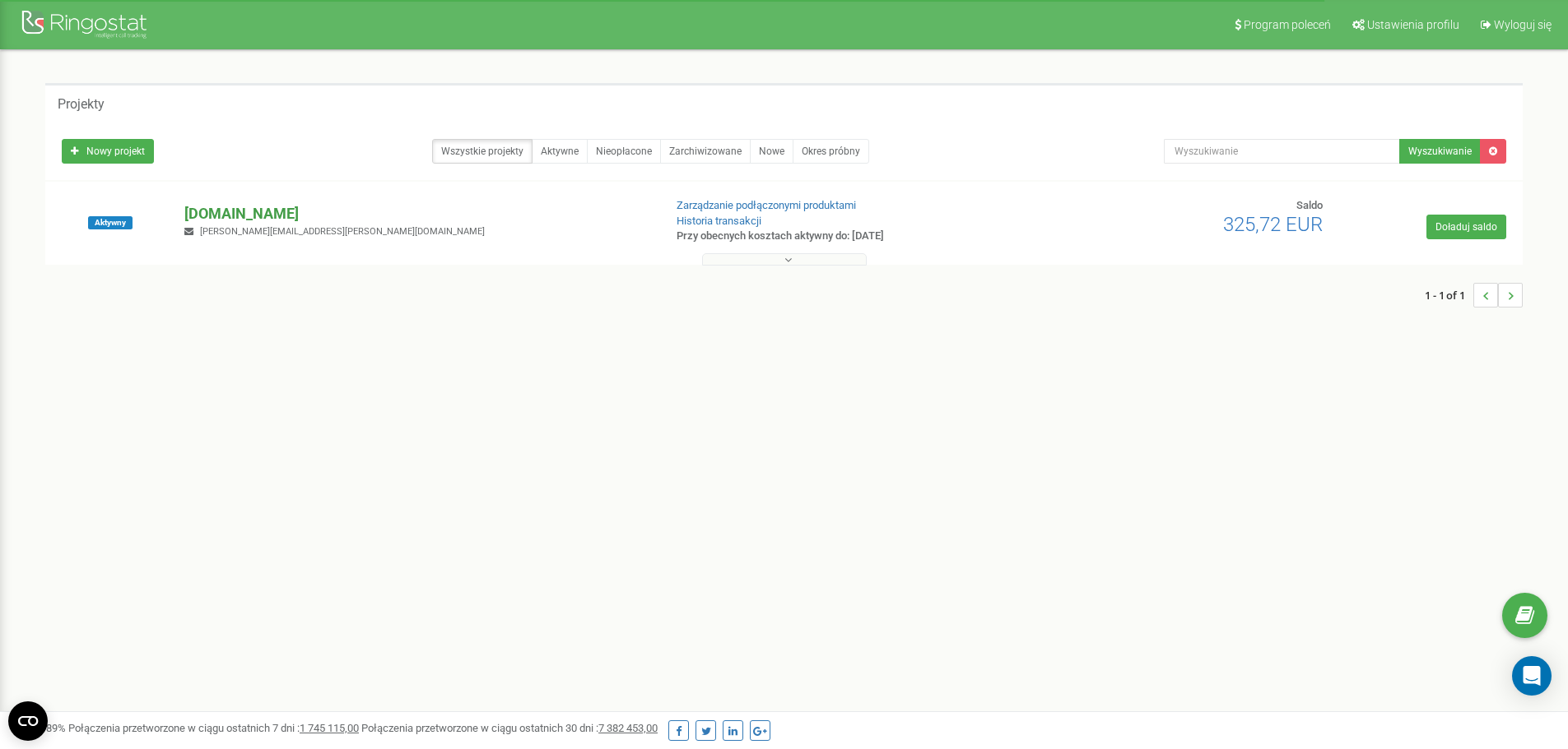
click at [225, 208] on p "[DOMAIN_NAME]" at bounding box center [417, 214] width 465 height 22
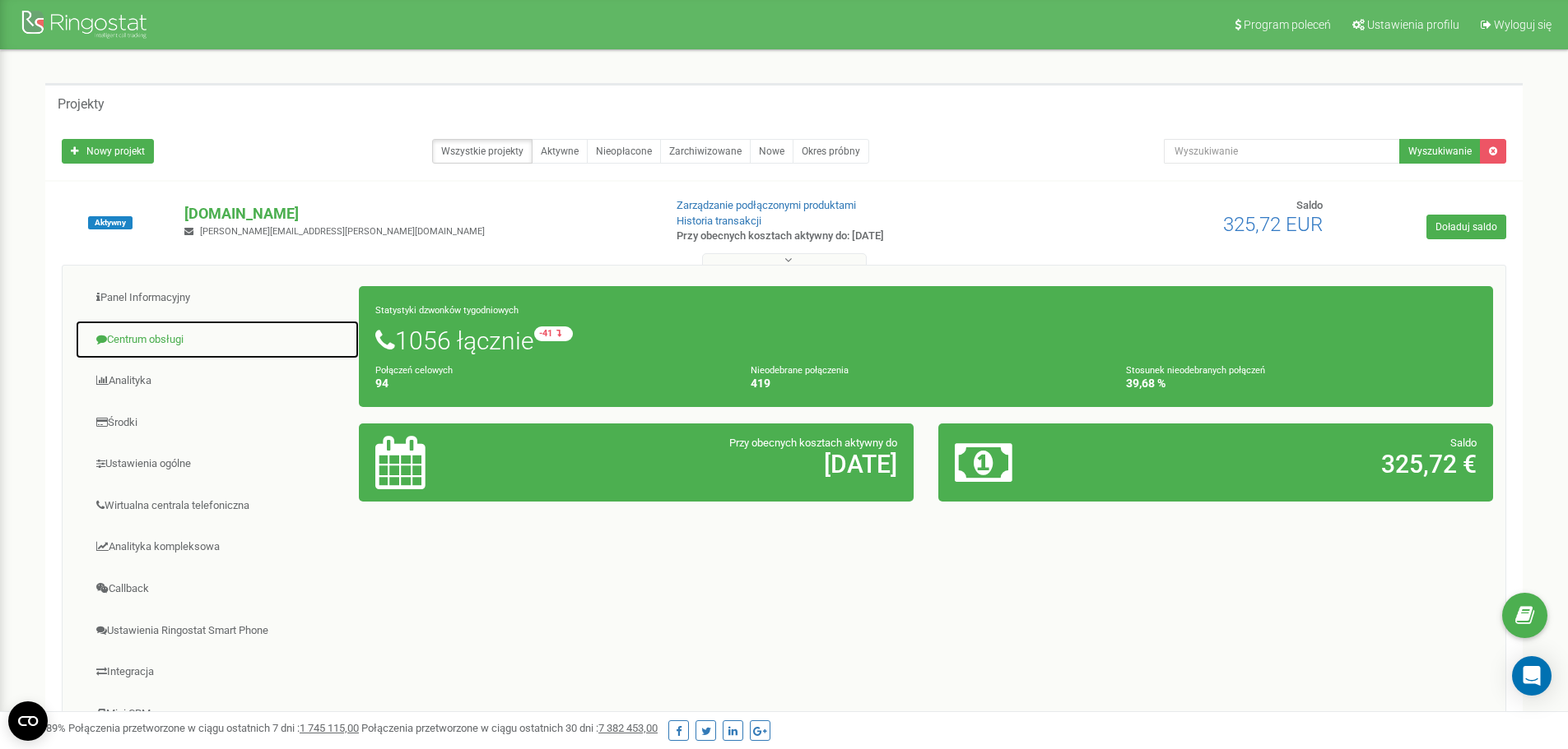
click at [157, 334] on link "Centrum obsługi" at bounding box center [217, 340] width 284 height 40
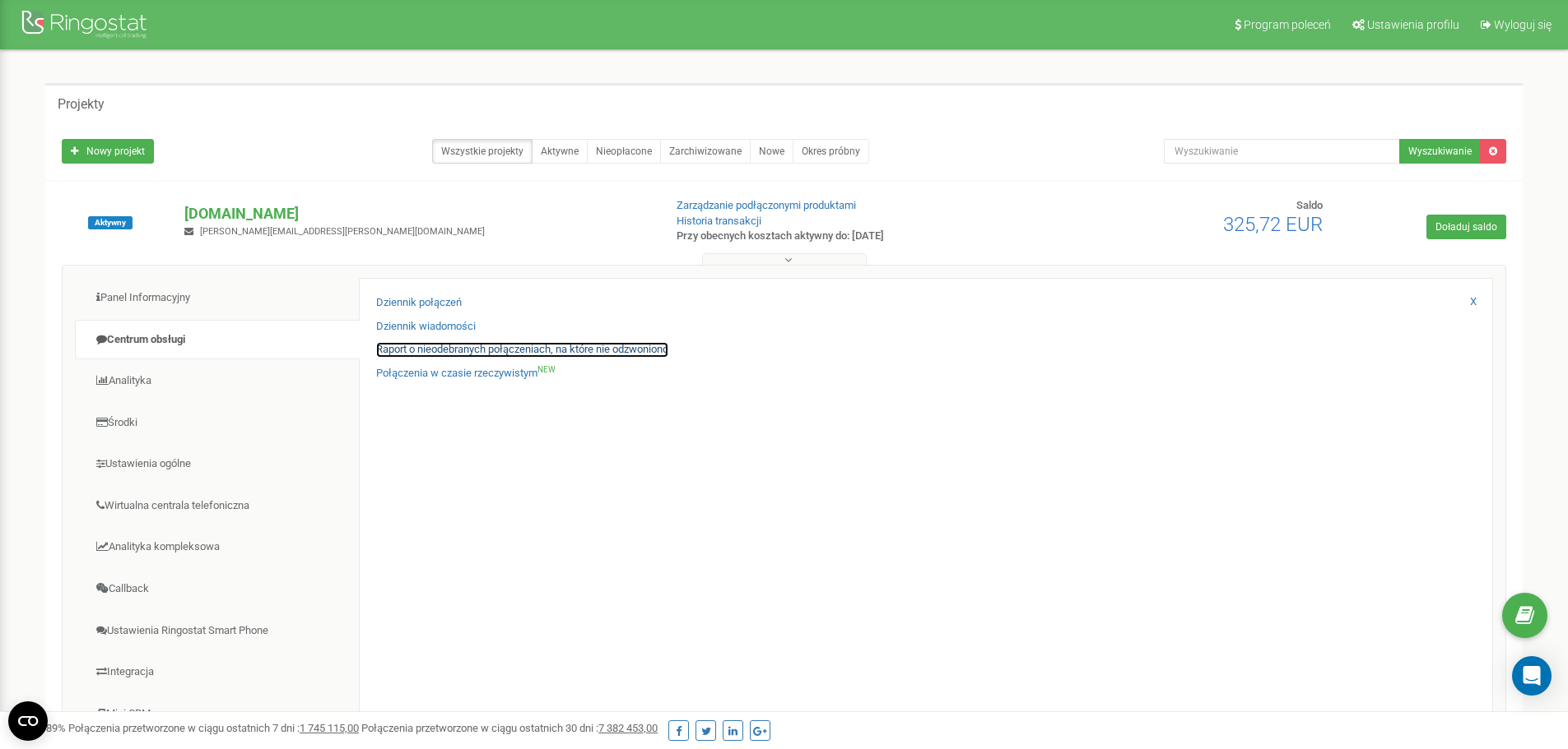
click at [452, 345] on link "Raport o nieodebranych połączeniach, na które nie odzwoniono" at bounding box center [522, 350] width 292 height 16
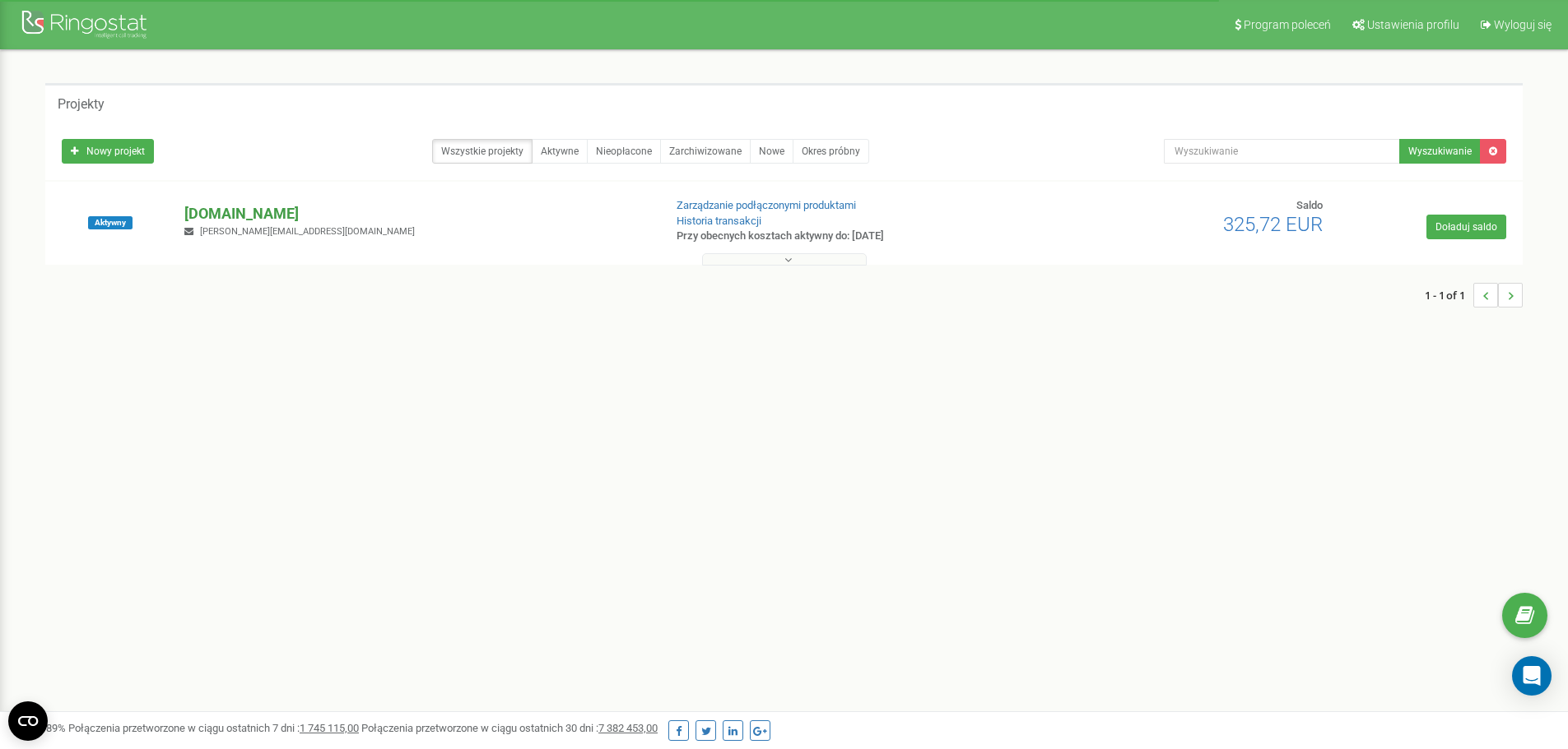
click at [215, 210] on p "[DOMAIN_NAME]" at bounding box center [417, 214] width 465 height 22
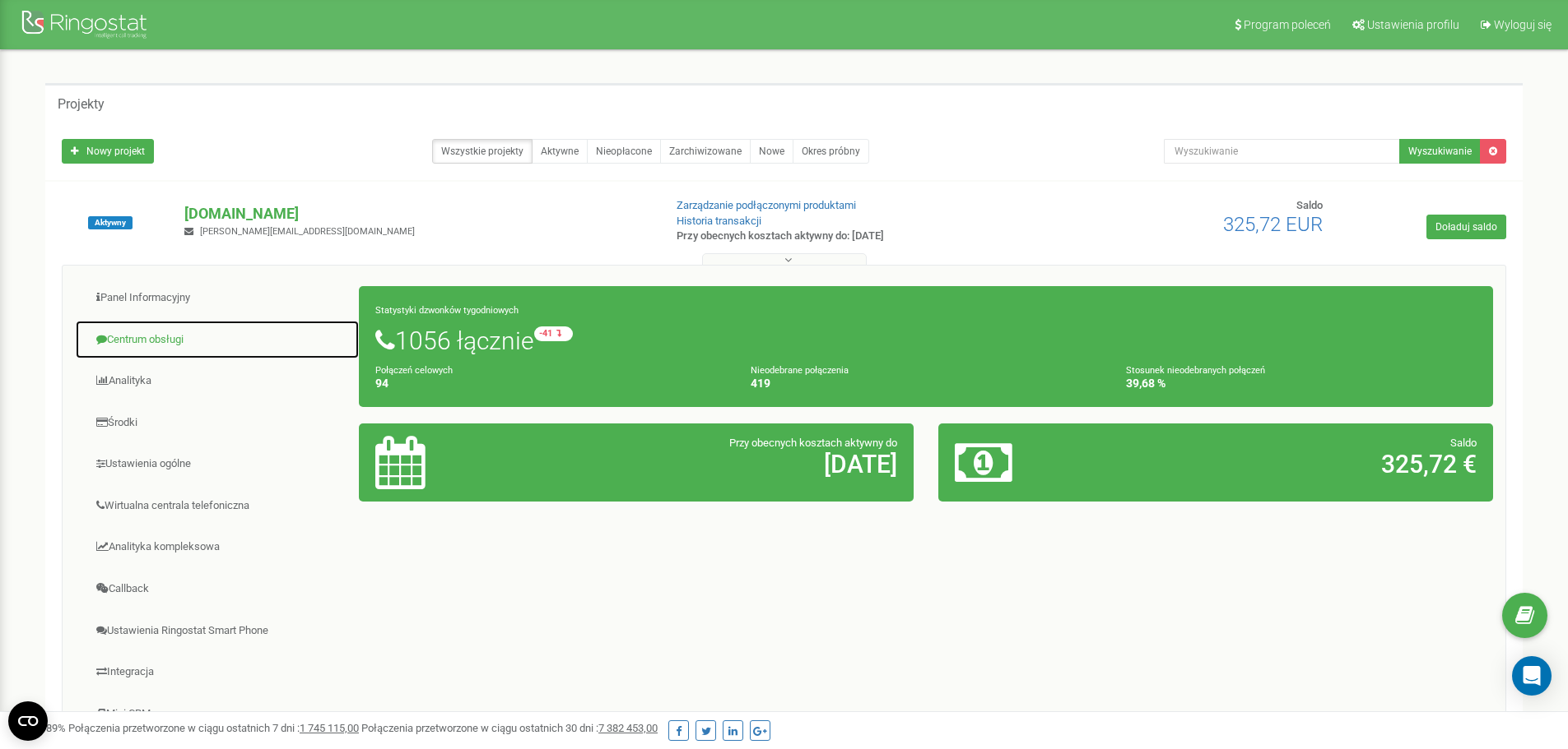
click at [164, 339] on link "Centrum obsługi" at bounding box center [217, 340] width 284 height 40
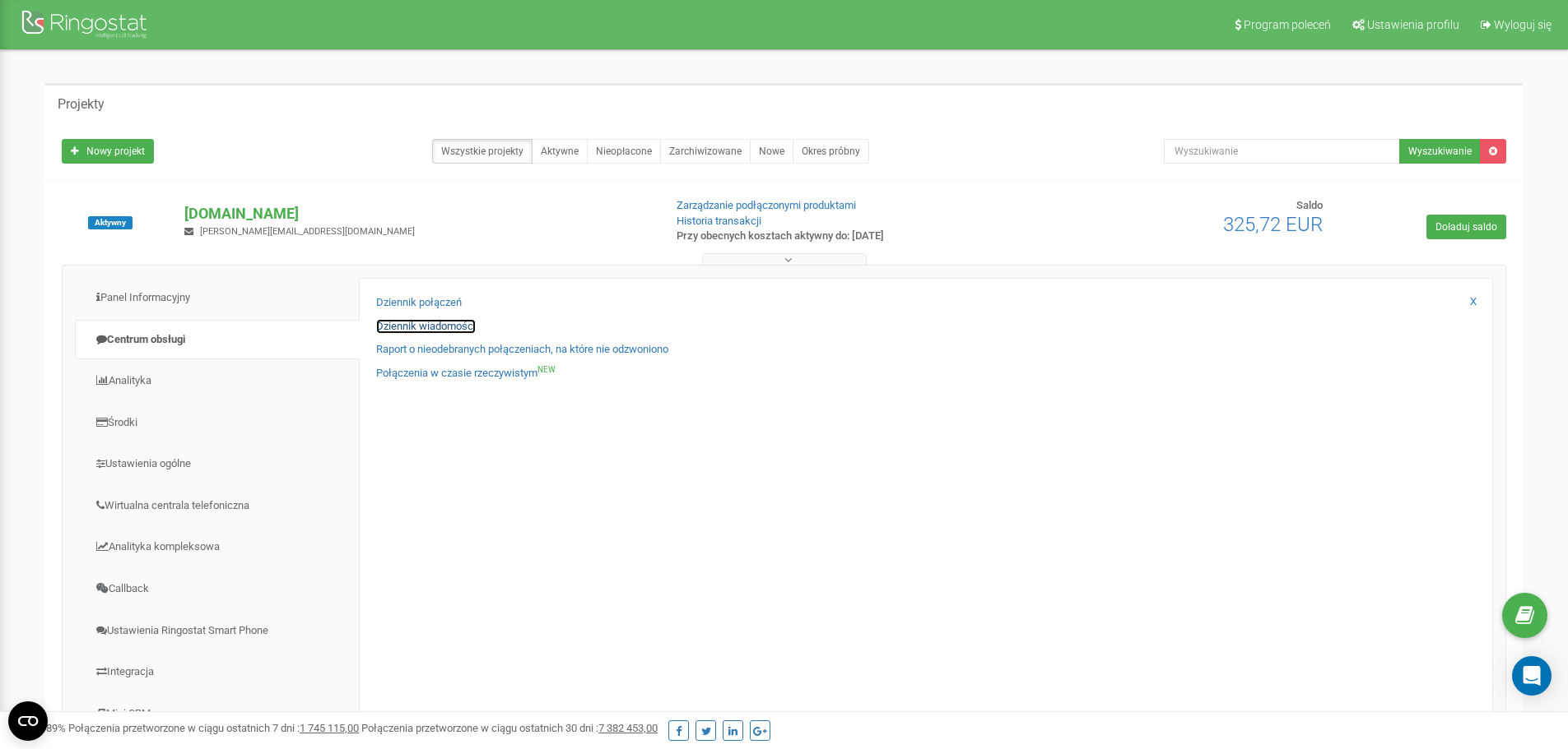
click at [448, 323] on link "Dziennik wiadomości" at bounding box center [426, 327] width 100 height 16
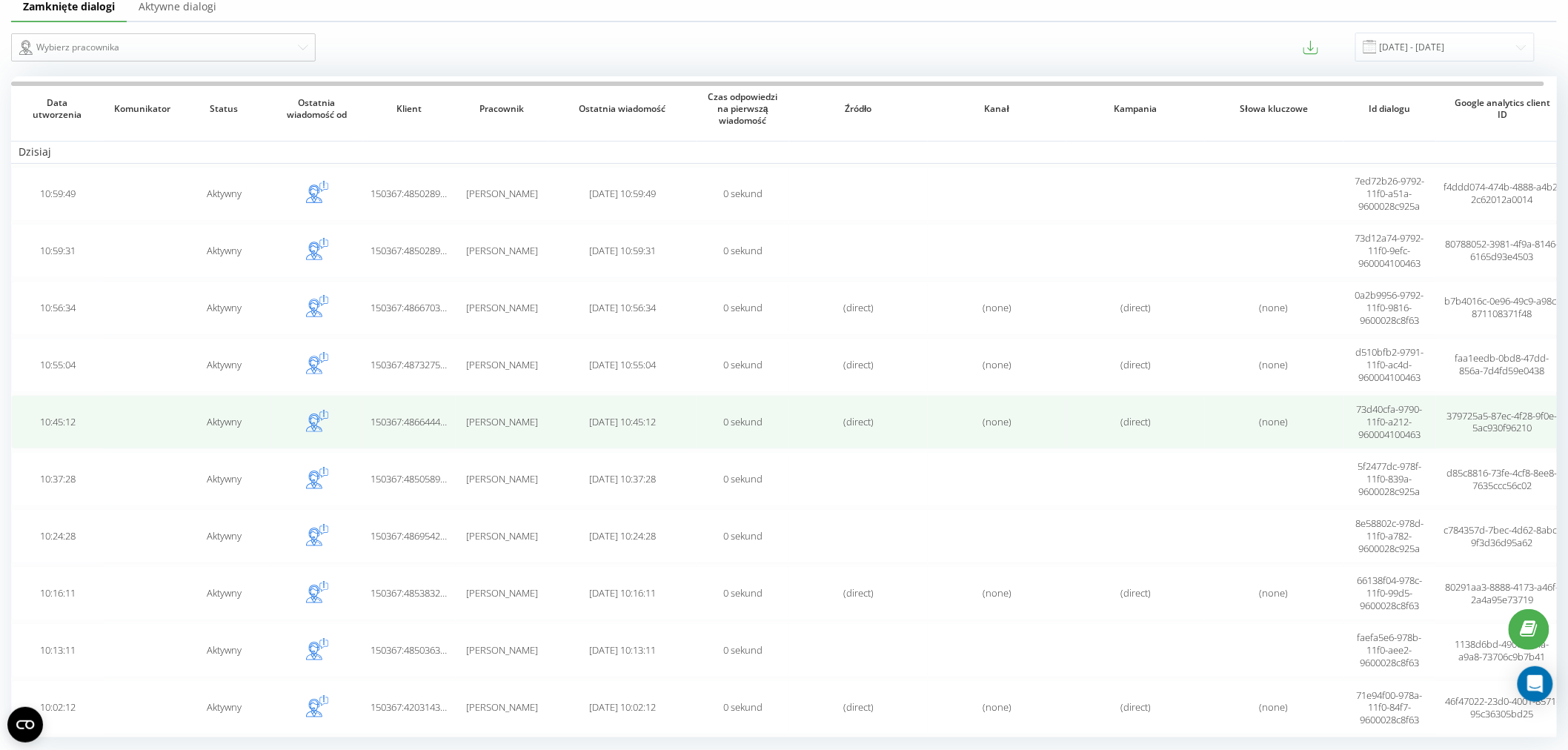
scroll to position [99, 0]
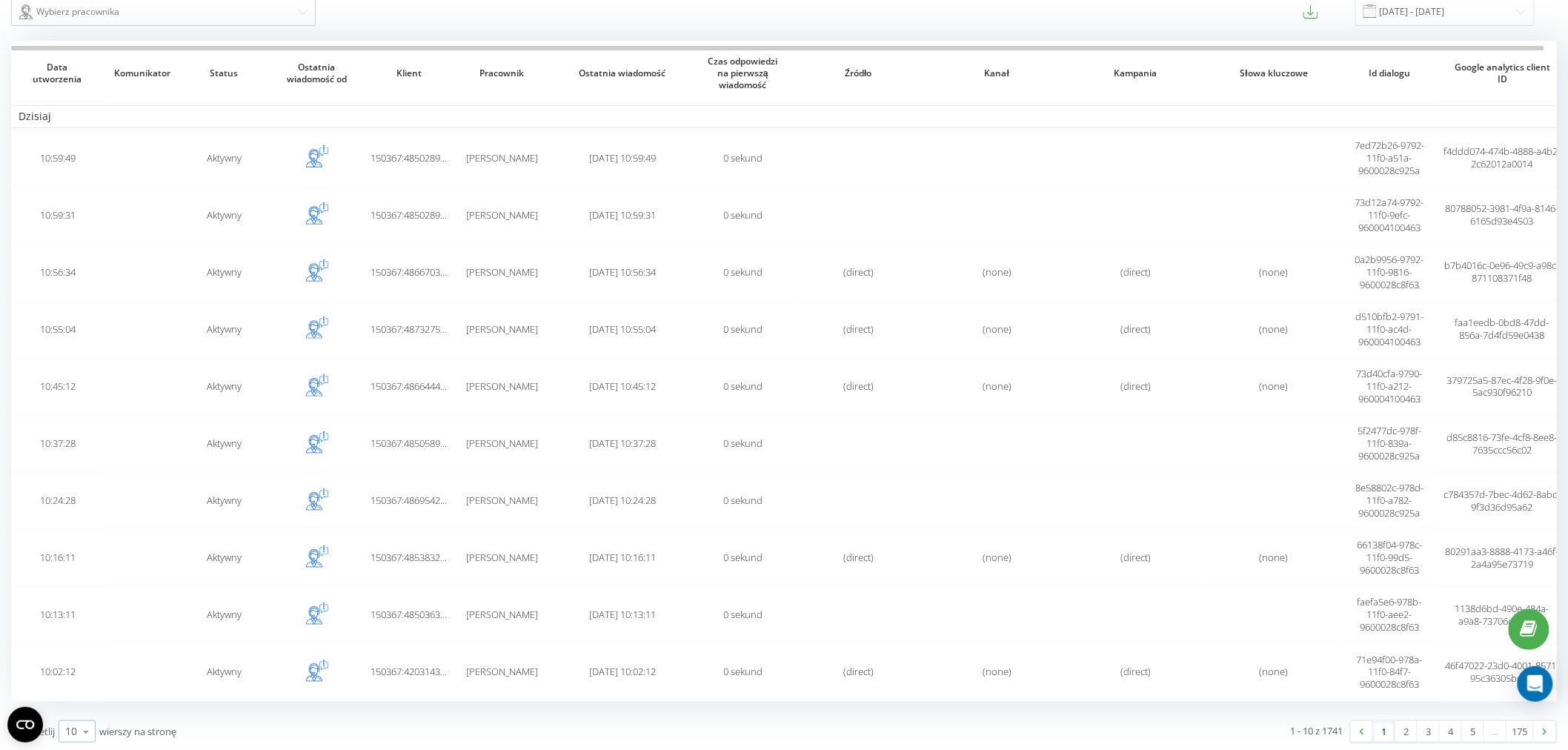
click at [85, 730] on icon at bounding box center [86, 732] width 22 height 29
click at [87, 707] on div "100" at bounding box center [76, 710] width 35 height 22
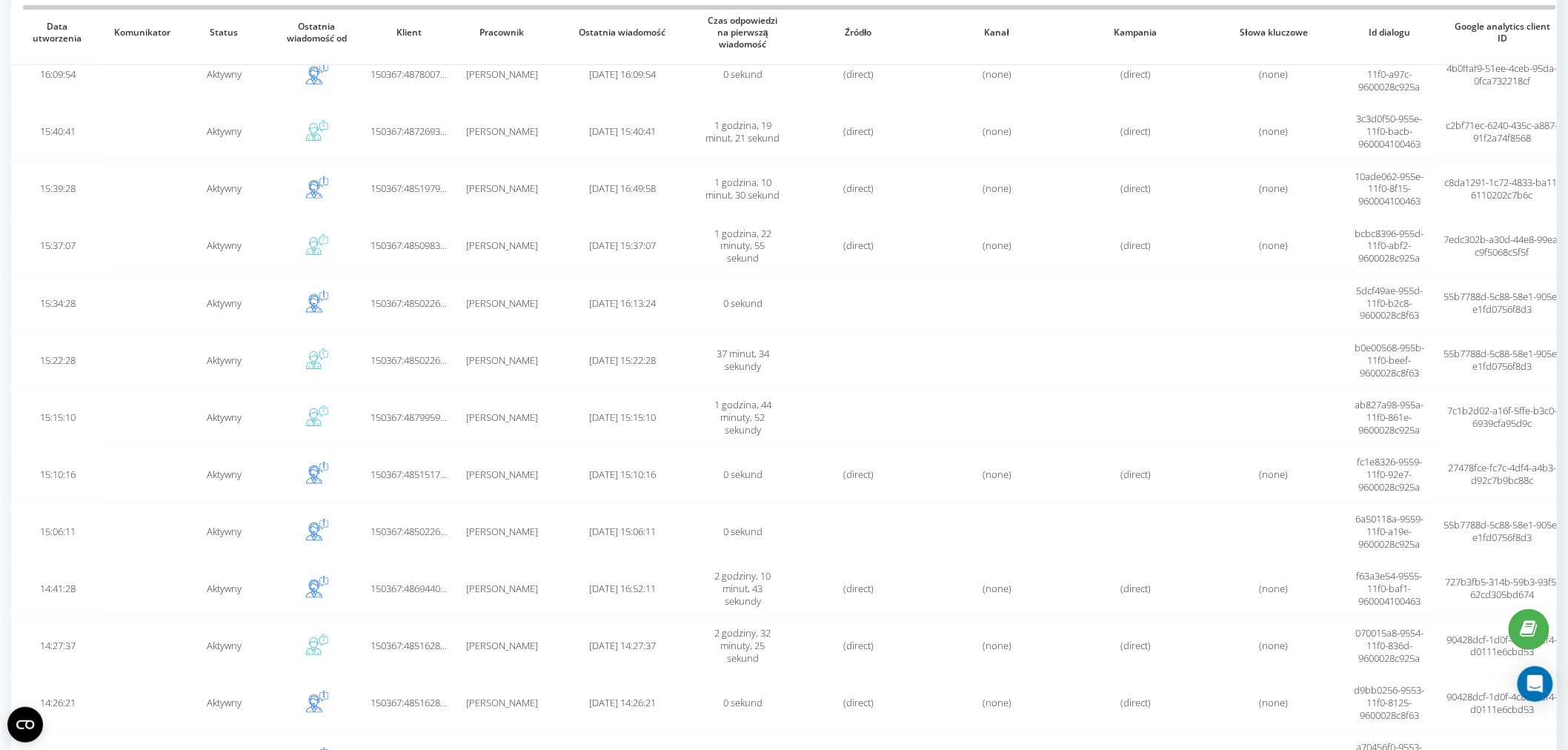
scroll to position [5338, 0]
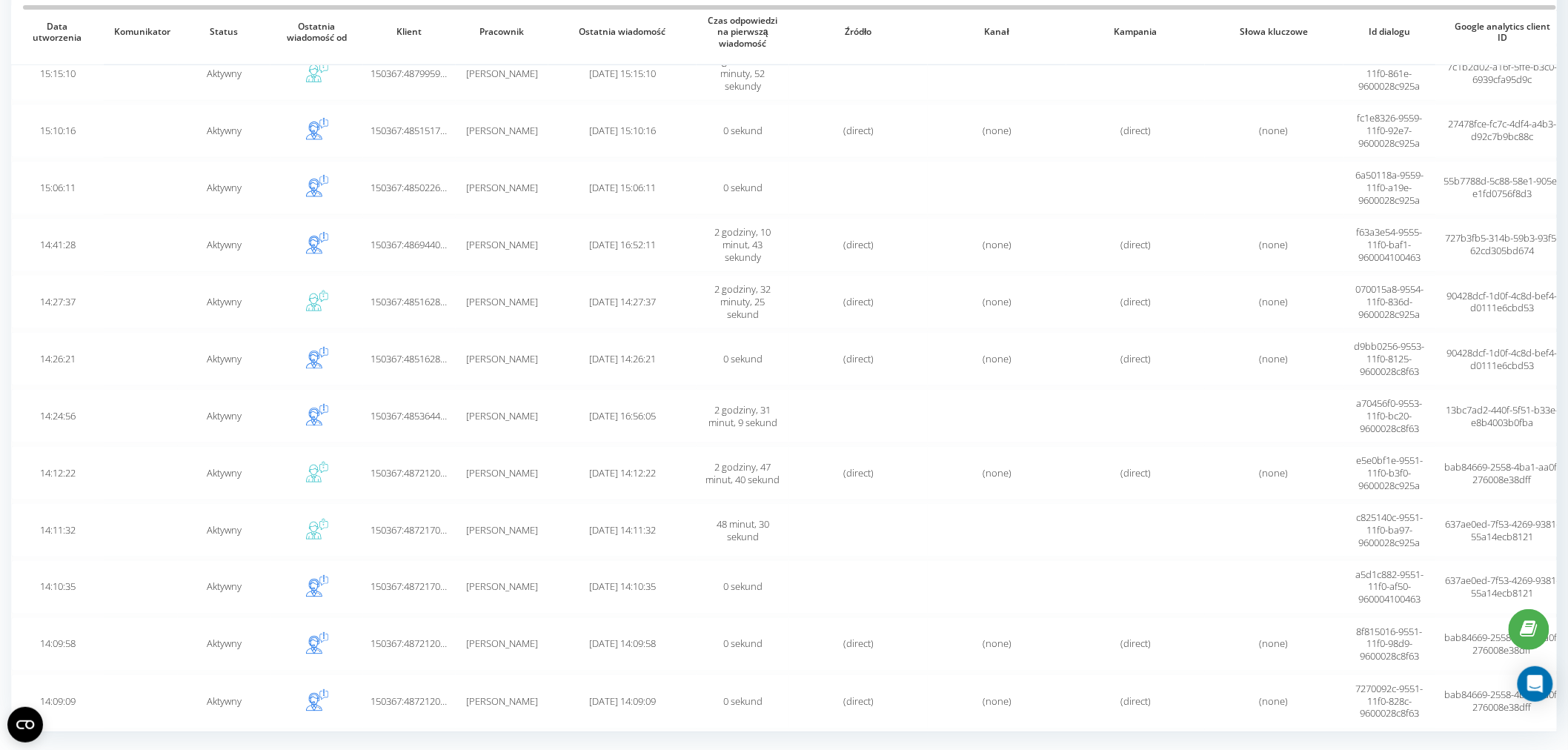
click at [1410, 749] on link "2" at bounding box center [1411, 762] width 22 height 21
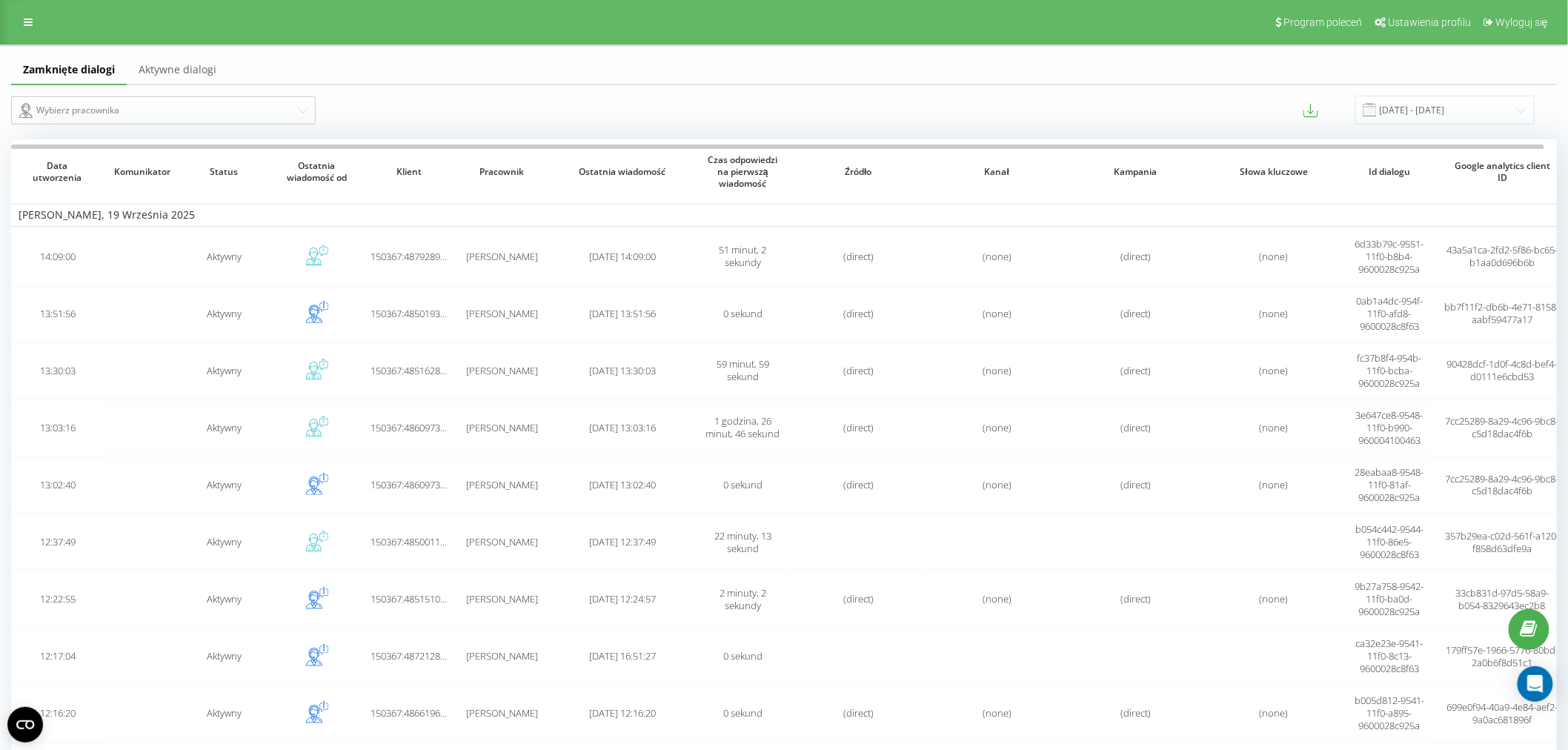
scroll to position [1926, 0]
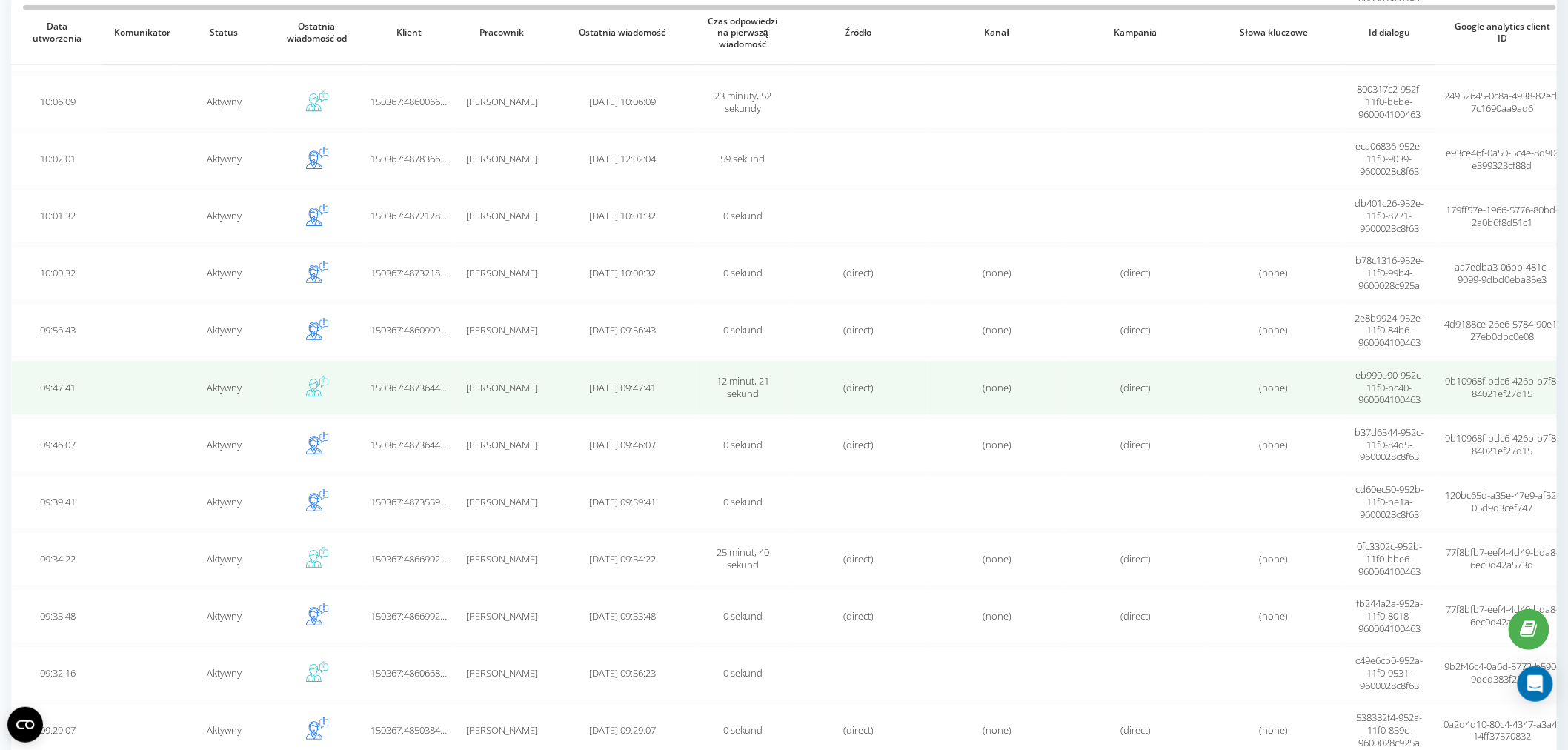
click at [458, 372] on td "[PERSON_NAME]" at bounding box center [502, 387] width 93 height 54
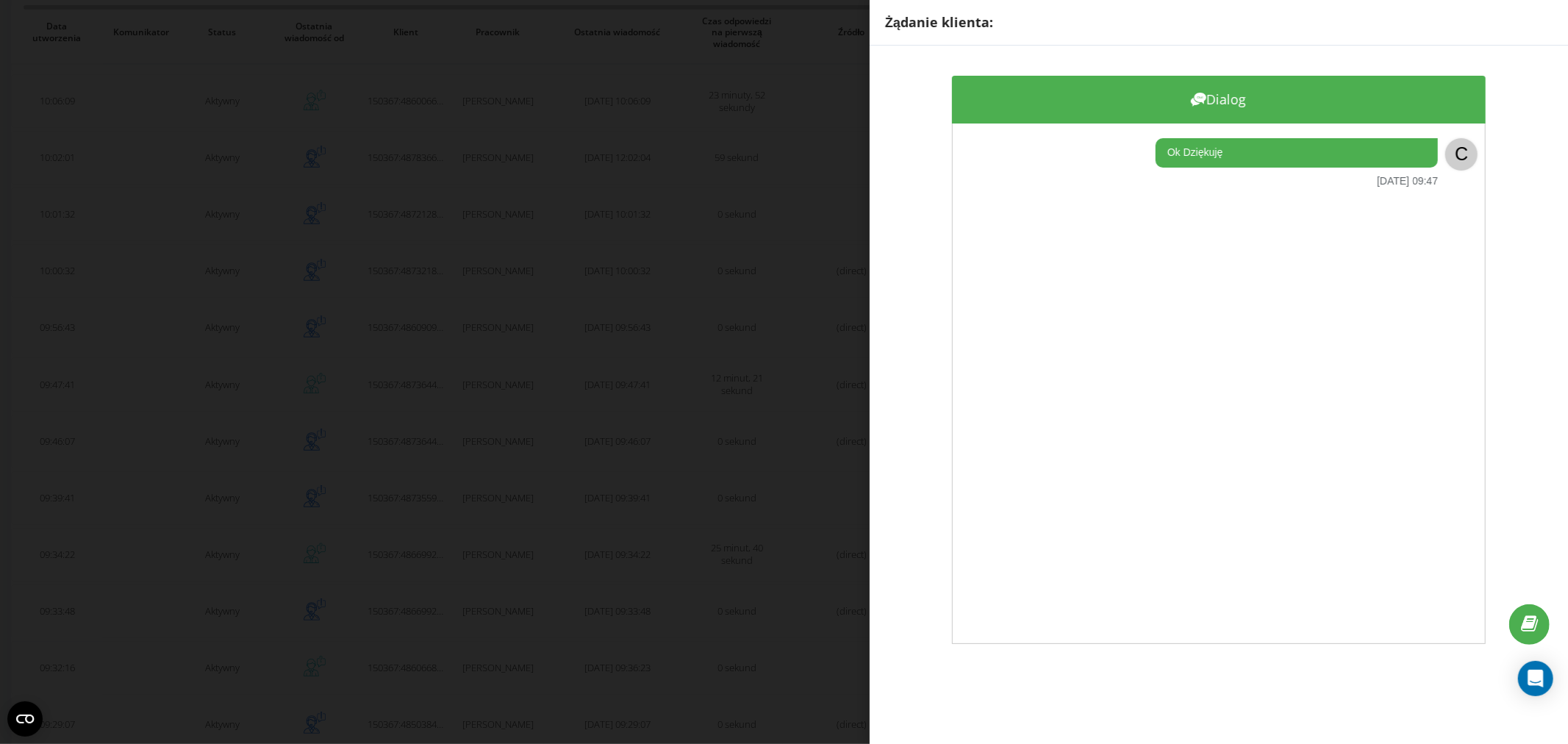
click at [598, 257] on div "Żądanie klienta: Dialog Ok Dziękuję [DATE] 09:47 C" at bounding box center [784, 372] width 1568 height 744
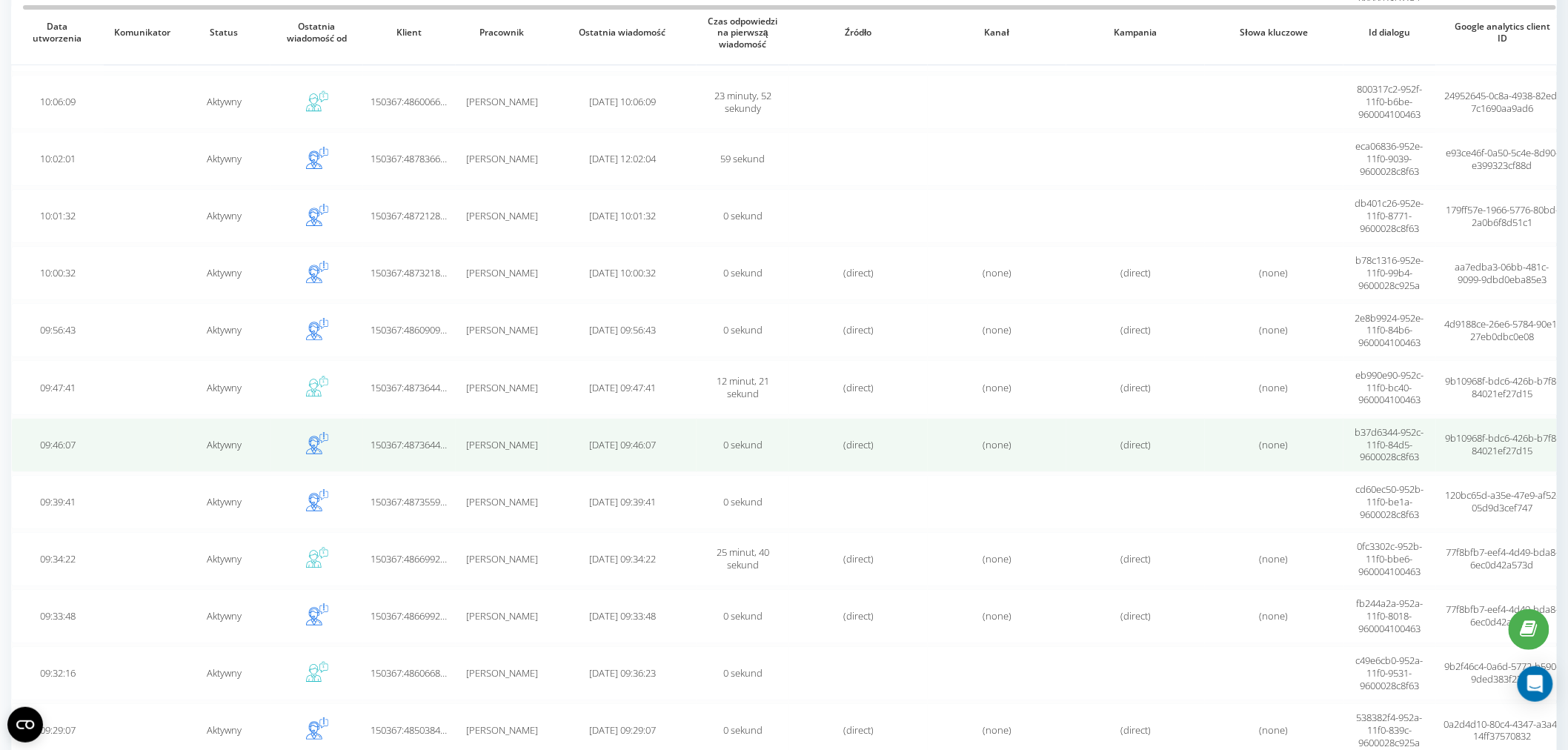
click at [452, 421] on td "150367:48736448506" at bounding box center [410, 445] width 93 height 54
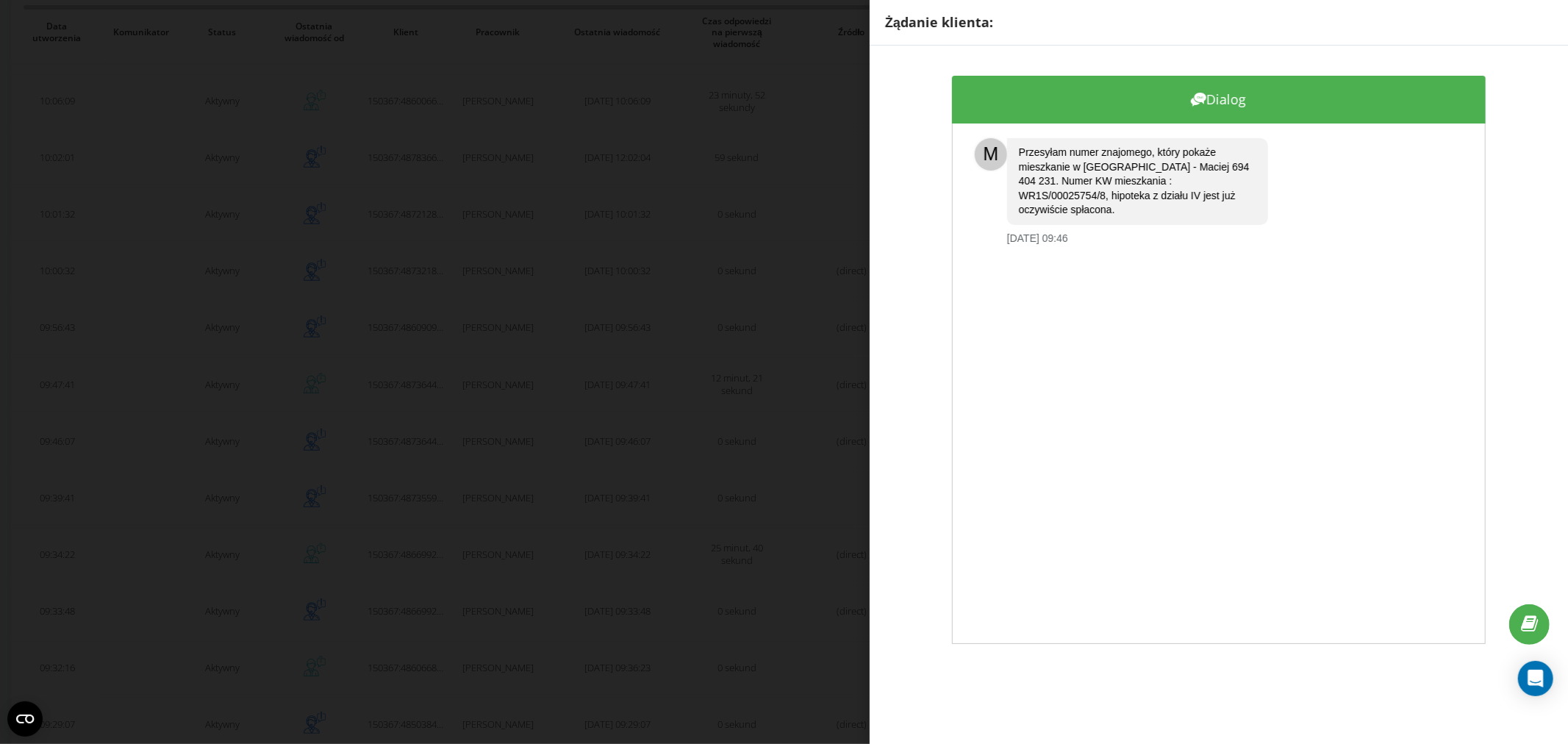
click at [665, 259] on div "Żądanie klienta: Dialog M Przesyłam numer znajomego, który pokaże mieszkanie w …" at bounding box center [784, 372] width 1568 height 744
